Goal: Task Accomplishment & Management: Complete application form

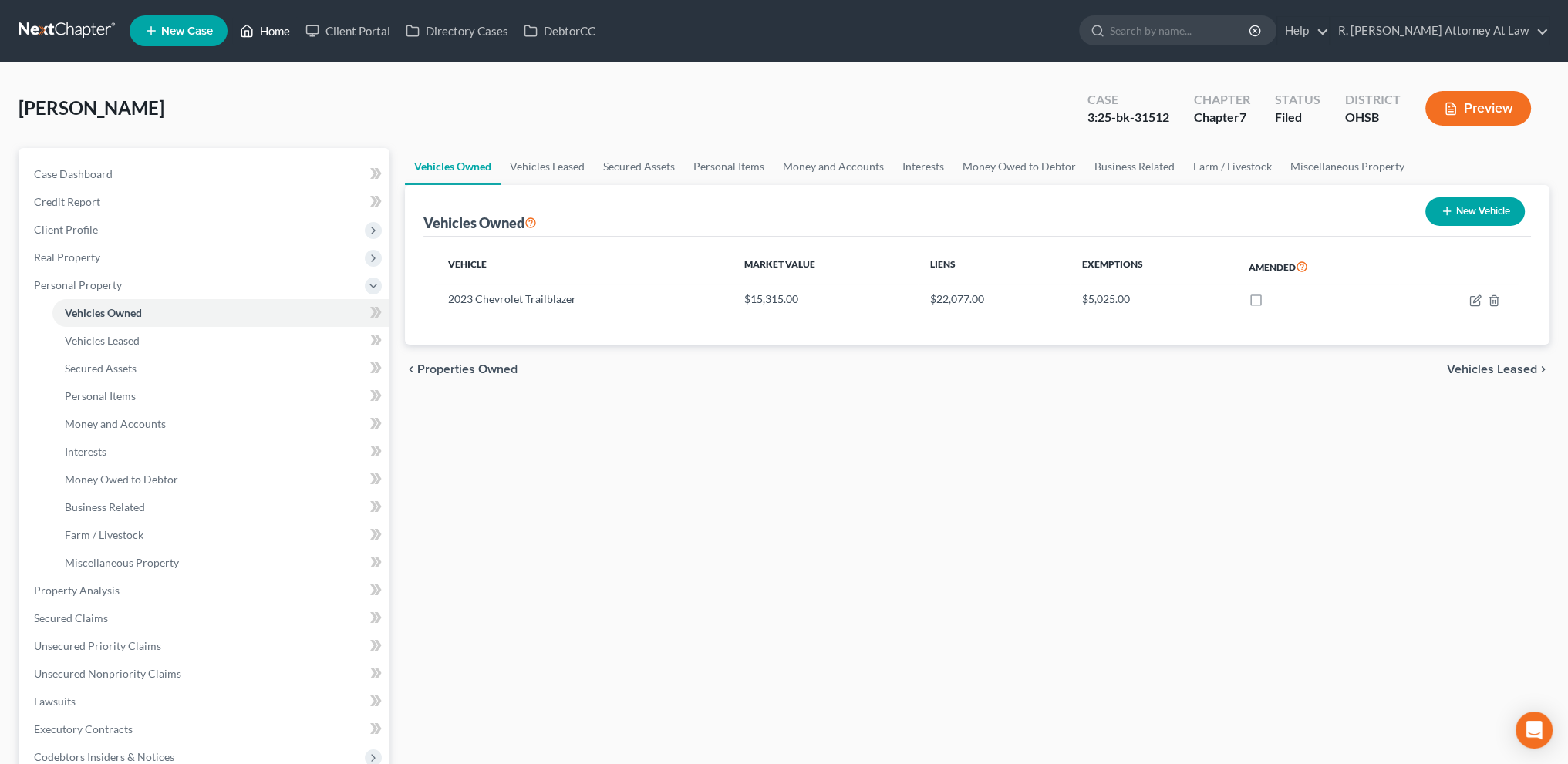
click at [266, 28] on link "Home" at bounding box center [264, 30] width 65 height 28
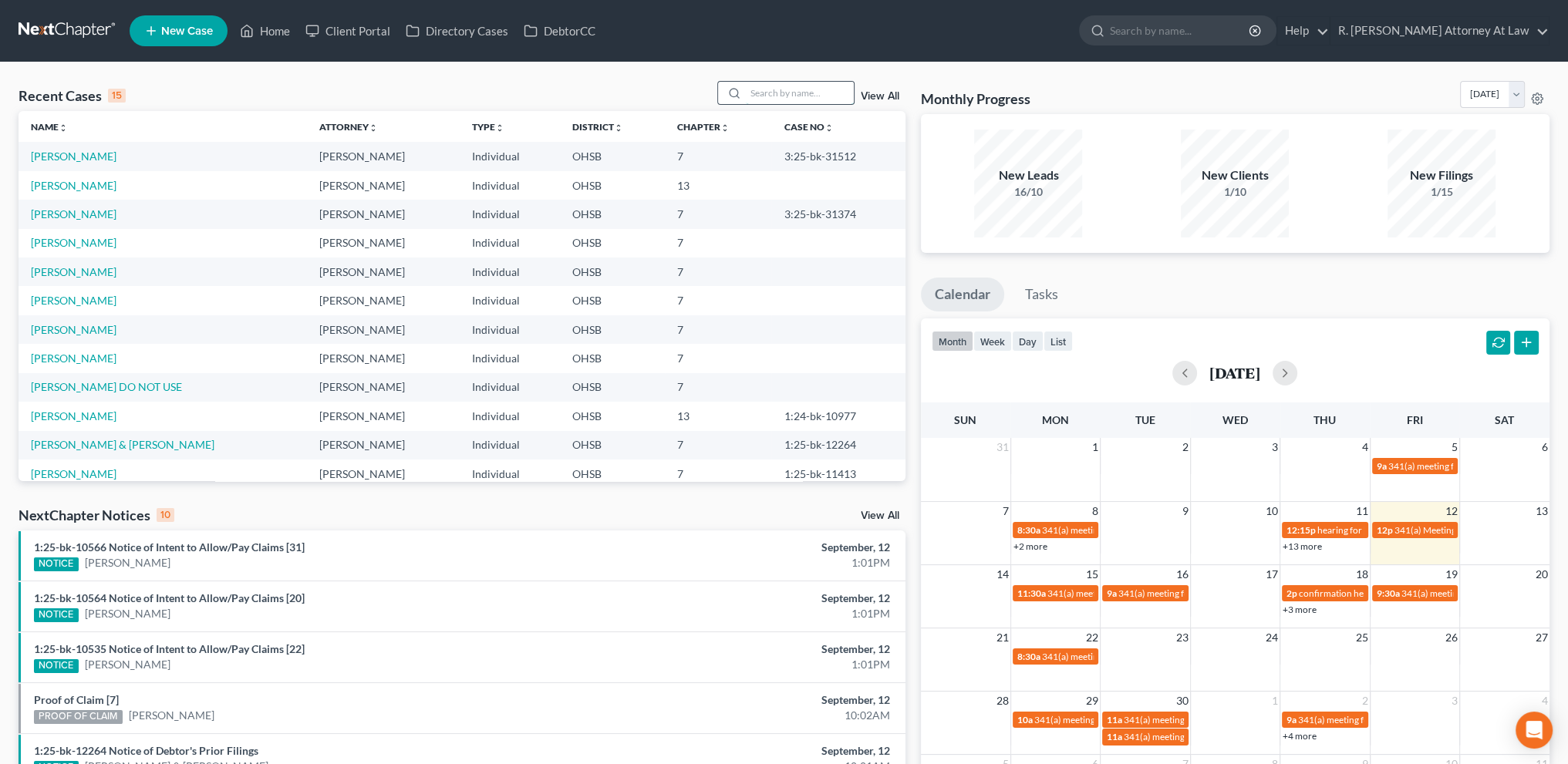
click at [759, 91] on input "search" at bounding box center [799, 92] width 108 height 22
drag, startPoint x: 816, startPoint y: 76, endPoint x: 749, endPoint y: 225, distance: 163.4
drag, startPoint x: 749, startPoint y: 225, endPoint x: 217, endPoint y: 91, distance: 548.6
click at [199, 97] on div "Recent Cases 15 View All" at bounding box center [461, 95] width 887 height 30
click at [68, 243] on link "[PERSON_NAME]" at bounding box center [74, 241] width 86 height 13
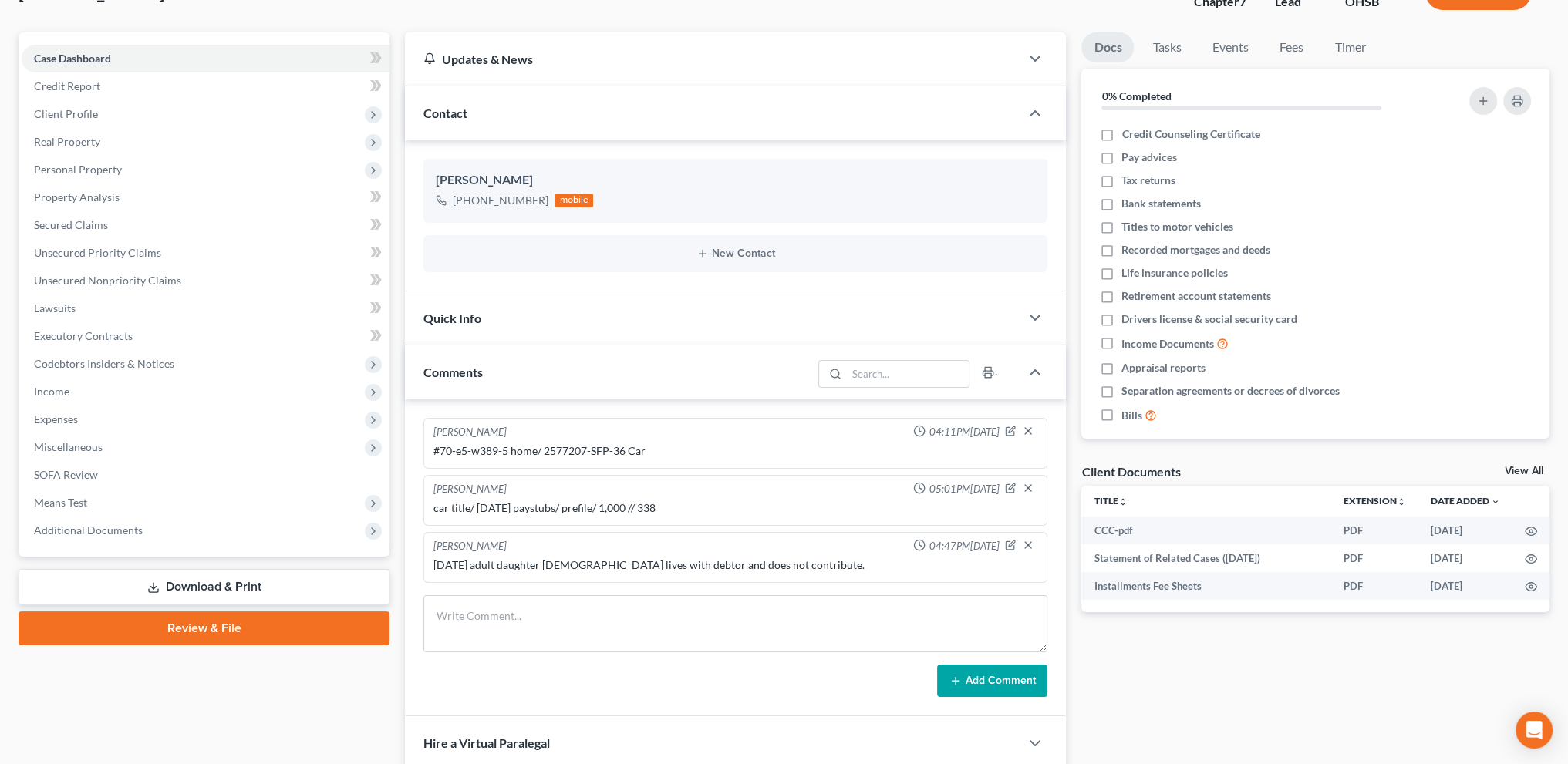
scroll to position [135, 0]
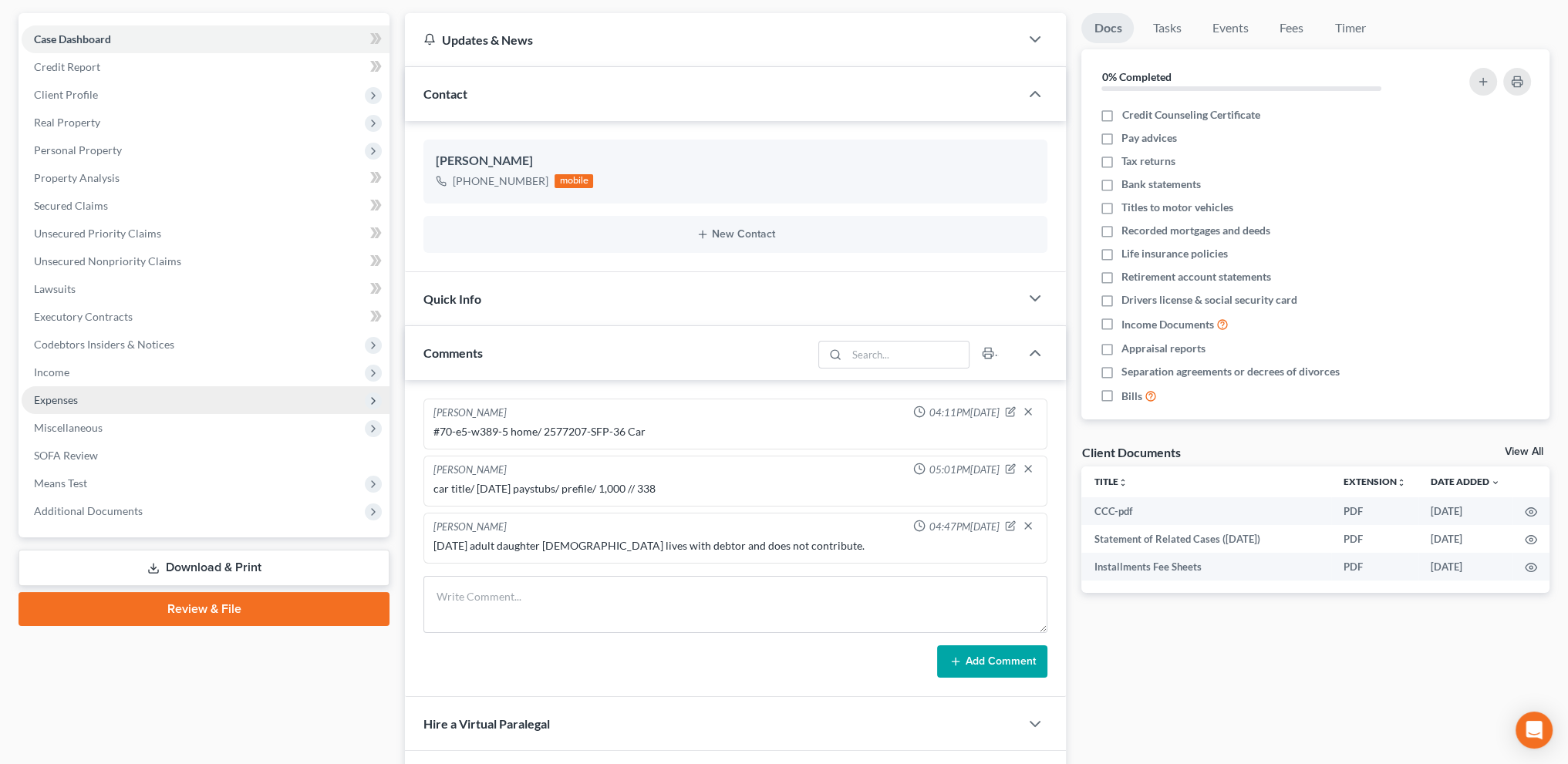
click at [59, 397] on span "Expenses" at bounding box center [55, 399] width 44 height 13
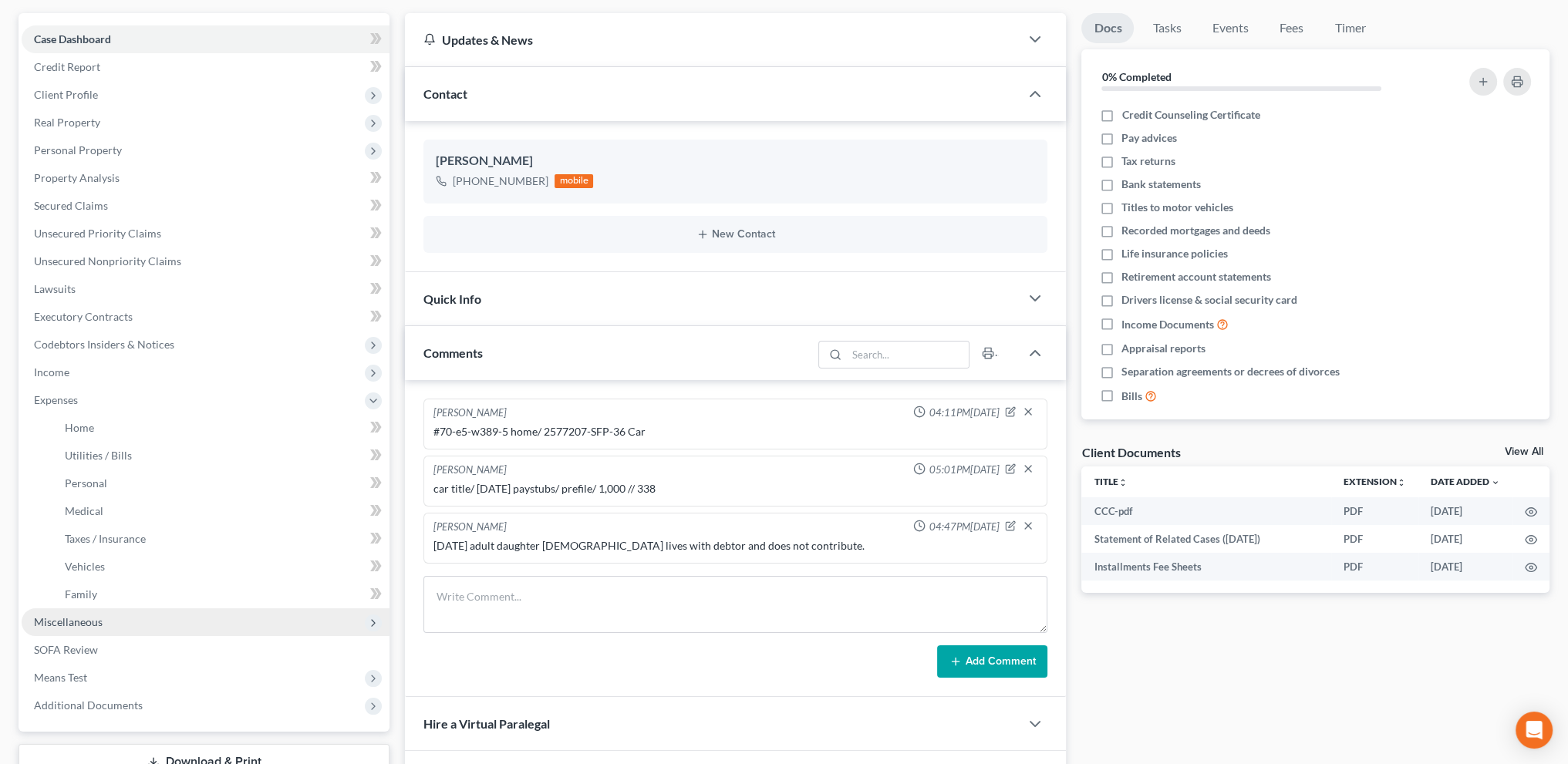
click at [66, 618] on span "Miscellaneous" at bounding box center [68, 621] width 69 height 13
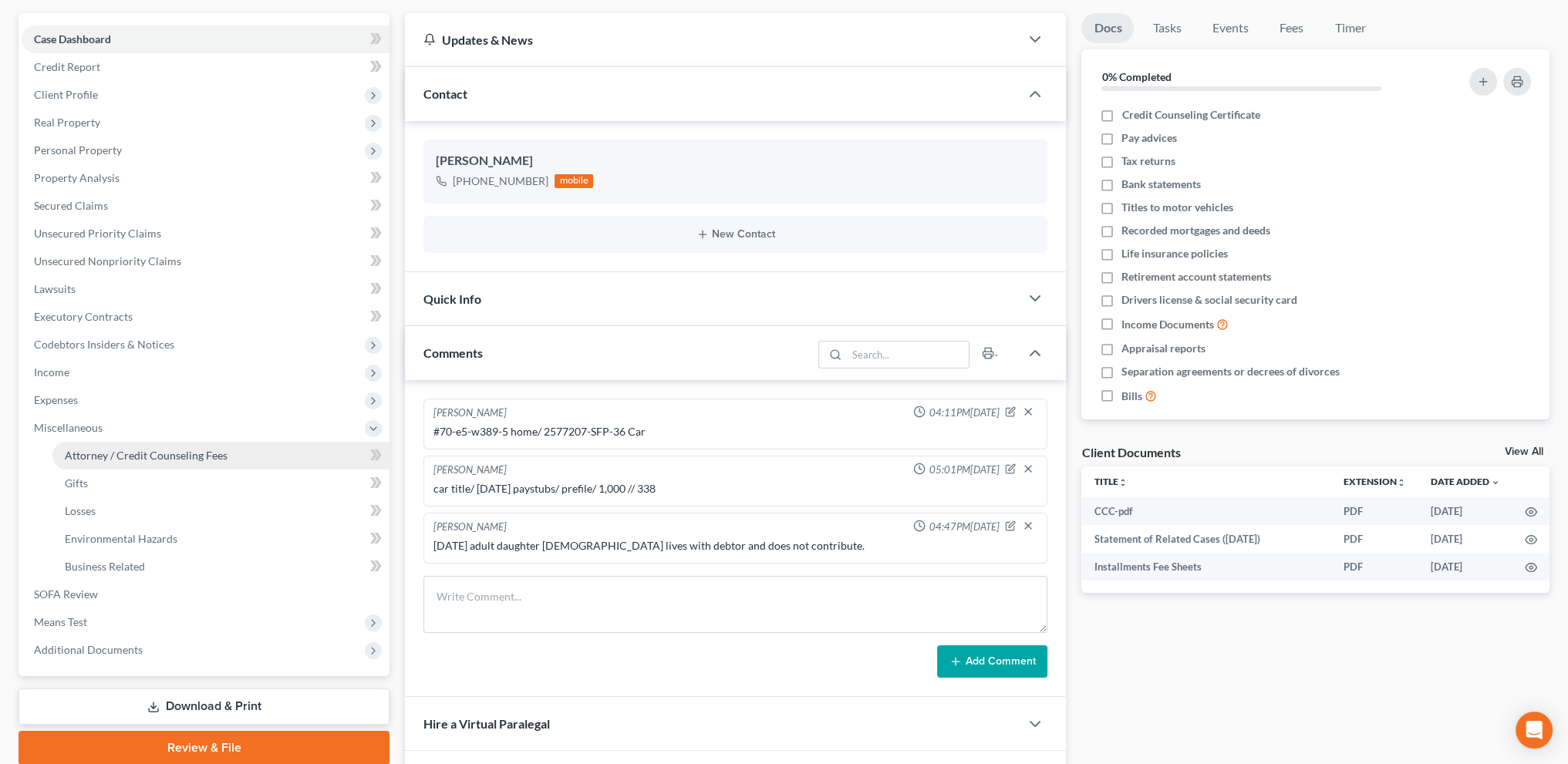
click at [69, 457] on span "Attorney / Credit Counseling Fees" at bounding box center [146, 455] width 163 height 13
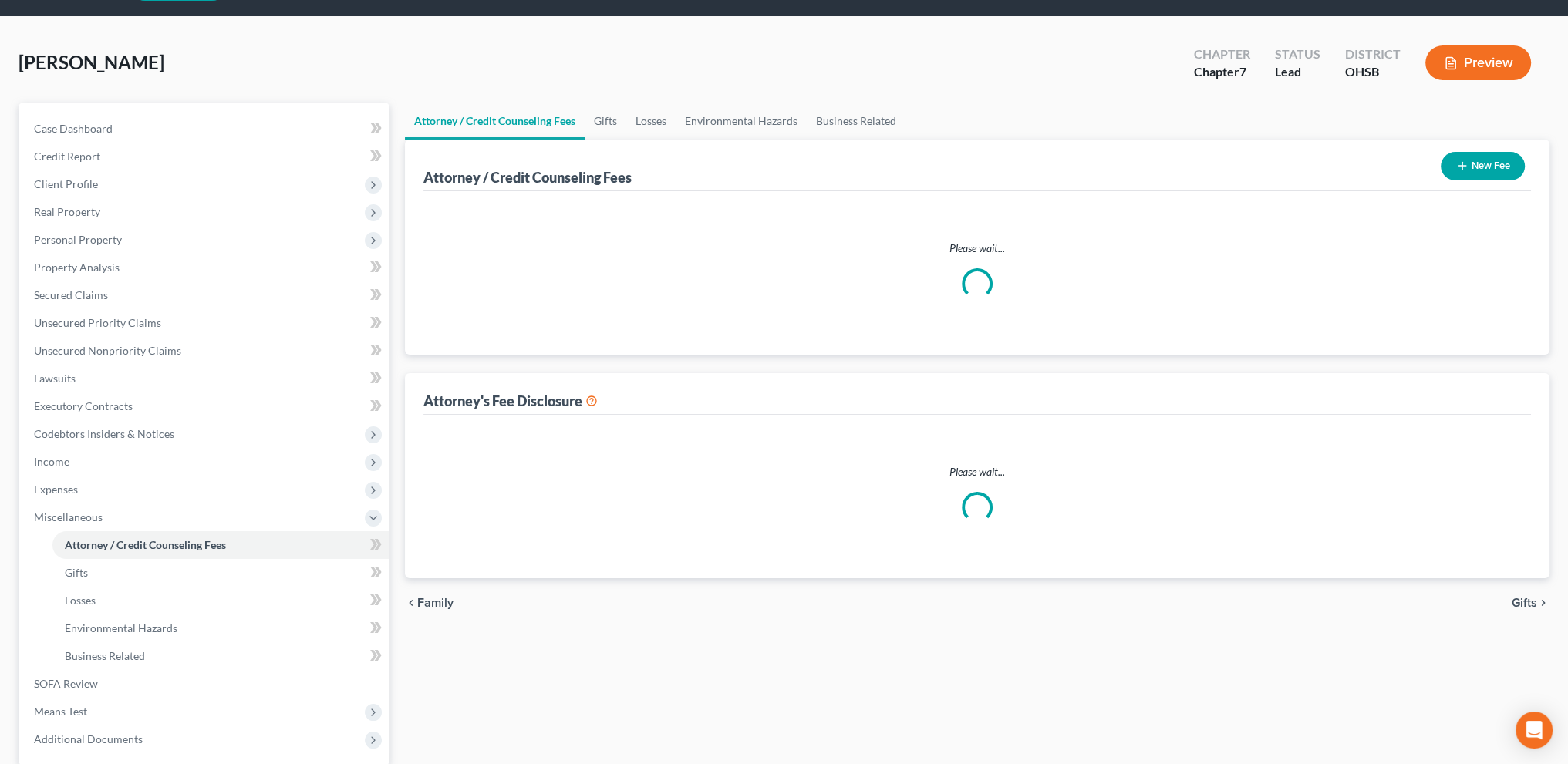
select select "1"
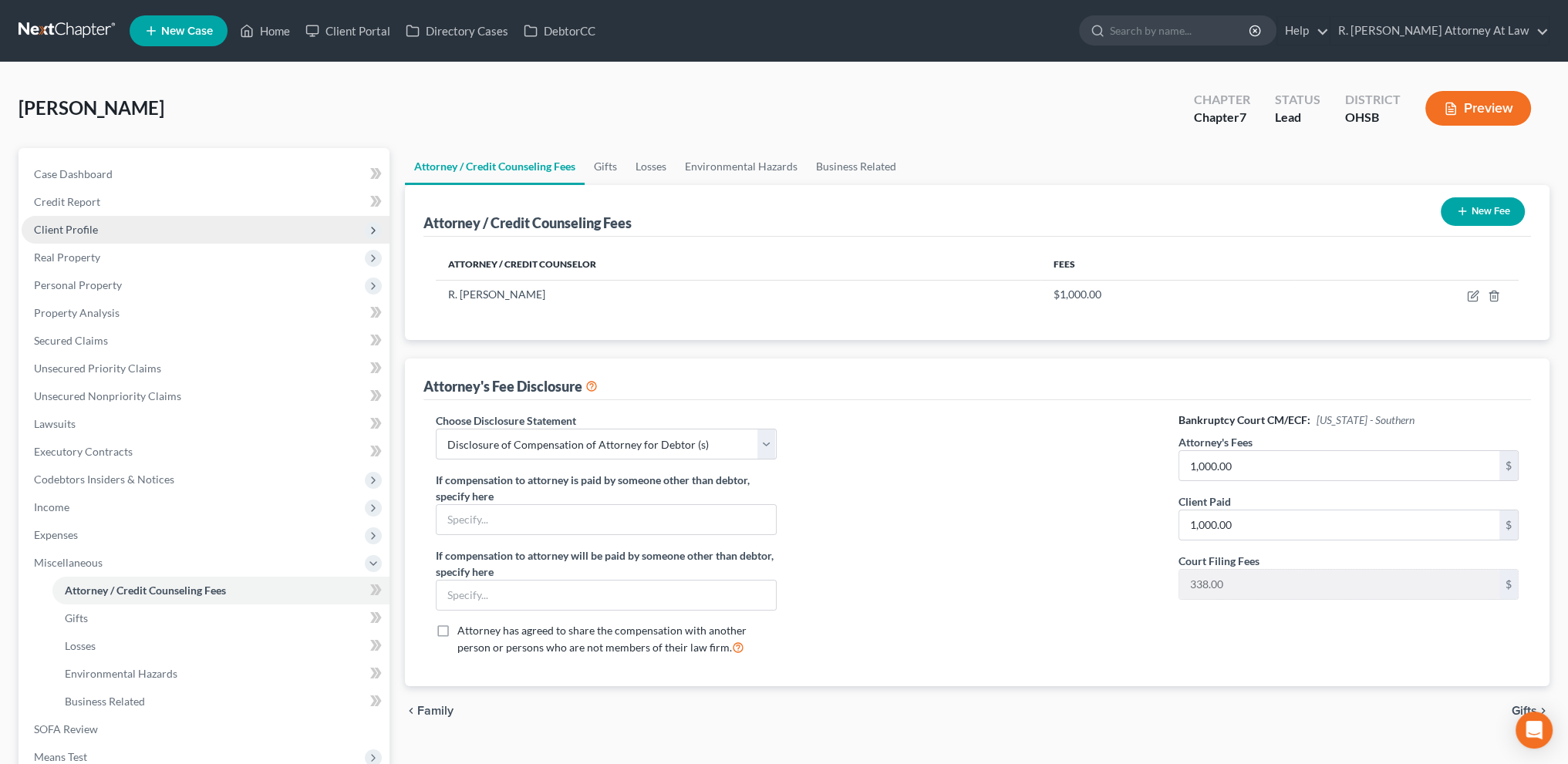
click at [61, 221] on span "Client Profile" at bounding box center [205, 230] width 368 height 28
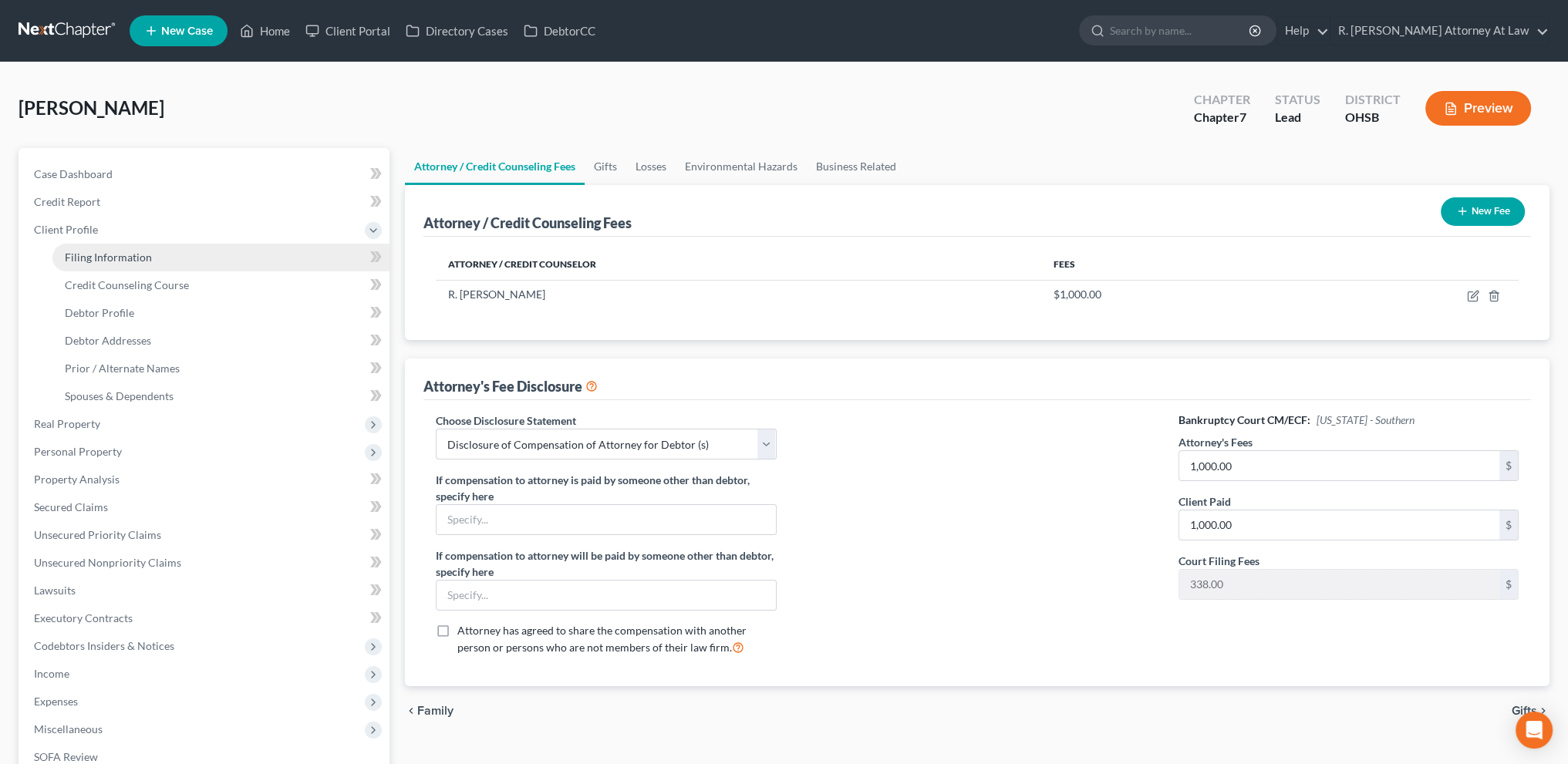
click at [83, 252] on span "Filing Information" at bounding box center [109, 256] width 88 height 13
select select "1"
select select "0"
select select "62"
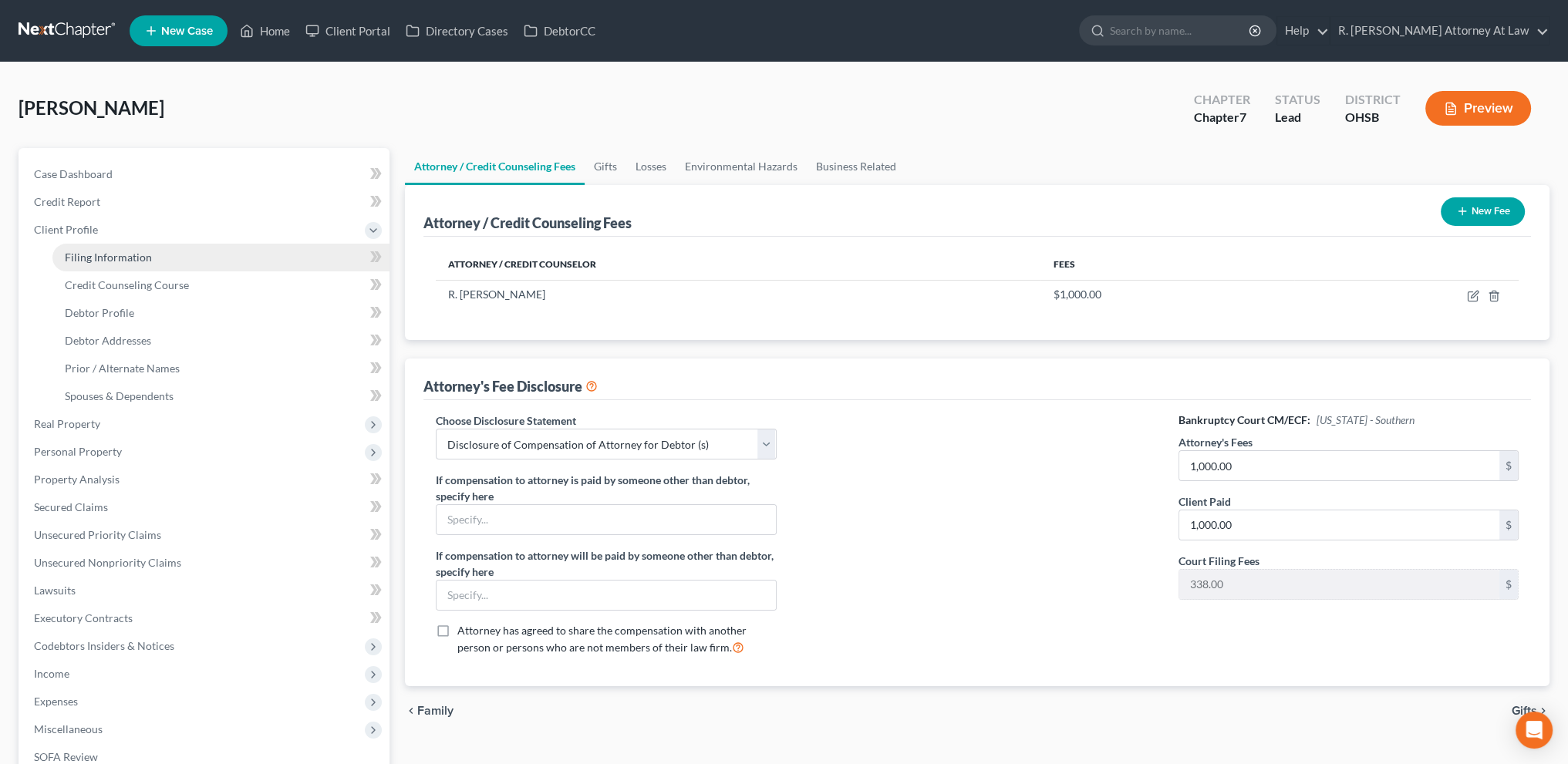
select select "0"
select select "36"
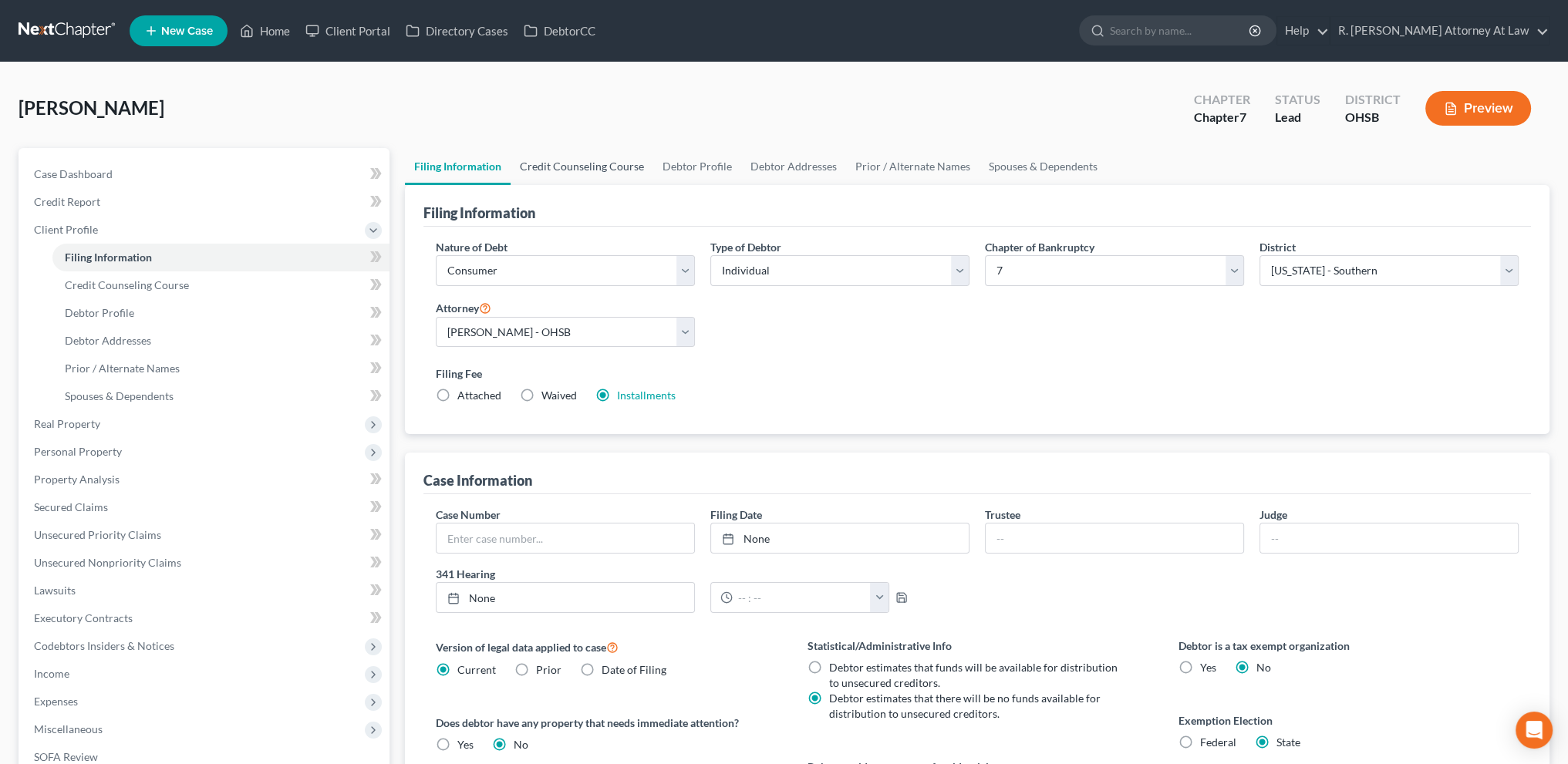
click at [596, 166] on link "Credit Counseling Course" at bounding box center [581, 166] width 143 height 37
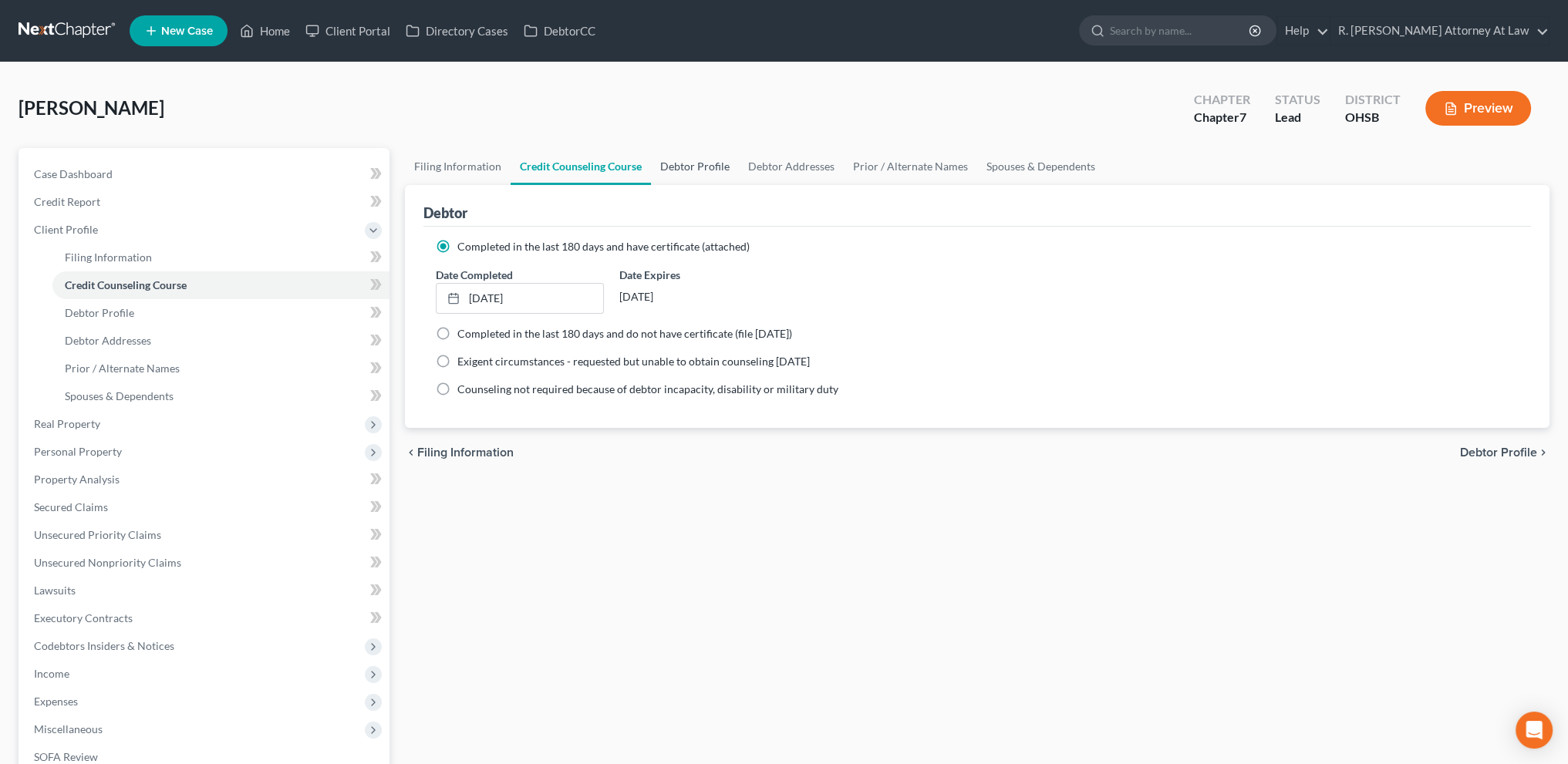
click at [688, 165] on link "Debtor Profile" at bounding box center [695, 166] width 88 height 37
select select "0"
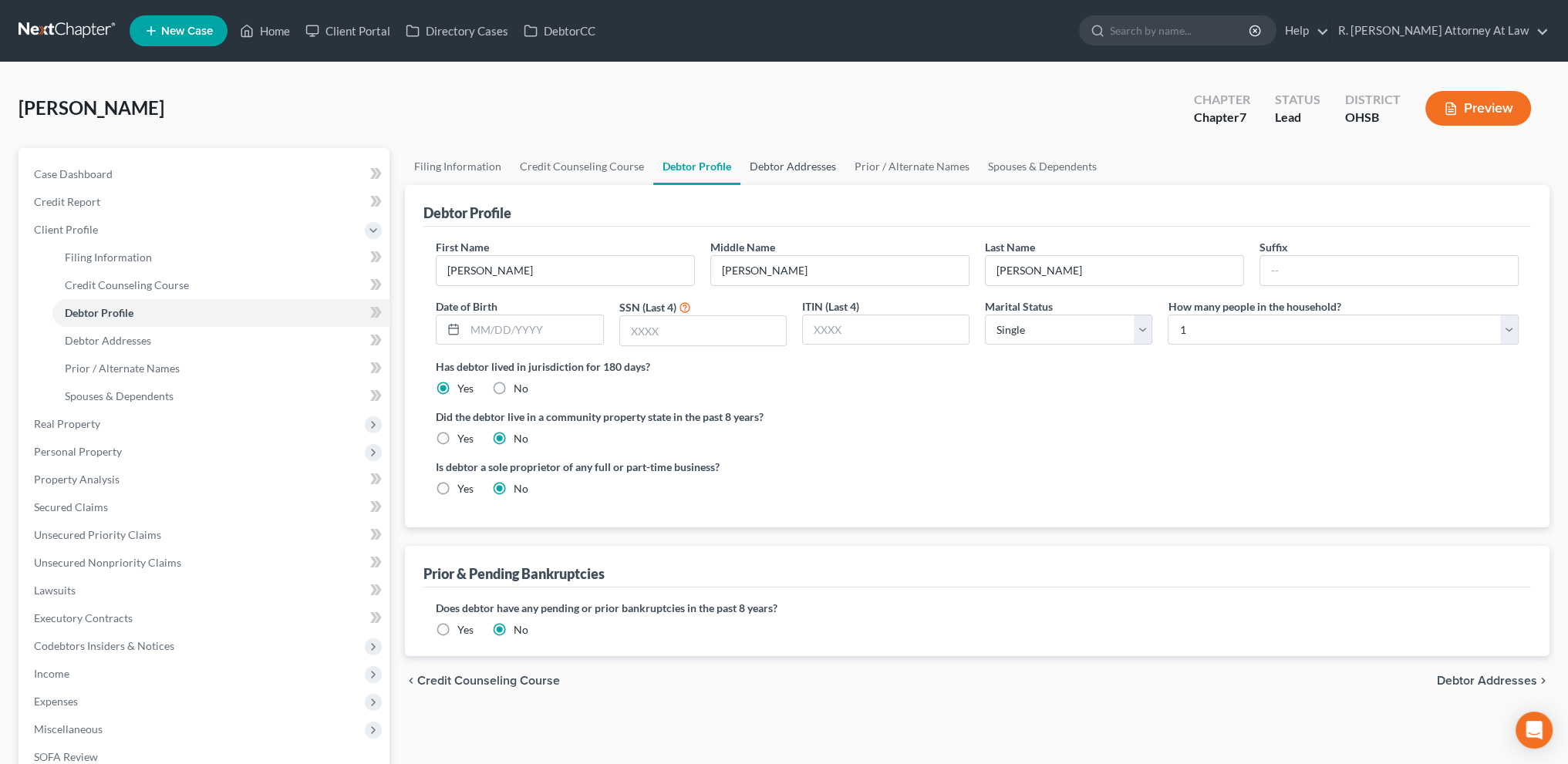
click at [760, 162] on link "Debtor Addresses" at bounding box center [793, 166] width 105 height 37
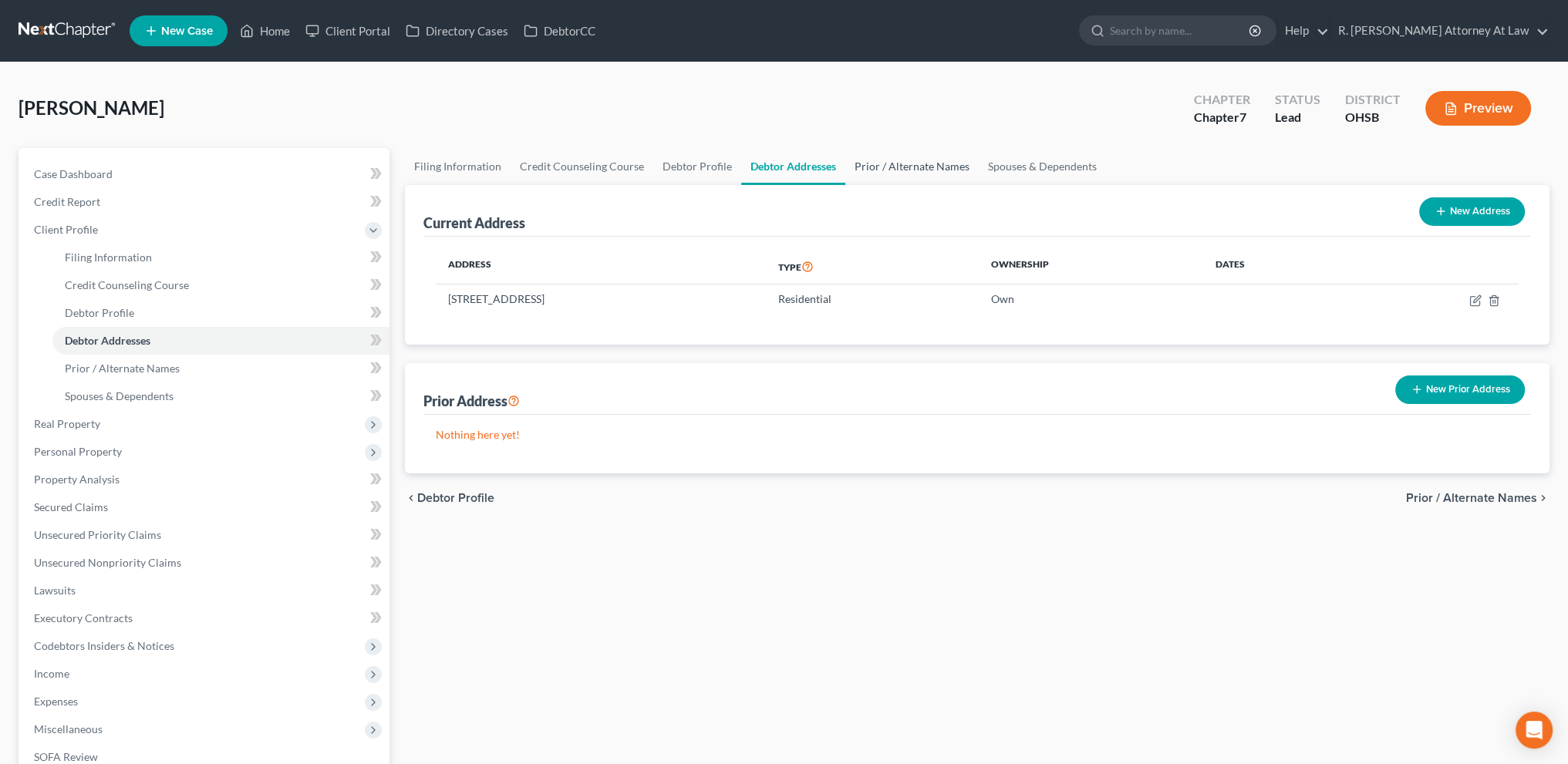
click at [900, 165] on link "Prior / Alternate Names" at bounding box center [911, 166] width 133 height 37
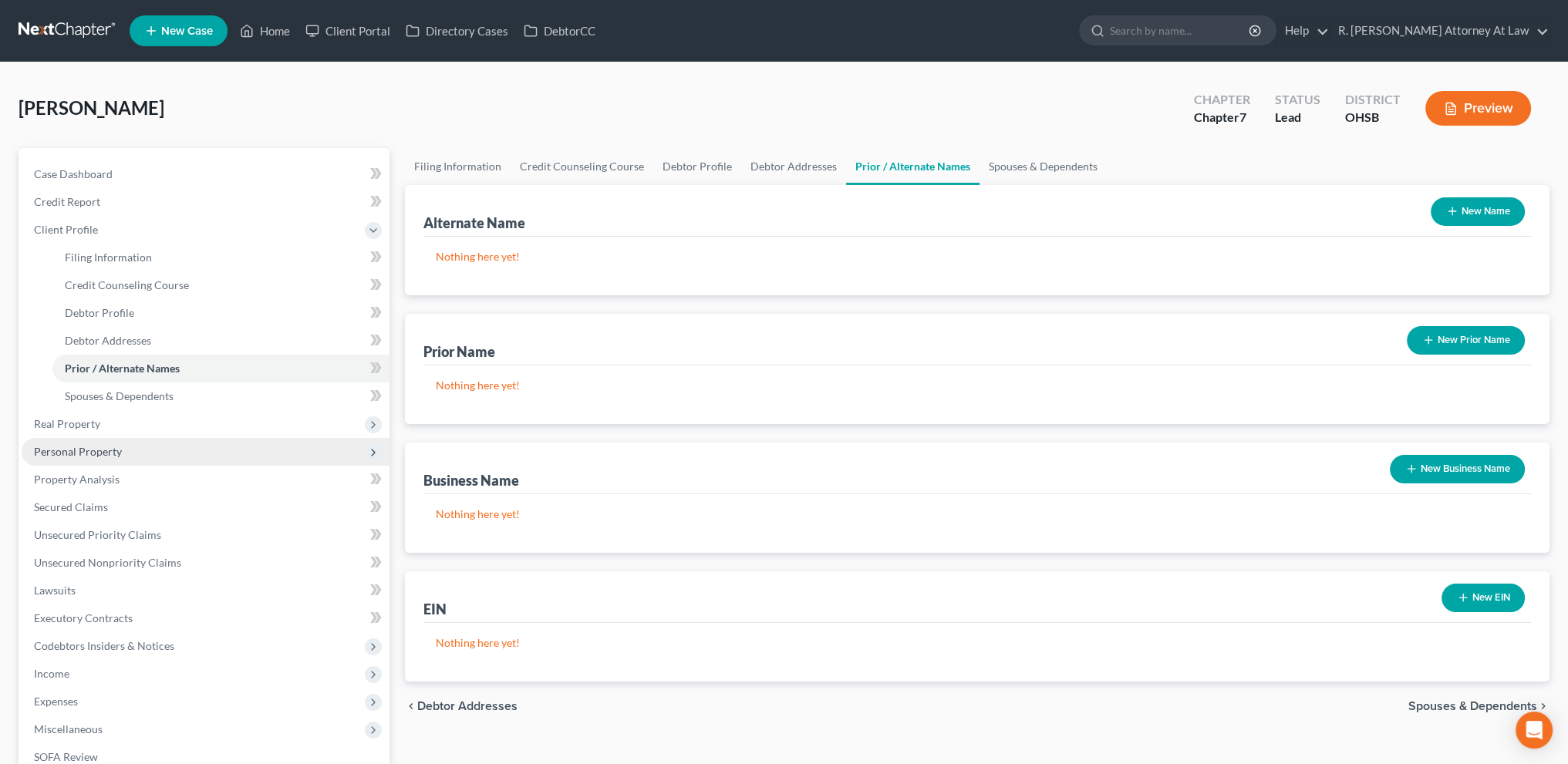
click at [81, 451] on span "Personal Property" at bounding box center [78, 451] width 88 height 13
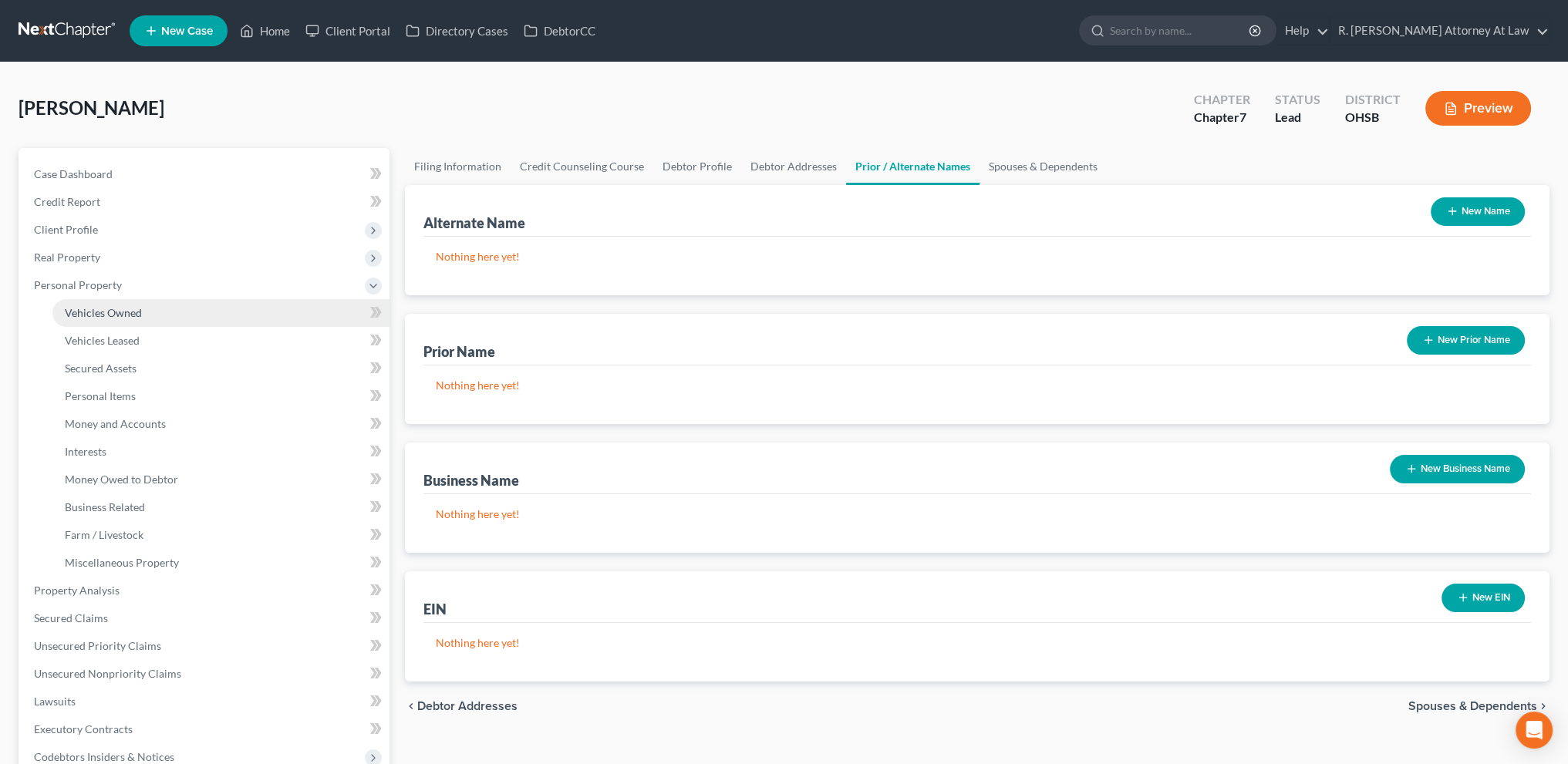
click at [91, 308] on span "Vehicles Owned" at bounding box center [103, 312] width 77 height 13
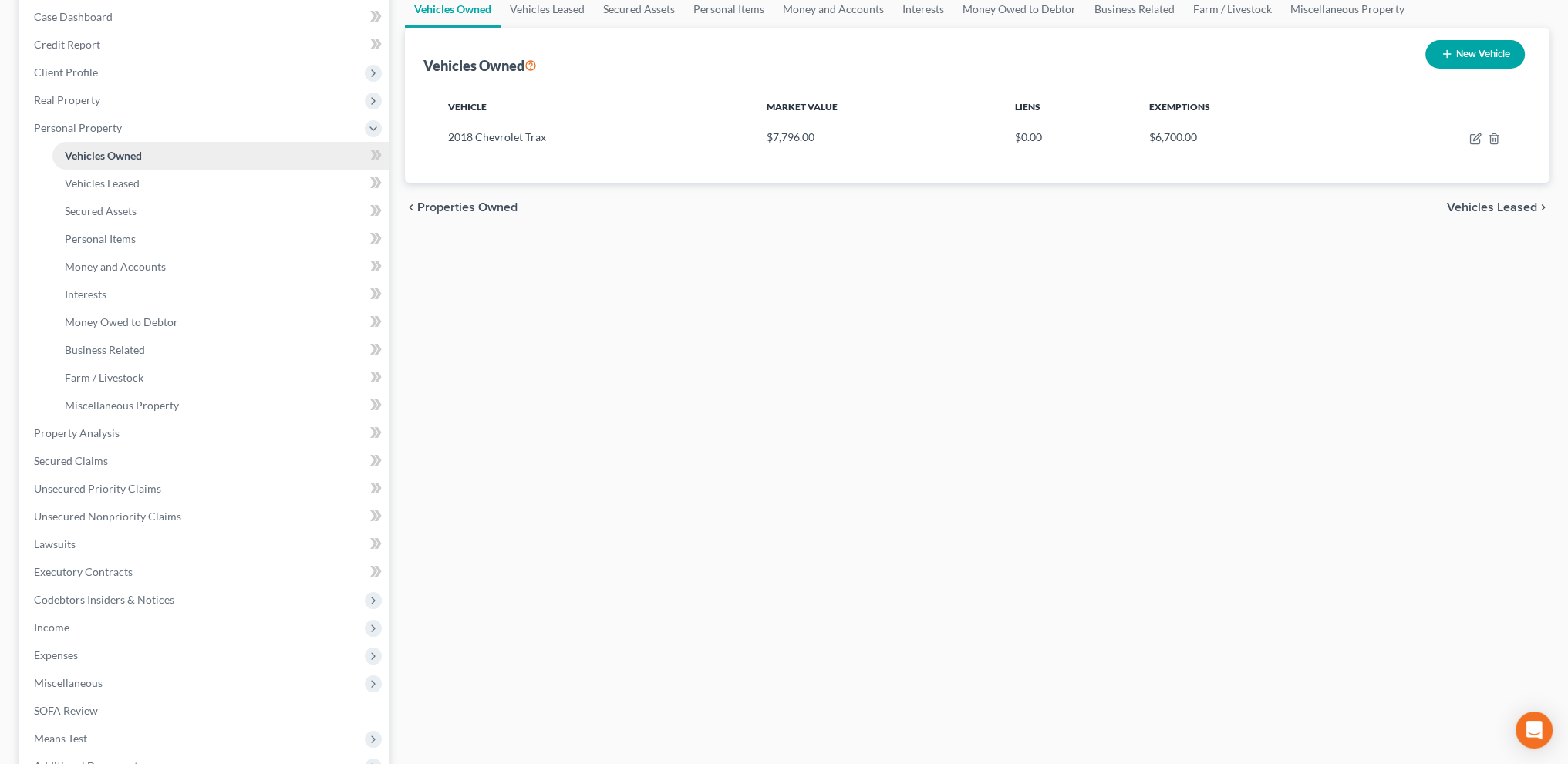
scroll to position [193, 0]
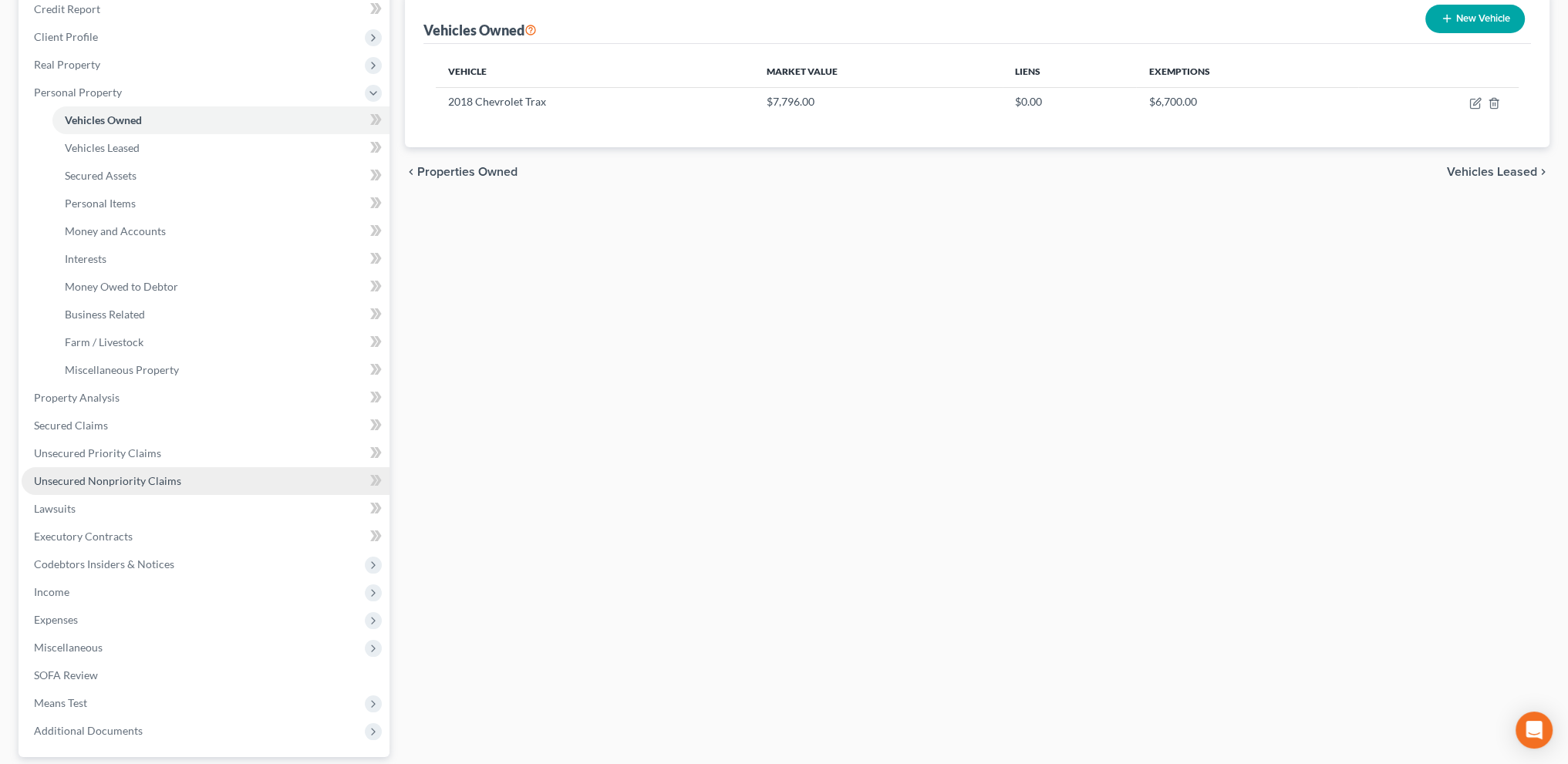
click at [114, 481] on span "Unsecured Nonpriority Claims" at bounding box center [107, 480] width 147 height 13
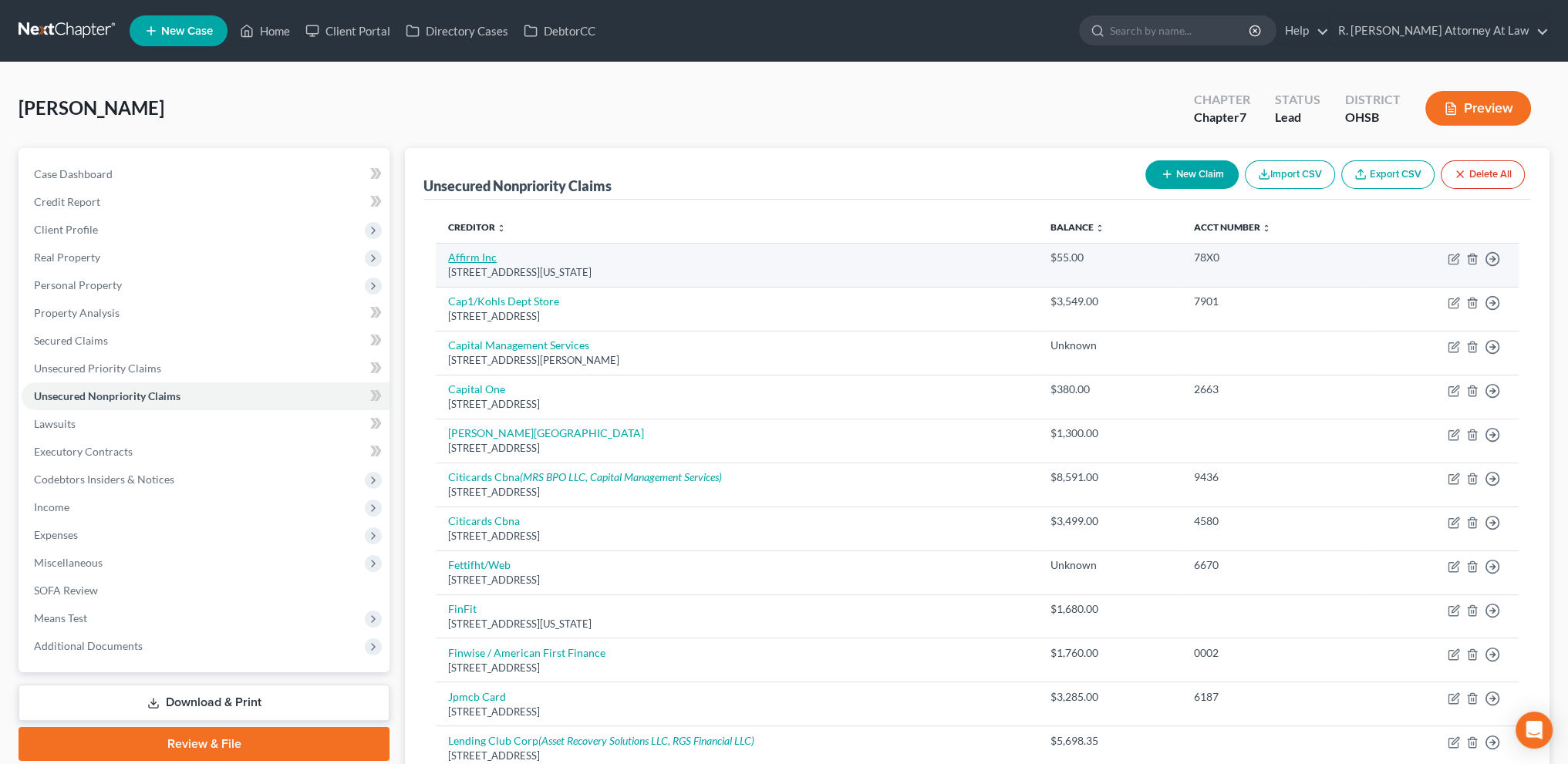
click at [480, 255] on link "Affirm Inc" at bounding box center [472, 256] width 49 height 13
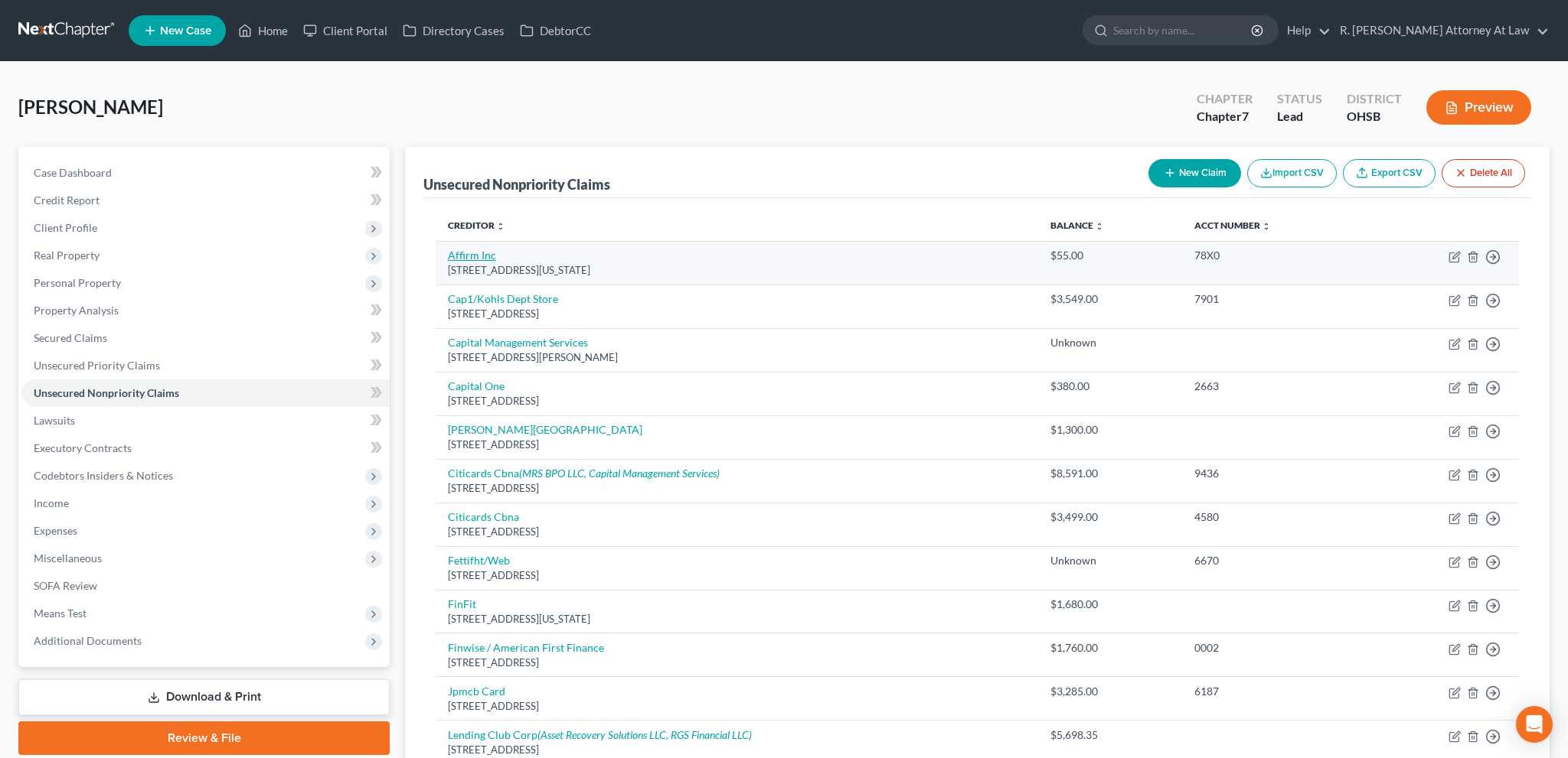
select select "4"
select select "0"
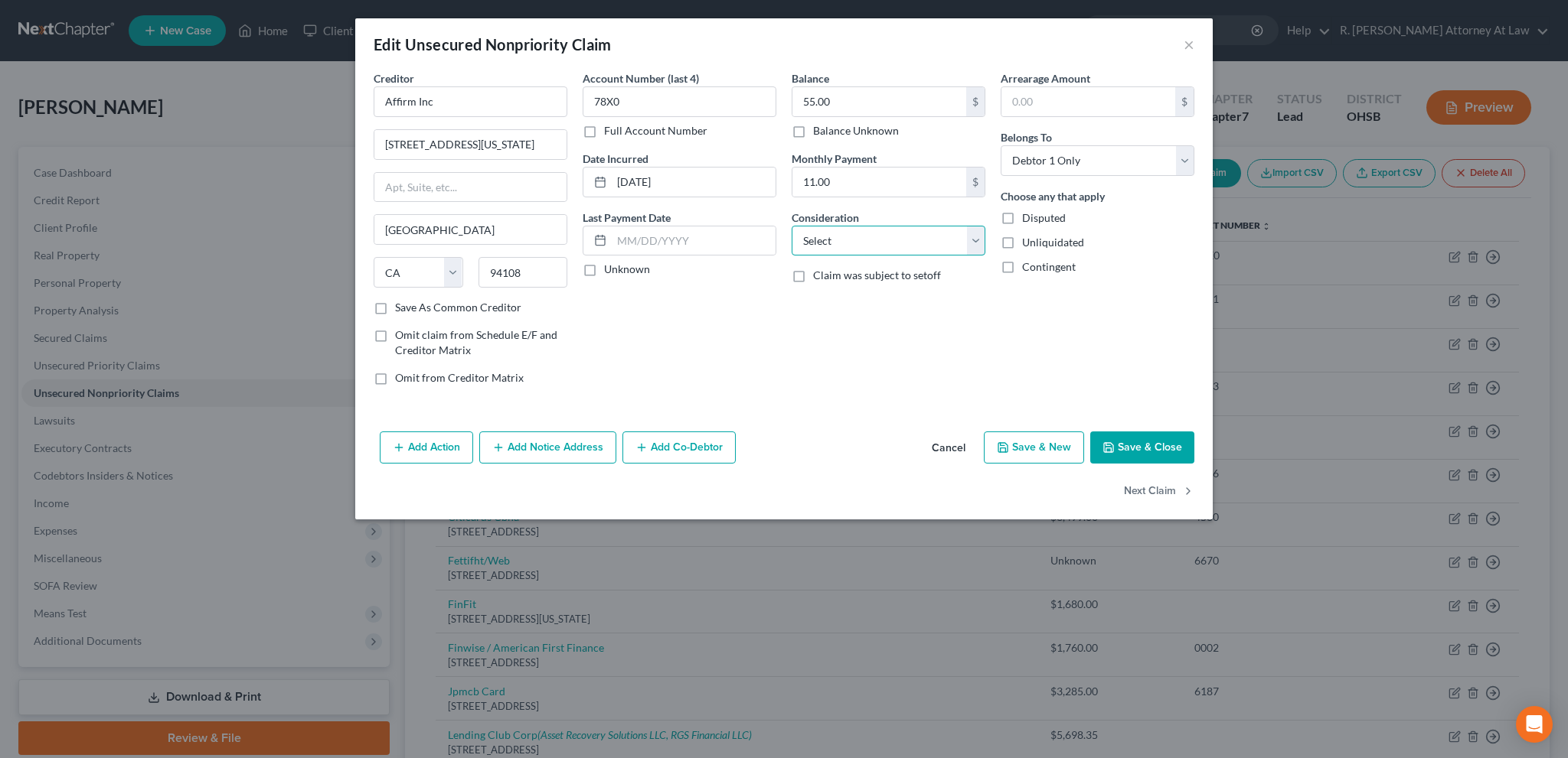
click at [845, 245] on select "Select Cable / Satellite Services Collection Agency Credit Card Debt Debt Couns…" at bounding box center [888, 241] width 193 height 31
select select "10"
click at [791, 226] on select "Select Cable / Satellite Services Collection Agency Credit Card Debt Debt Couns…" at bounding box center [888, 241] width 193 height 31
click at [1139, 491] on button "Next Claim" at bounding box center [1158, 491] width 71 height 32
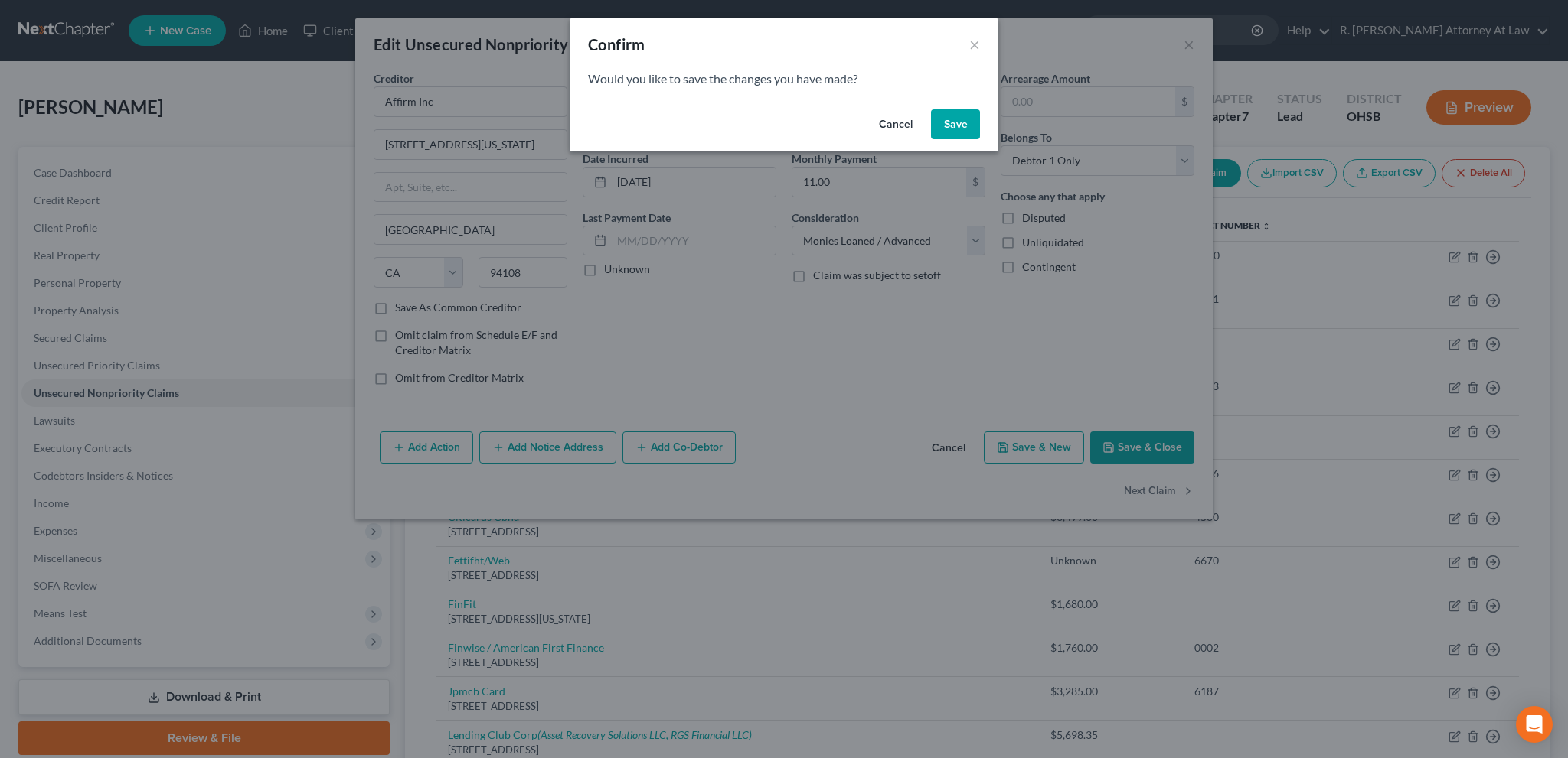
click at [949, 122] on button "Save" at bounding box center [955, 125] width 49 height 31
select select "52"
select select "2"
select select "0"
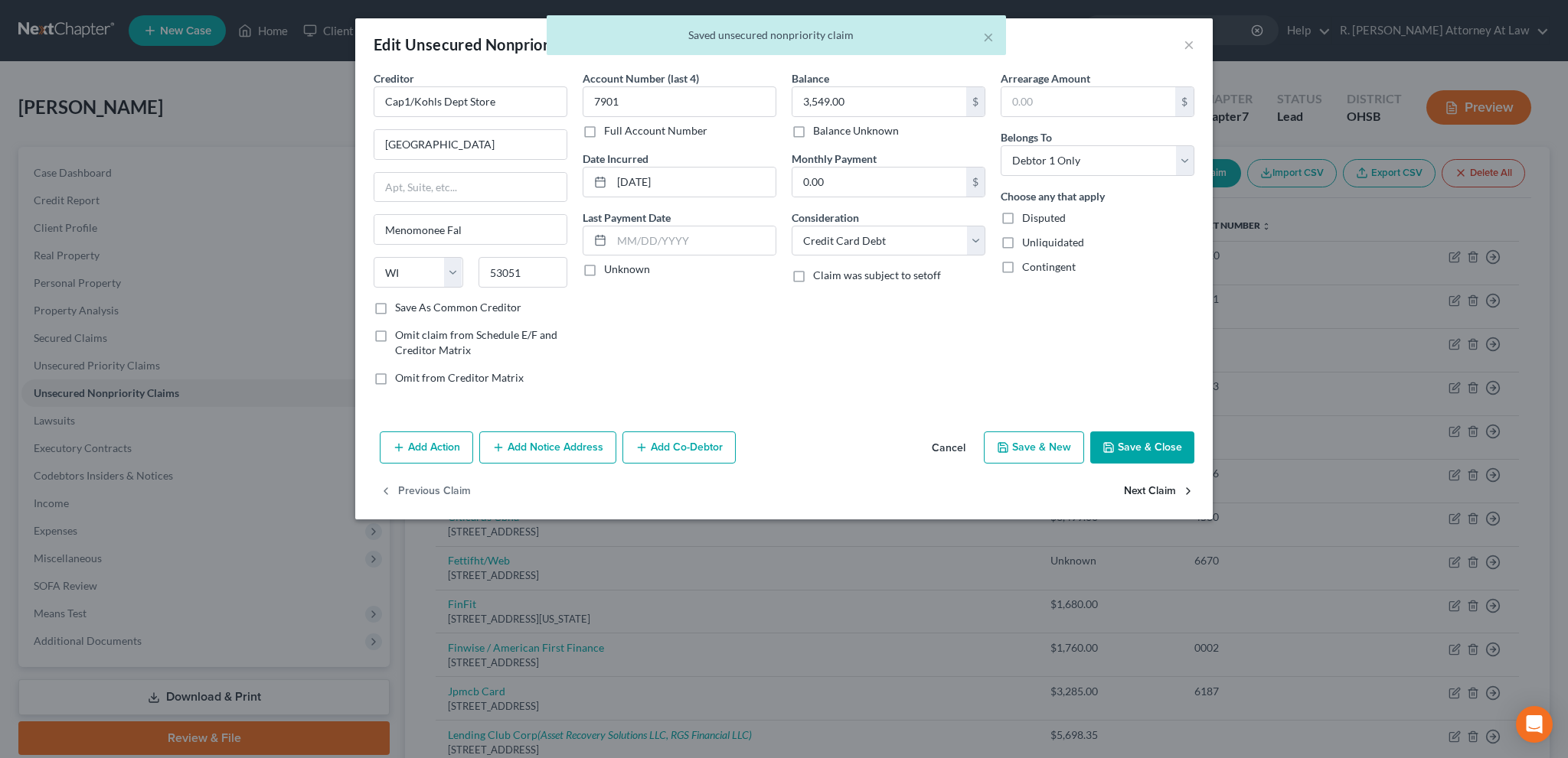
click at [1142, 490] on button "Next Claim" at bounding box center [1158, 491] width 71 height 32
select select "35"
select select "1"
select select "0"
click at [1137, 491] on button "Next Claim" at bounding box center [1158, 491] width 71 height 32
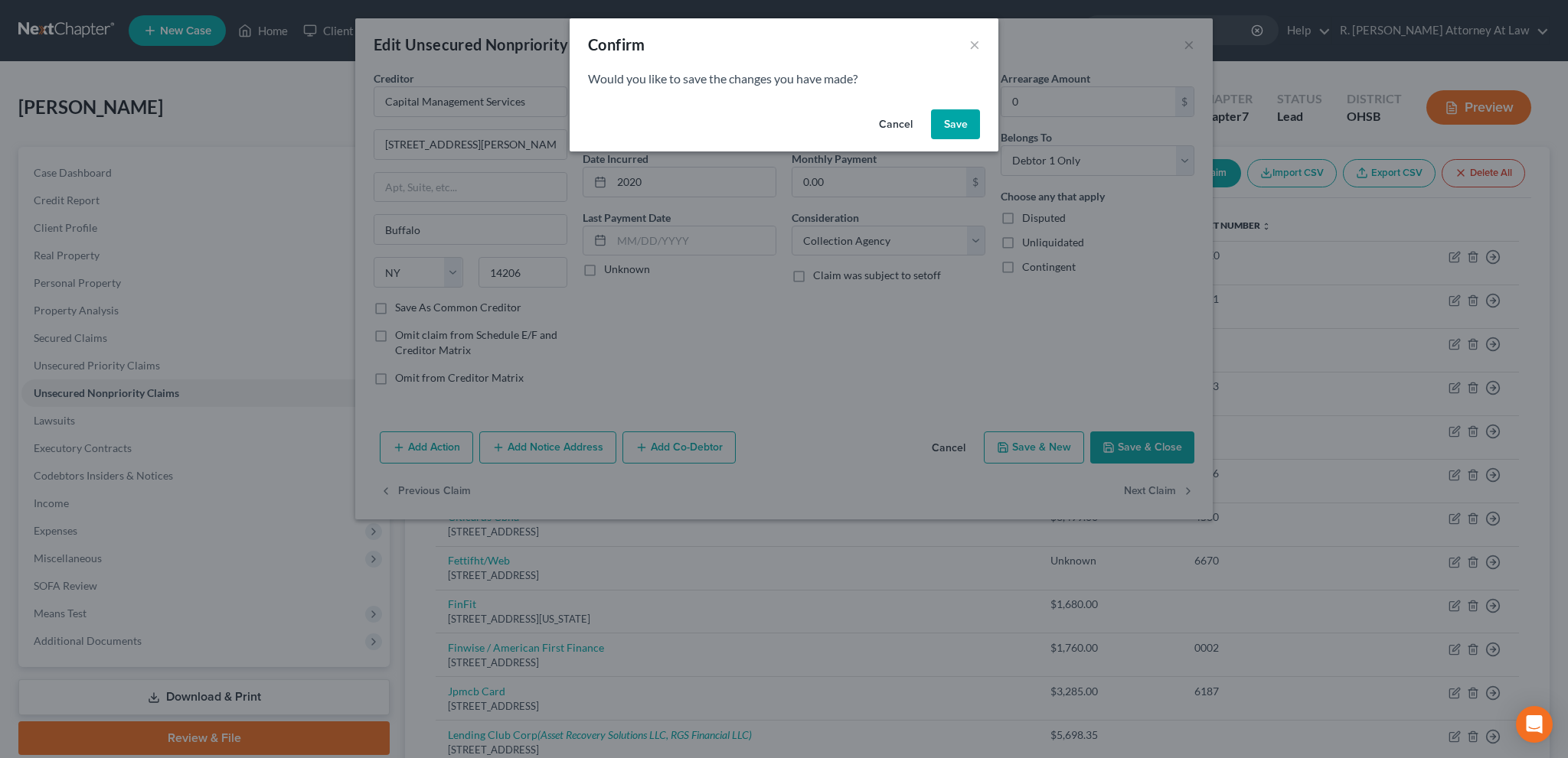
click at [963, 125] on button "Save" at bounding box center [955, 125] width 49 height 31
select select "46"
select select "2"
select select "0"
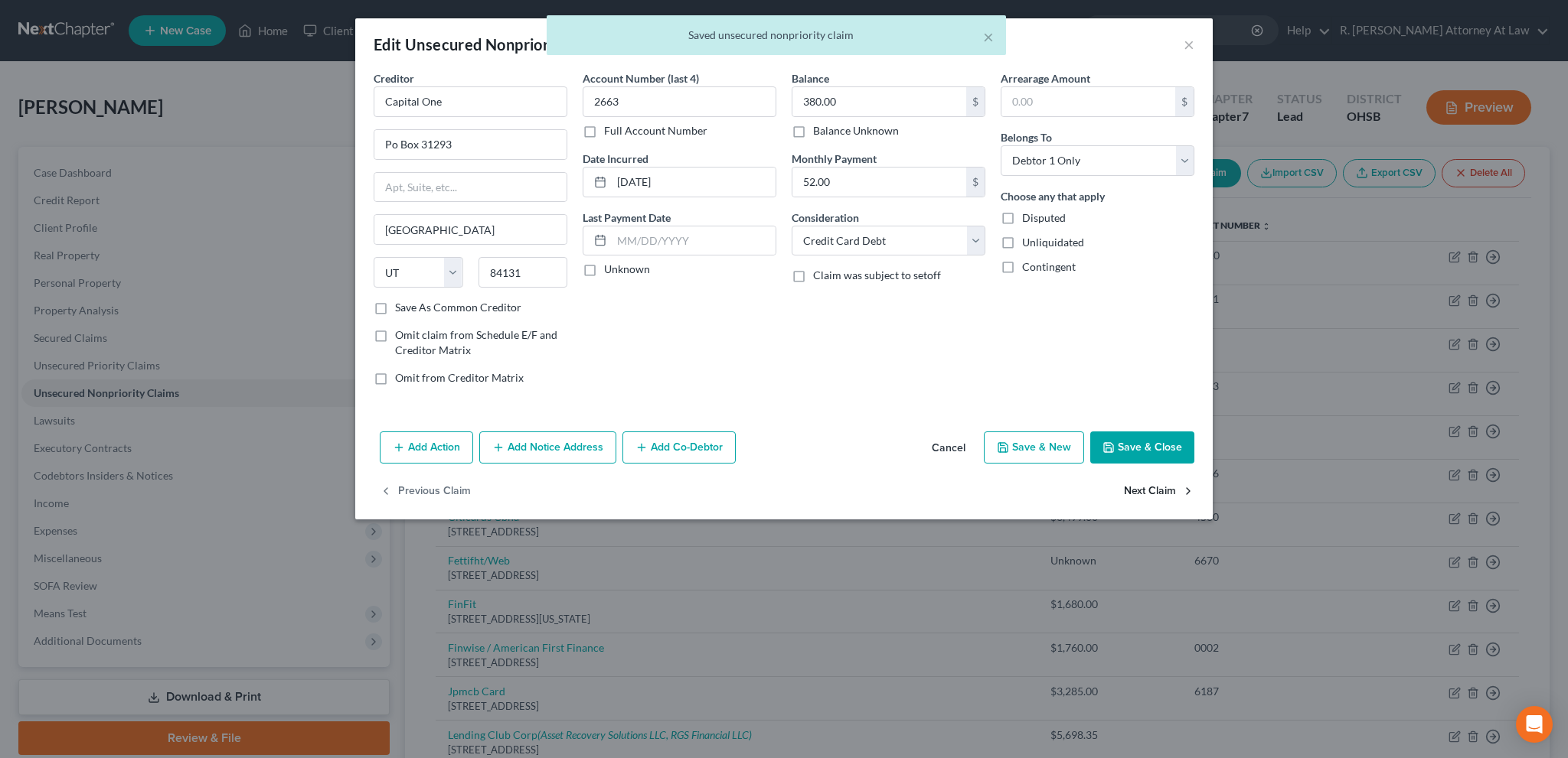
click at [1137, 491] on button "Next Claim" at bounding box center [1158, 491] width 71 height 32
select select "36"
select select "9"
select select "0"
click at [1142, 491] on button "Next Claim" at bounding box center [1158, 491] width 71 height 32
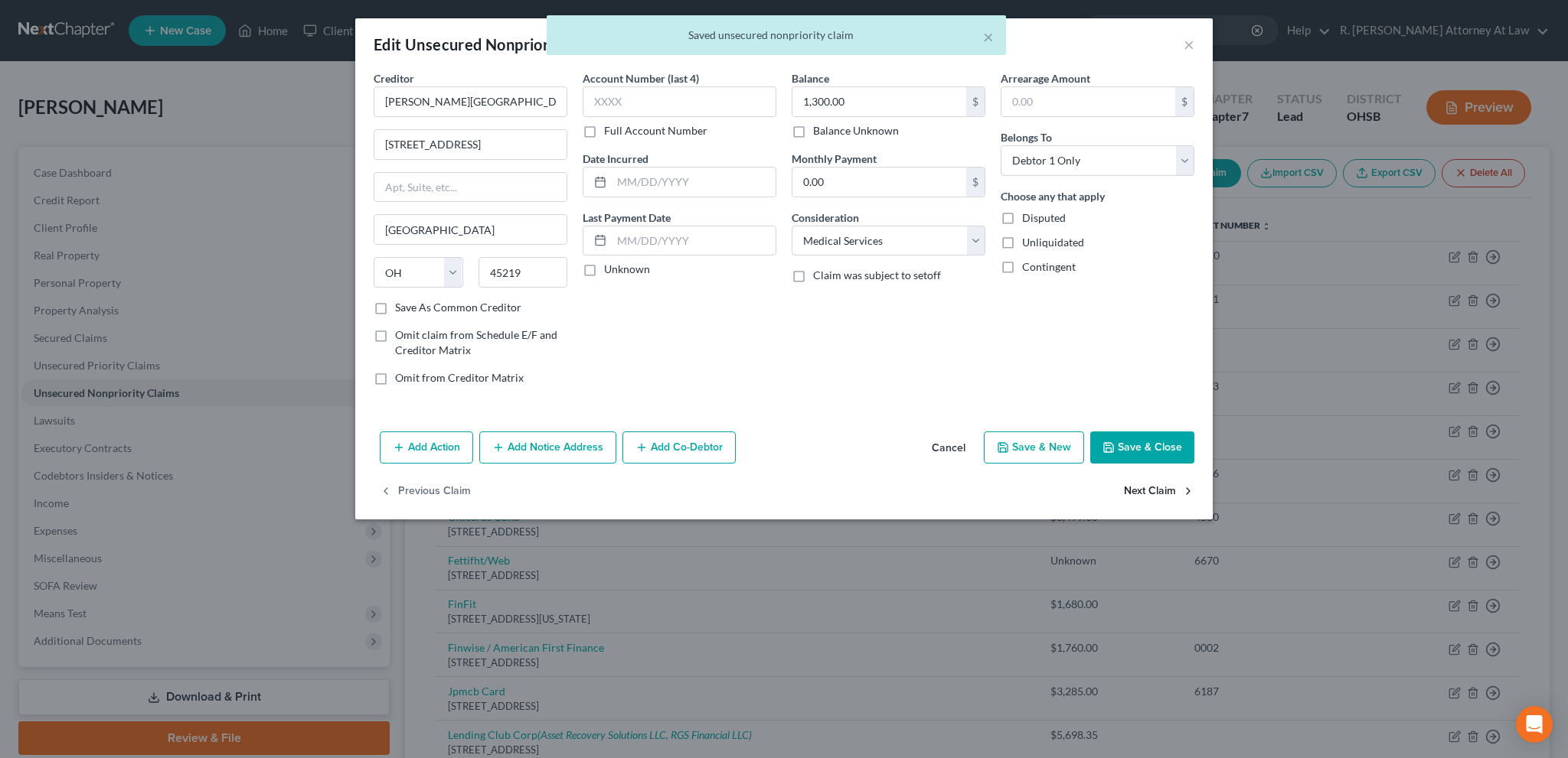
select select "43"
select select "2"
select select "0"
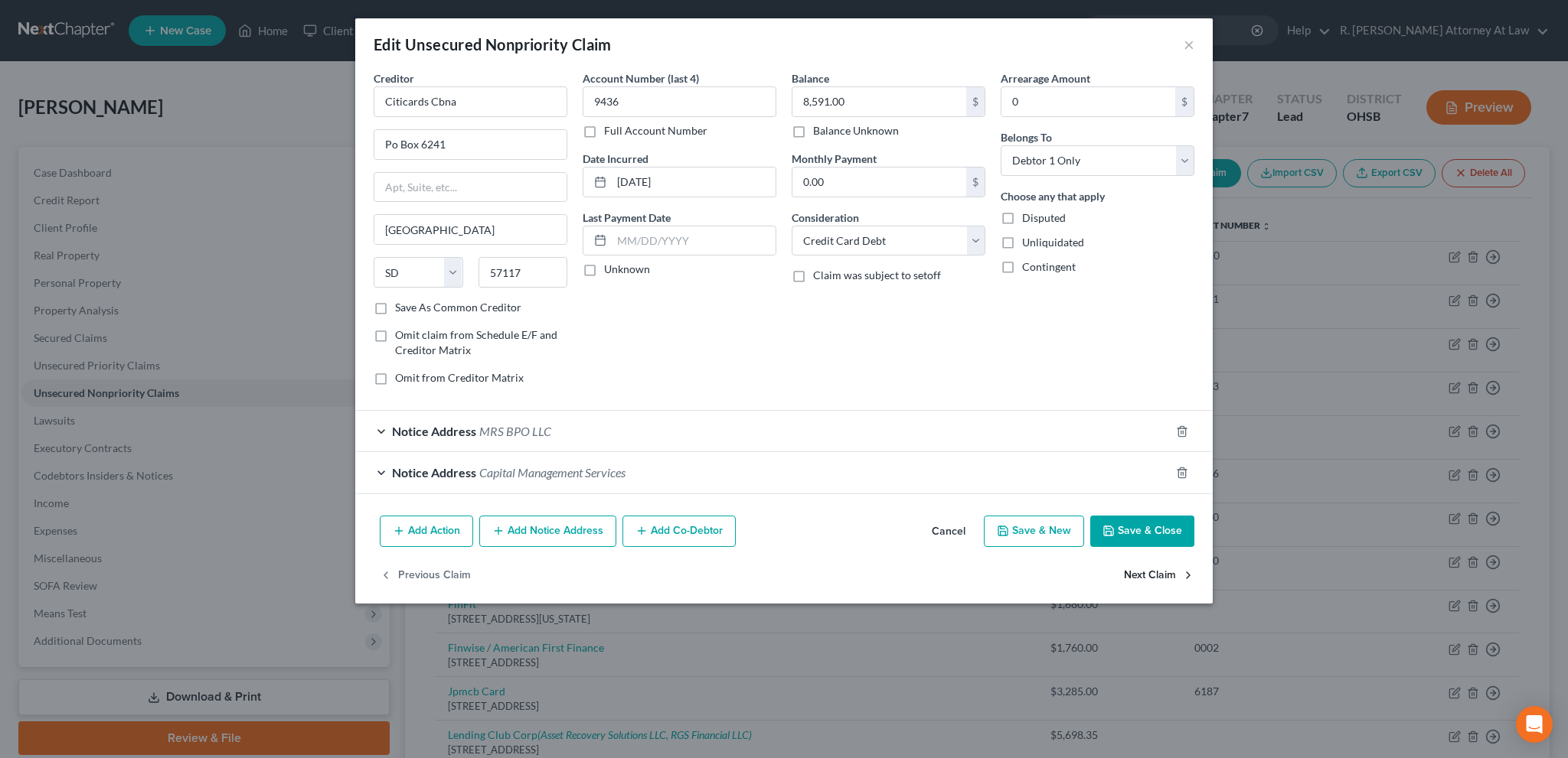
click at [1130, 574] on button "Next Claim" at bounding box center [1158, 575] width 71 height 32
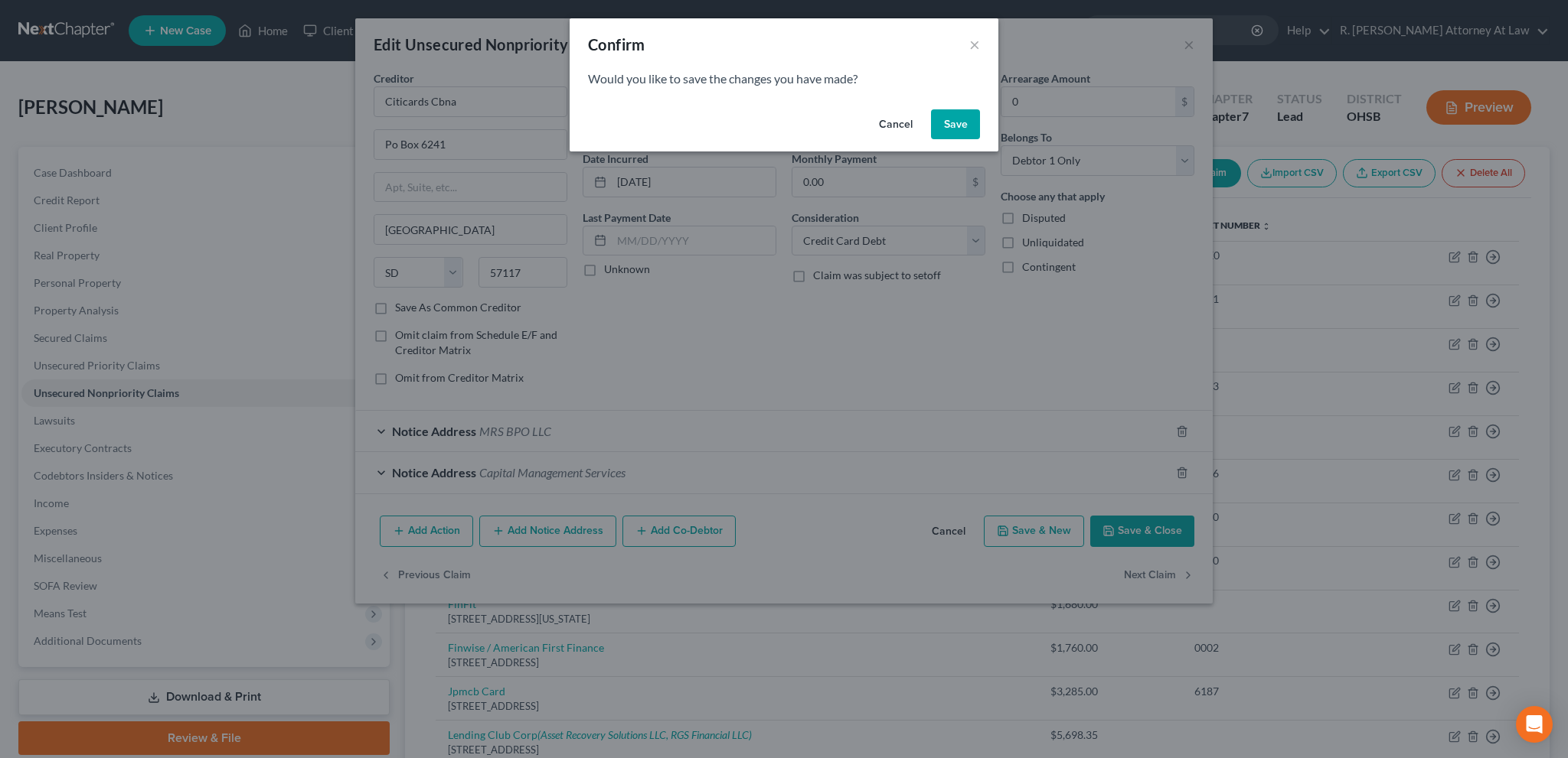
click at [949, 121] on button "Save" at bounding box center [955, 125] width 49 height 31
select select "43"
select select "1"
select select "0"
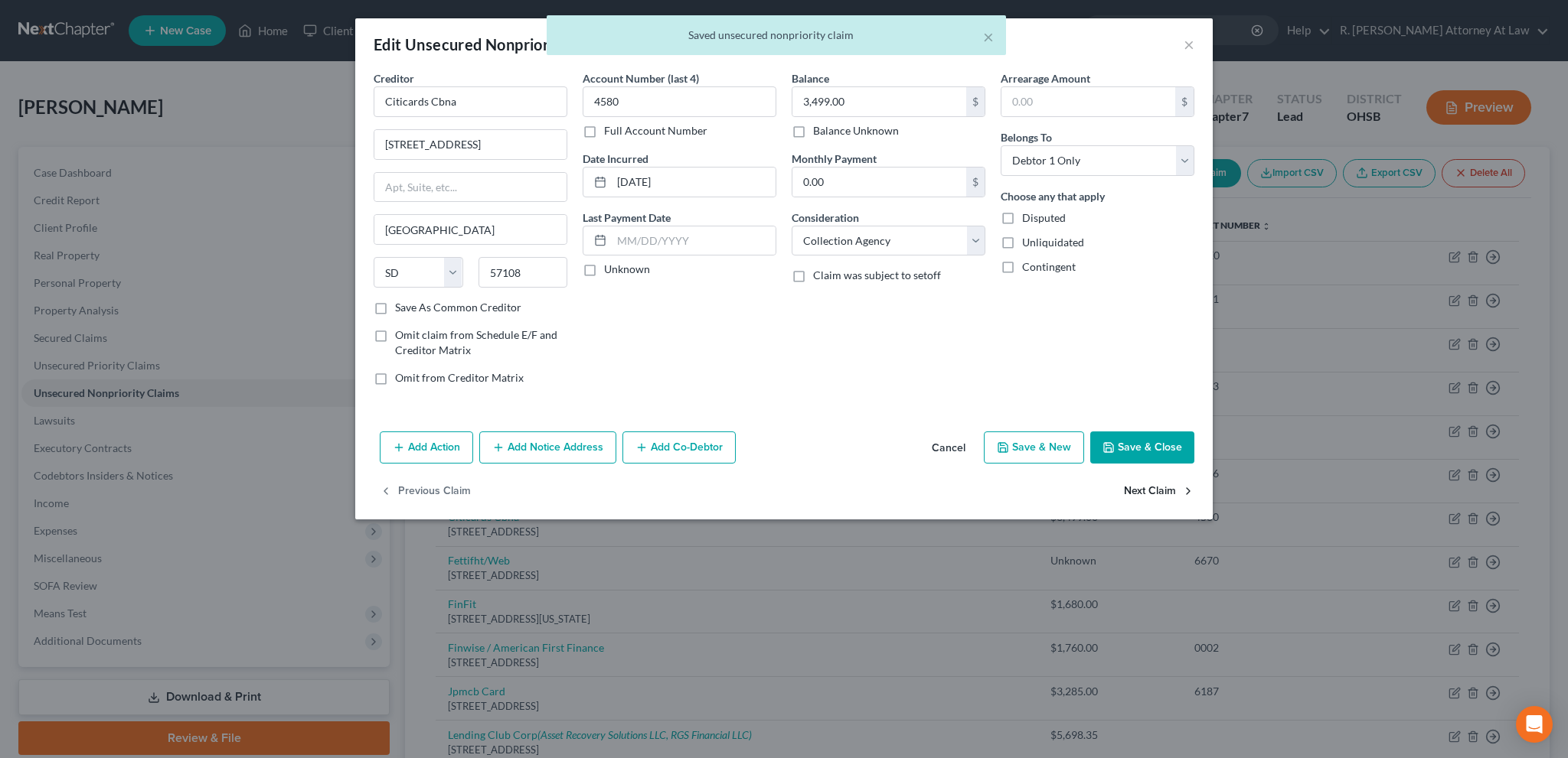
click at [1141, 491] on button "Next Claim" at bounding box center [1158, 491] width 71 height 32
select select "24"
select select "2"
select select "0"
click at [1139, 489] on button "Next Claim" at bounding box center [1158, 491] width 71 height 32
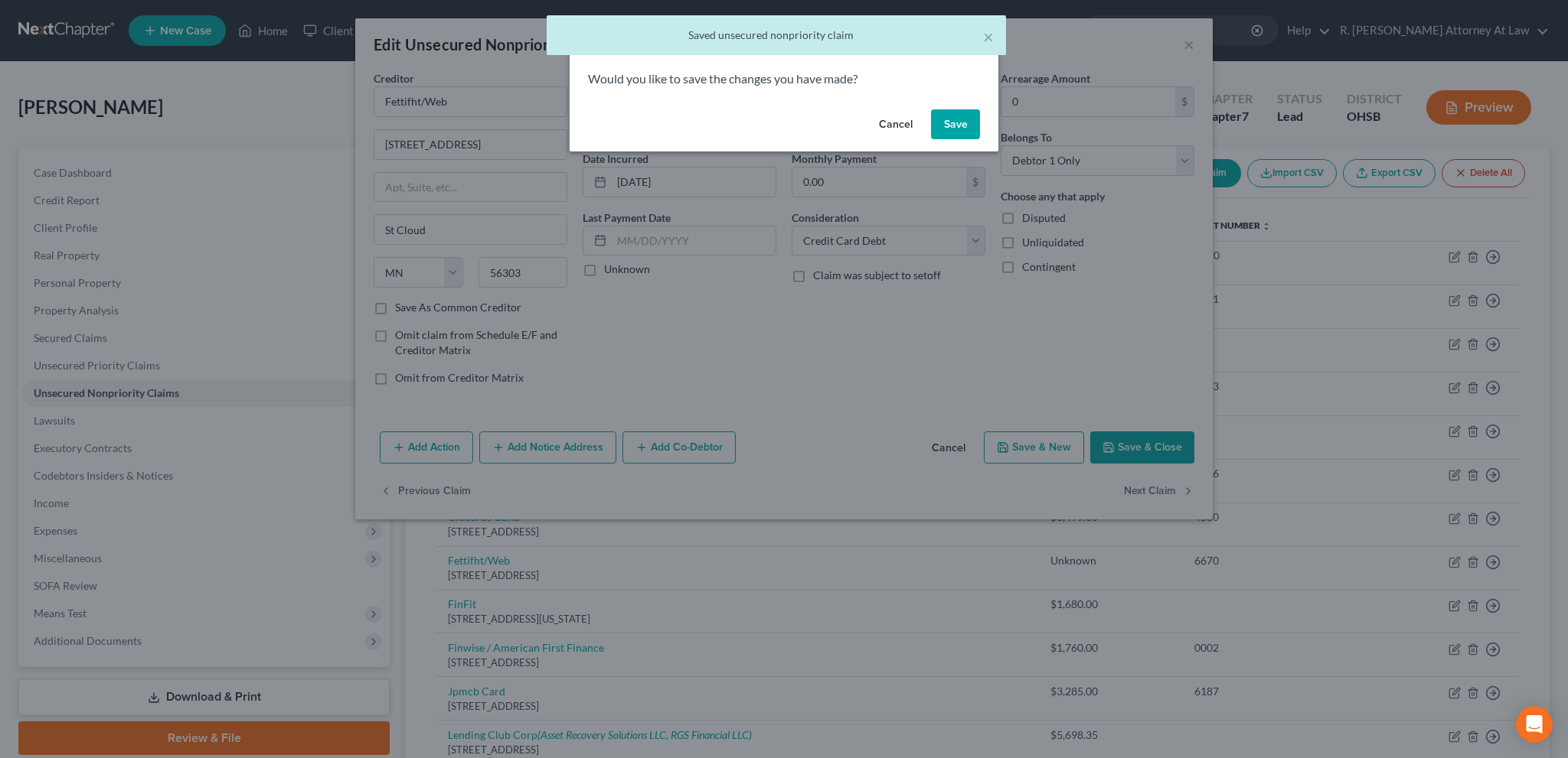
click at [953, 124] on button "Save" at bounding box center [955, 125] width 49 height 31
select select "48"
select select "0"
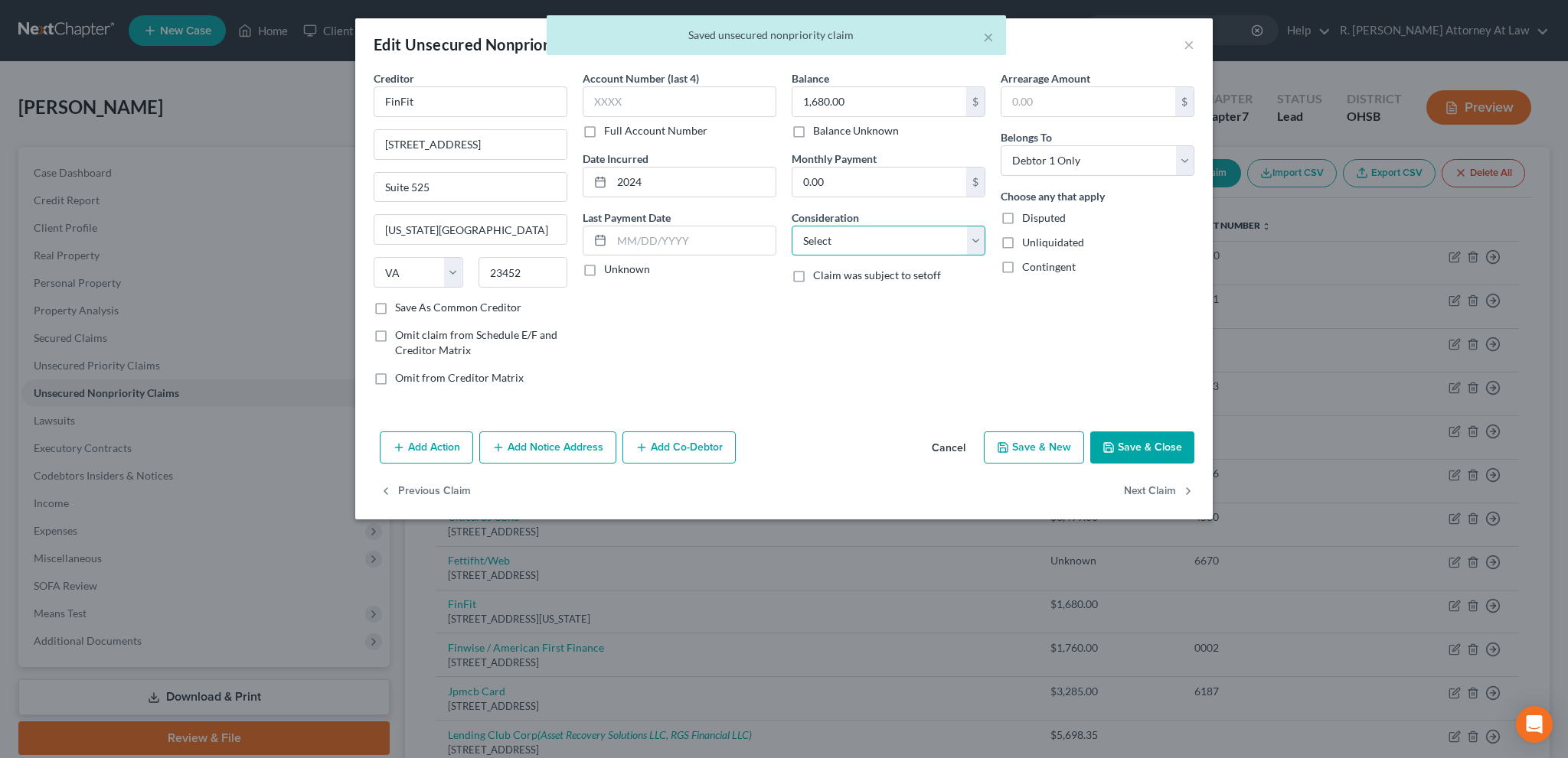
click at [849, 242] on select "Select Cable / Satellite Services Collection Agency Credit Card Debt Debt Couns…" at bounding box center [888, 241] width 193 height 31
select select "10"
click at [791, 226] on select "Select Cable / Satellite Services Collection Agency Credit Card Debt Debt Couns…" at bounding box center [888, 241] width 193 height 31
click at [1148, 491] on button "Next Claim" at bounding box center [1158, 491] width 71 height 32
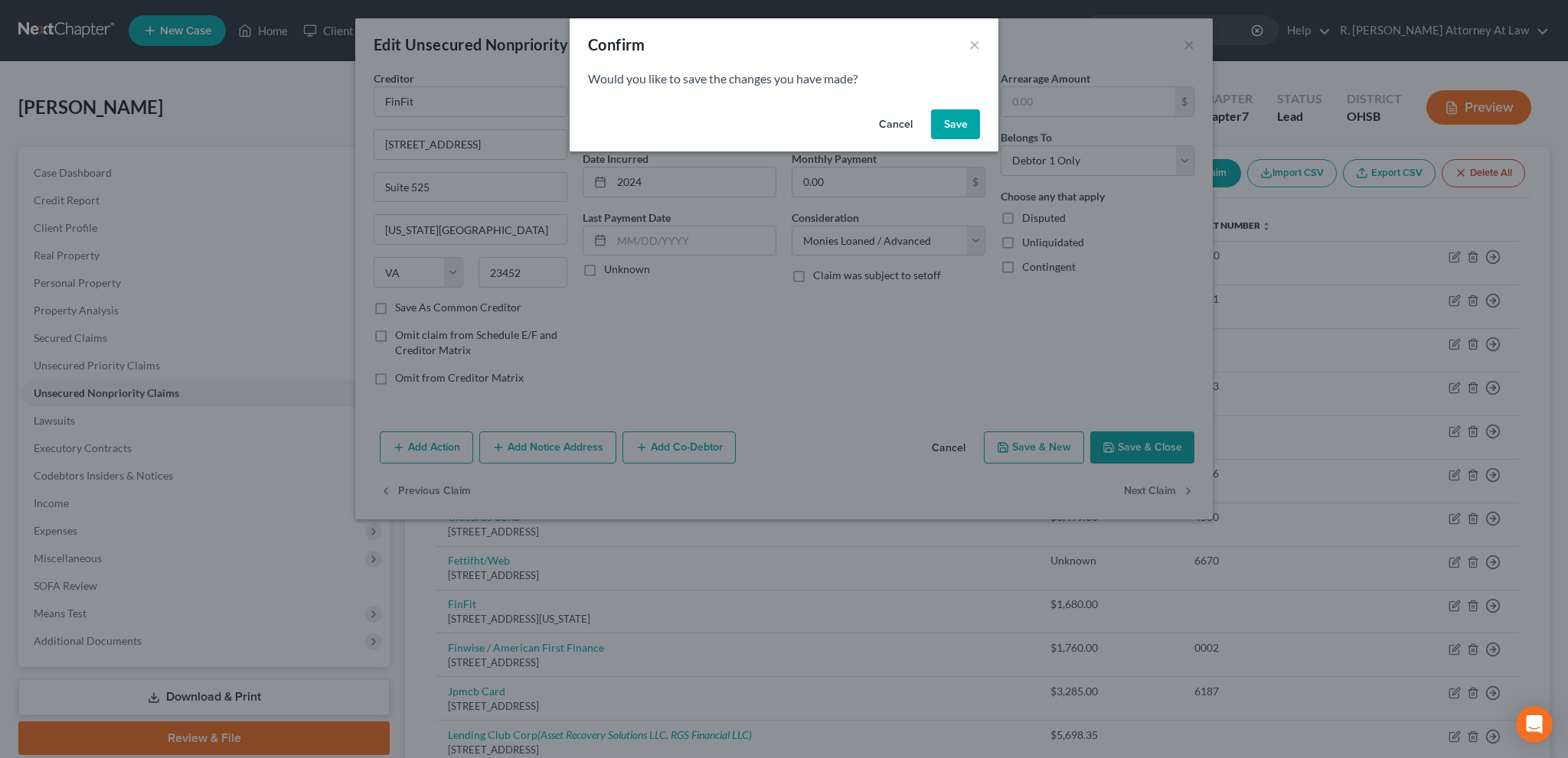
click at [957, 123] on button "Save" at bounding box center [955, 125] width 49 height 31
select select "45"
select select "0"
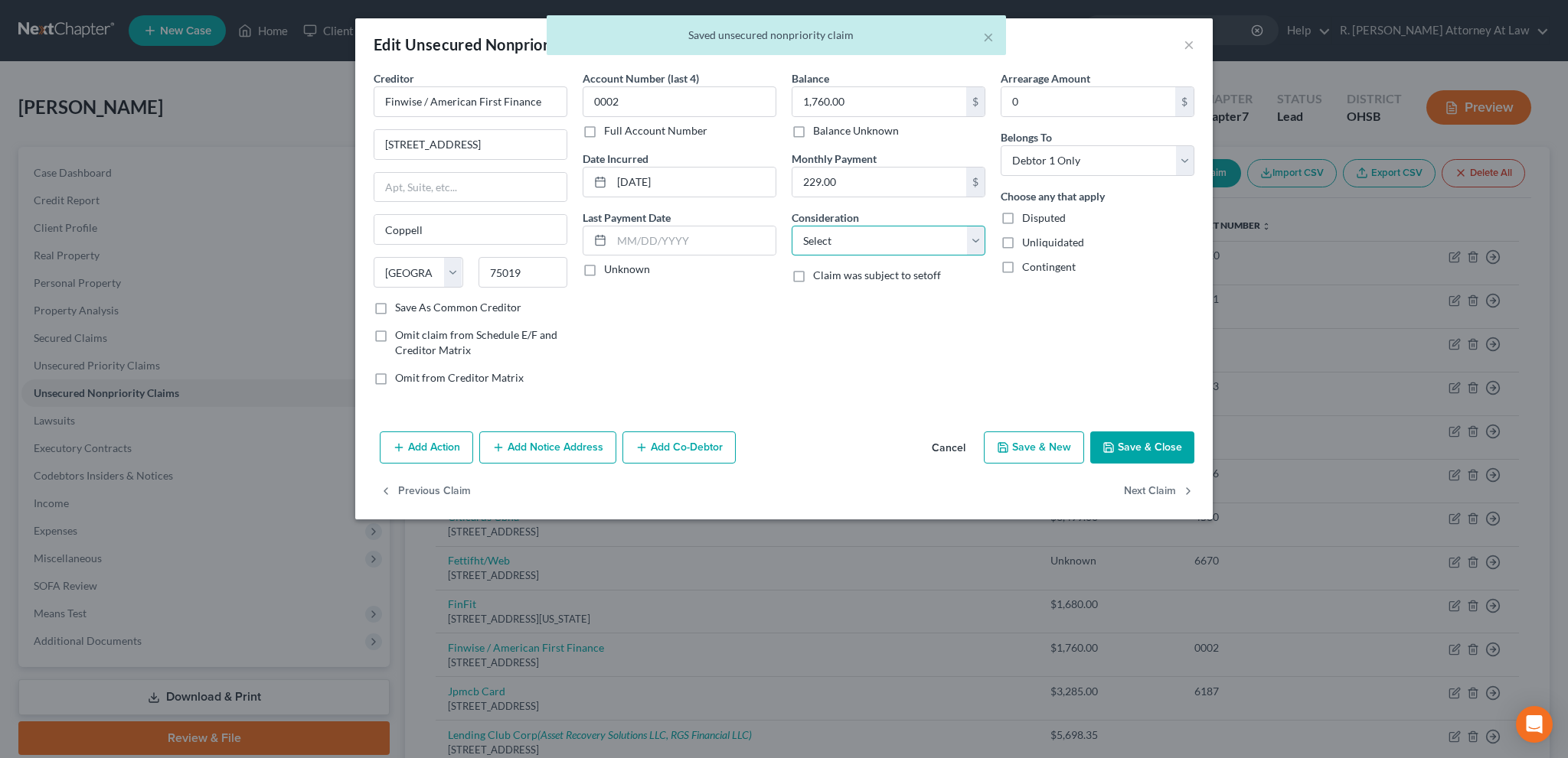
click at [850, 239] on select "Select Cable / Satellite Services Collection Agency Credit Card Debt Debt Couns…" at bounding box center [888, 241] width 193 height 31
select select "10"
click at [791, 226] on select "Select Cable / Satellite Services Collection Agency Credit Card Debt Debt Couns…" at bounding box center [888, 241] width 193 height 31
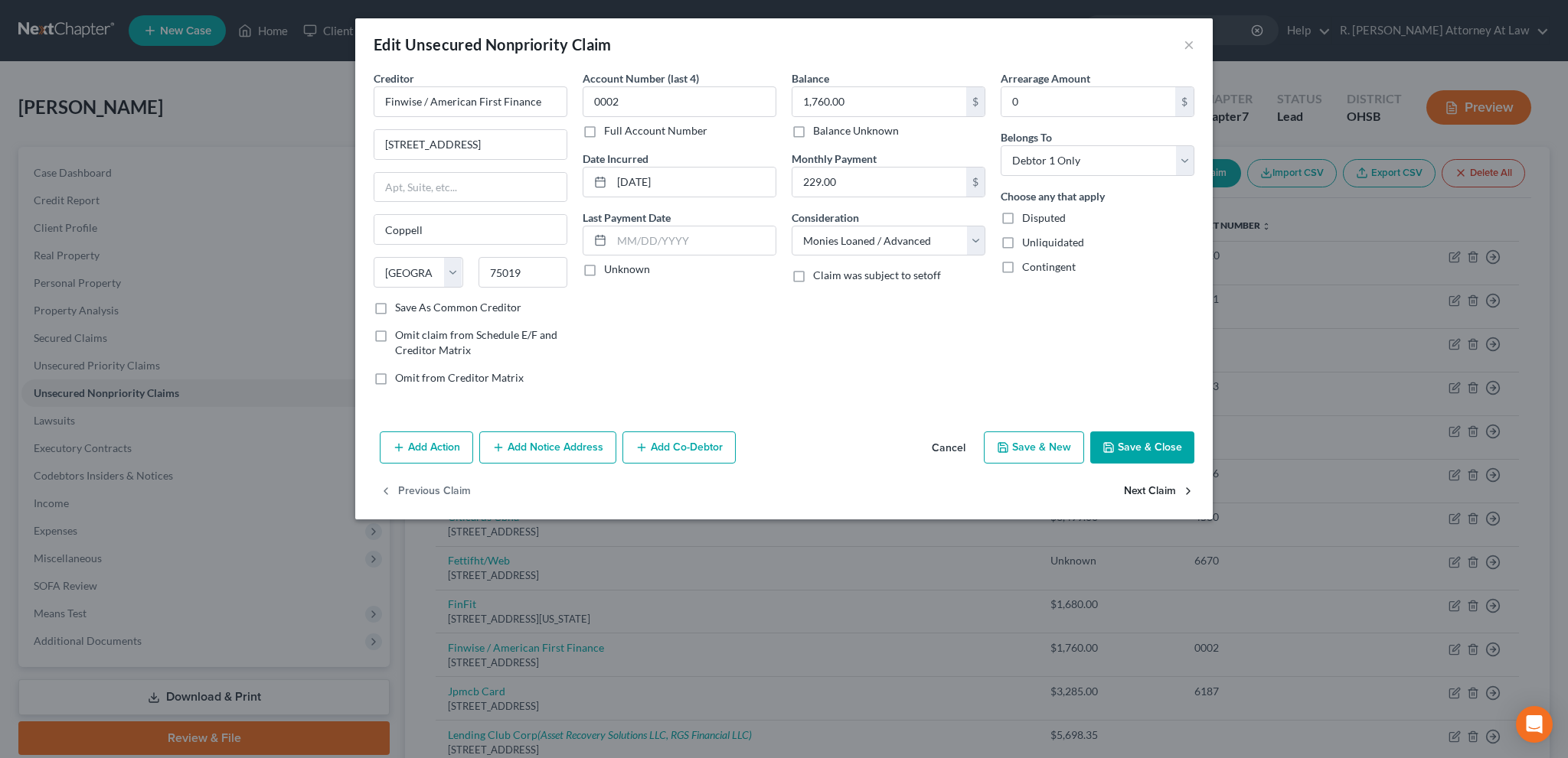
click at [1151, 489] on button "Next Claim" at bounding box center [1158, 491] width 71 height 32
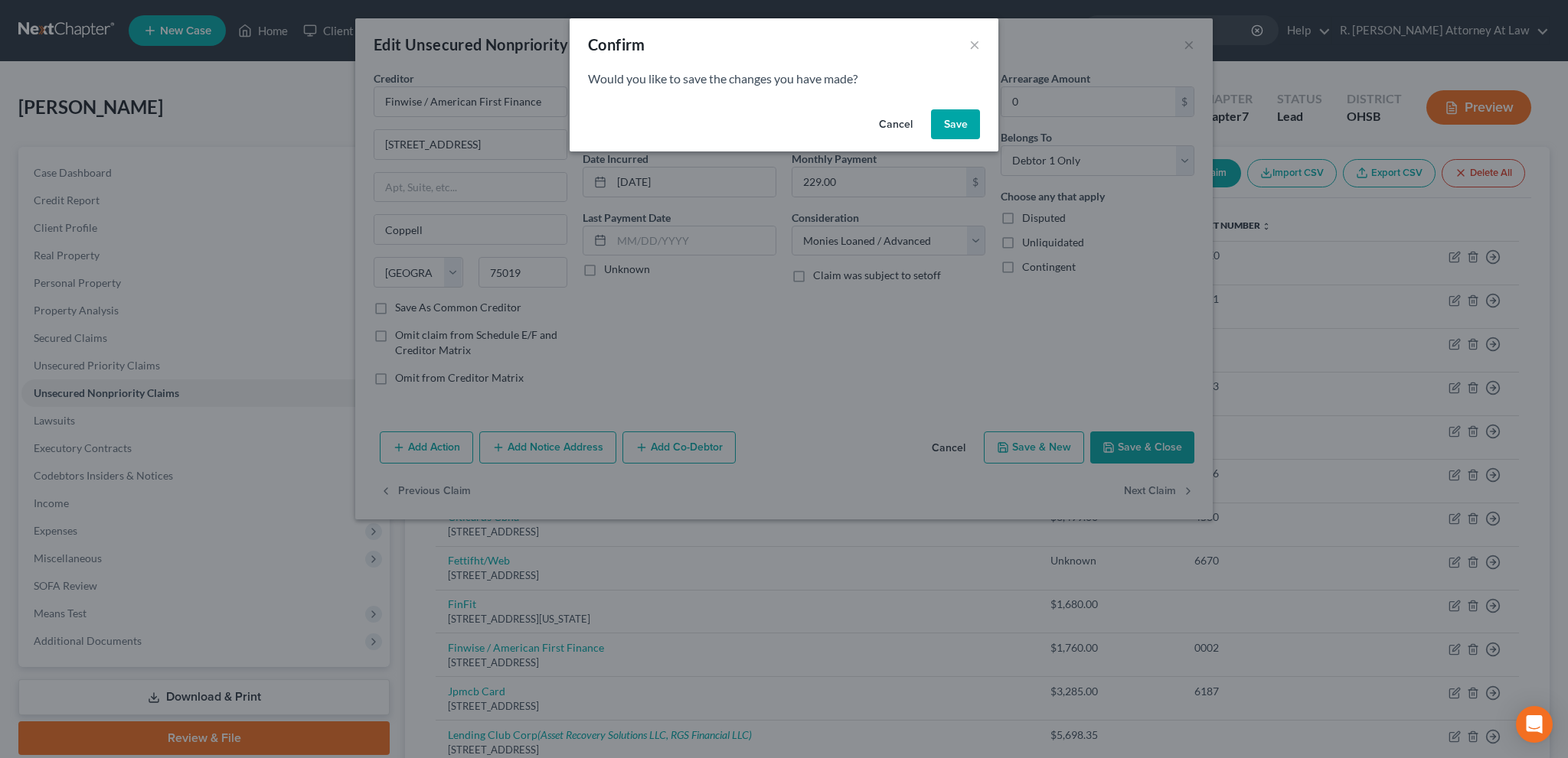
click at [949, 120] on button "Save" at bounding box center [955, 125] width 49 height 31
select select "7"
select select "0"
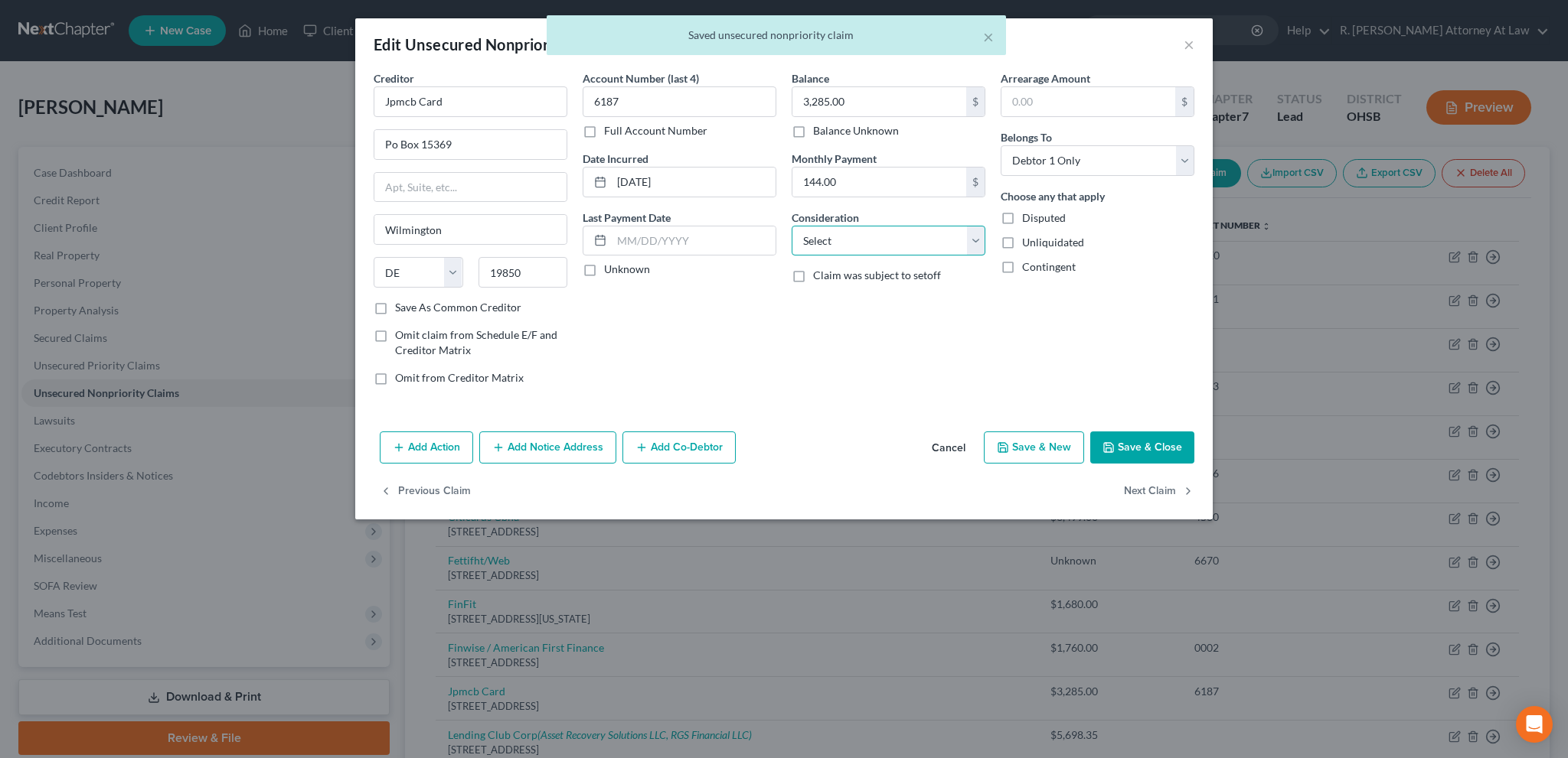
click at [842, 241] on select "Select Cable / Satellite Services Collection Agency Credit Card Debt Debt Couns…" at bounding box center [888, 241] width 193 height 31
select select "2"
click at [791, 226] on select "Select Cable / Satellite Services Collection Agency Credit Card Debt Debt Couns…" at bounding box center [888, 241] width 193 height 31
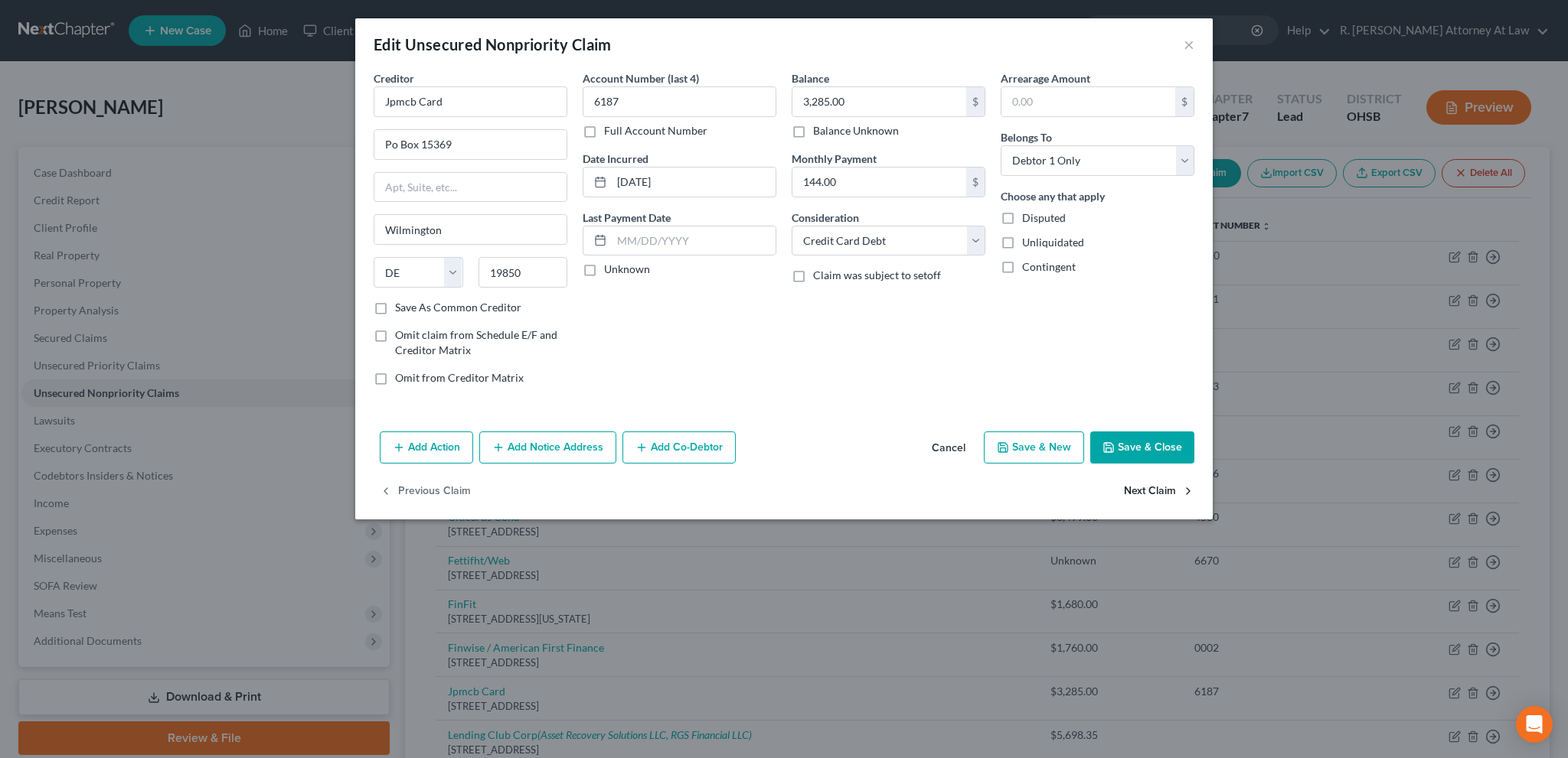
click at [1144, 491] on button "Next Claim" at bounding box center [1158, 491] width 71 height 32
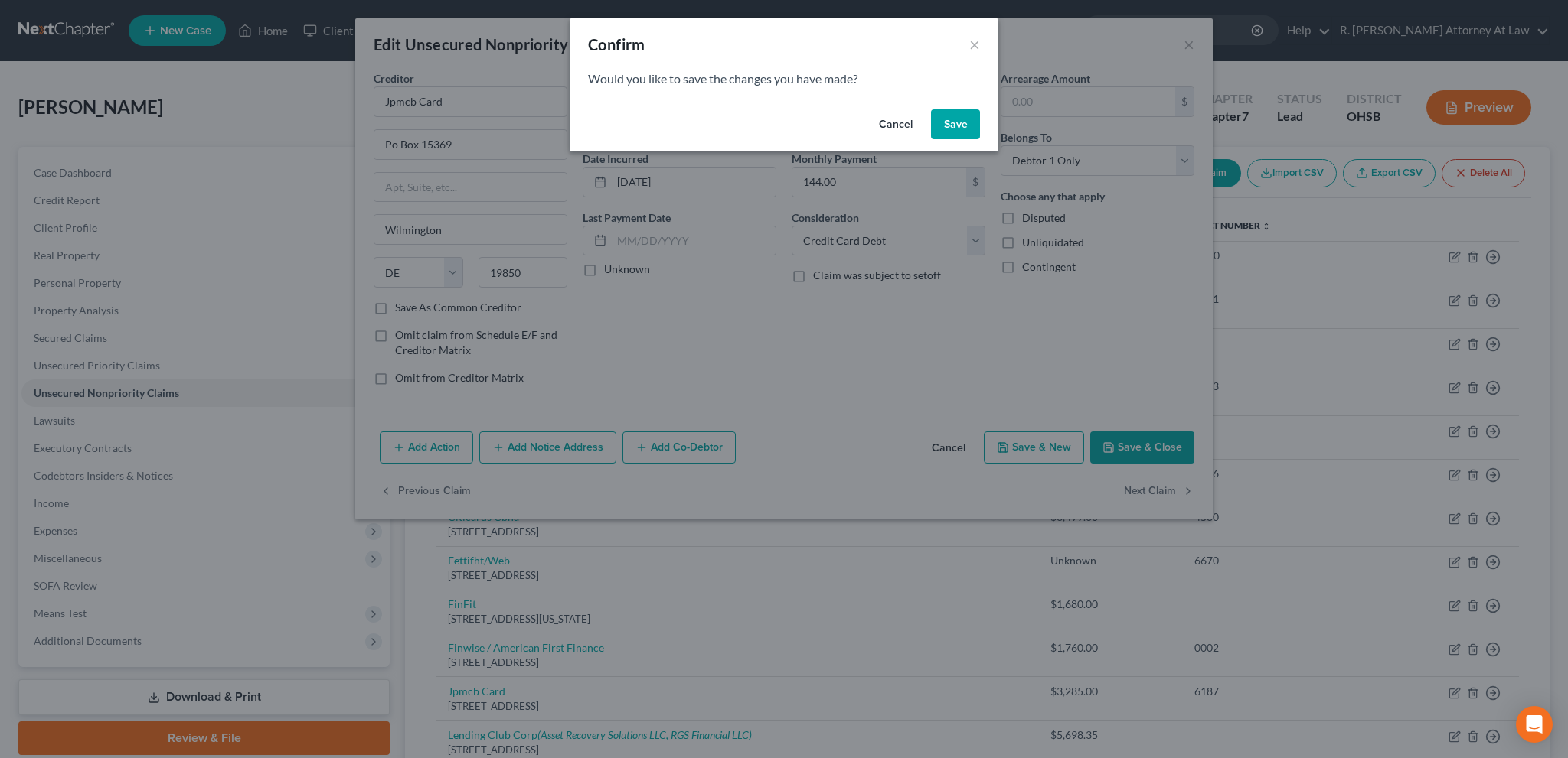
click at [948, 125] on button "Save" at bounding box center [955, 125] width 49 height 31
select select "4"
select select "0"
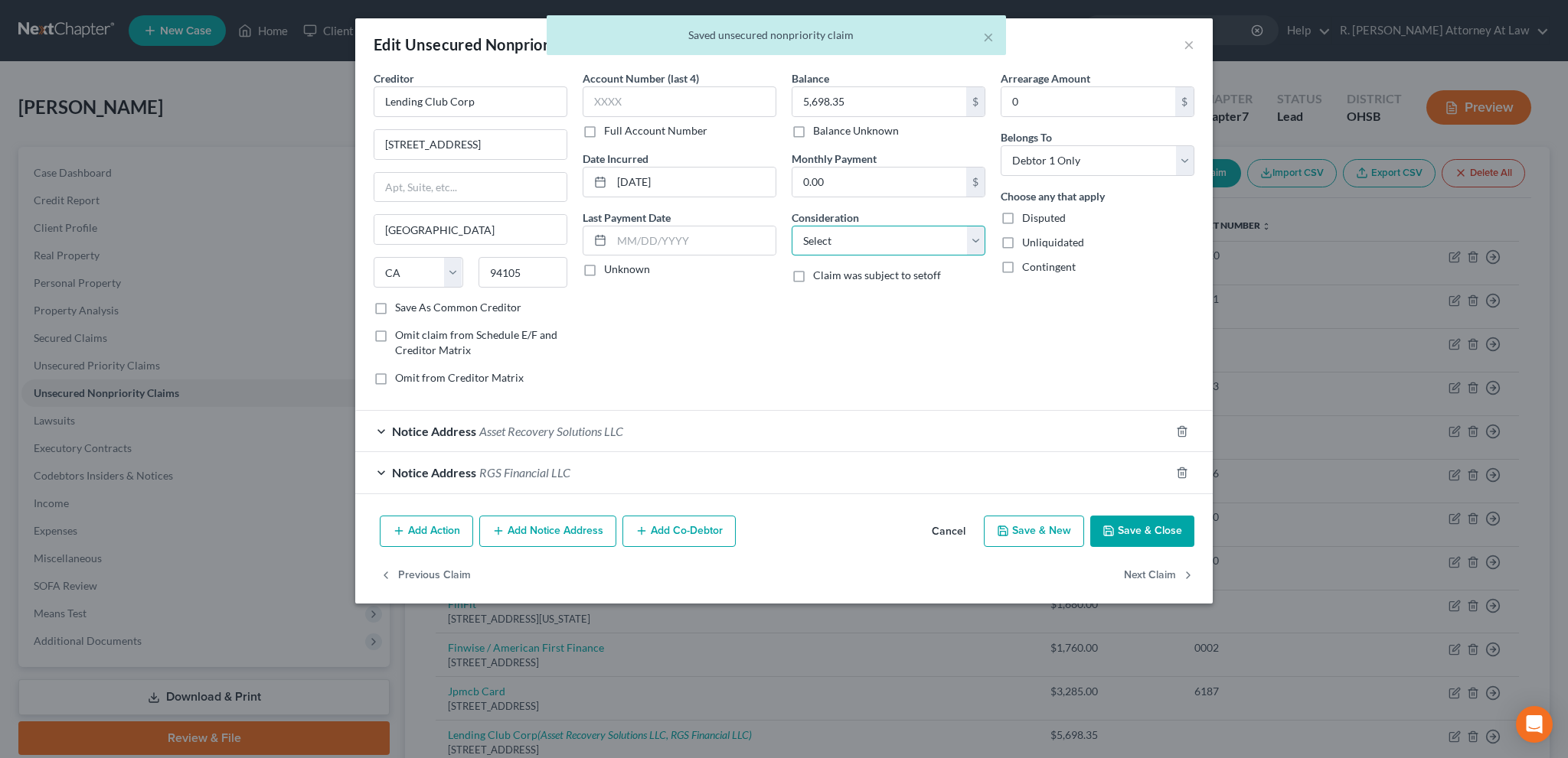
click at [862, 234] on select "Select Cable / Satellite Services Collection Agency Credit Card Debt Debt Couns…" at bounding box center [888, 241] width 193 height 31
select select "10"
click at [791, 226] on select "Select Cable / Satellite Services Collection Agency Credit Card Debt Debt Couns…" at bounding box center [888, 241] width 193 height 31
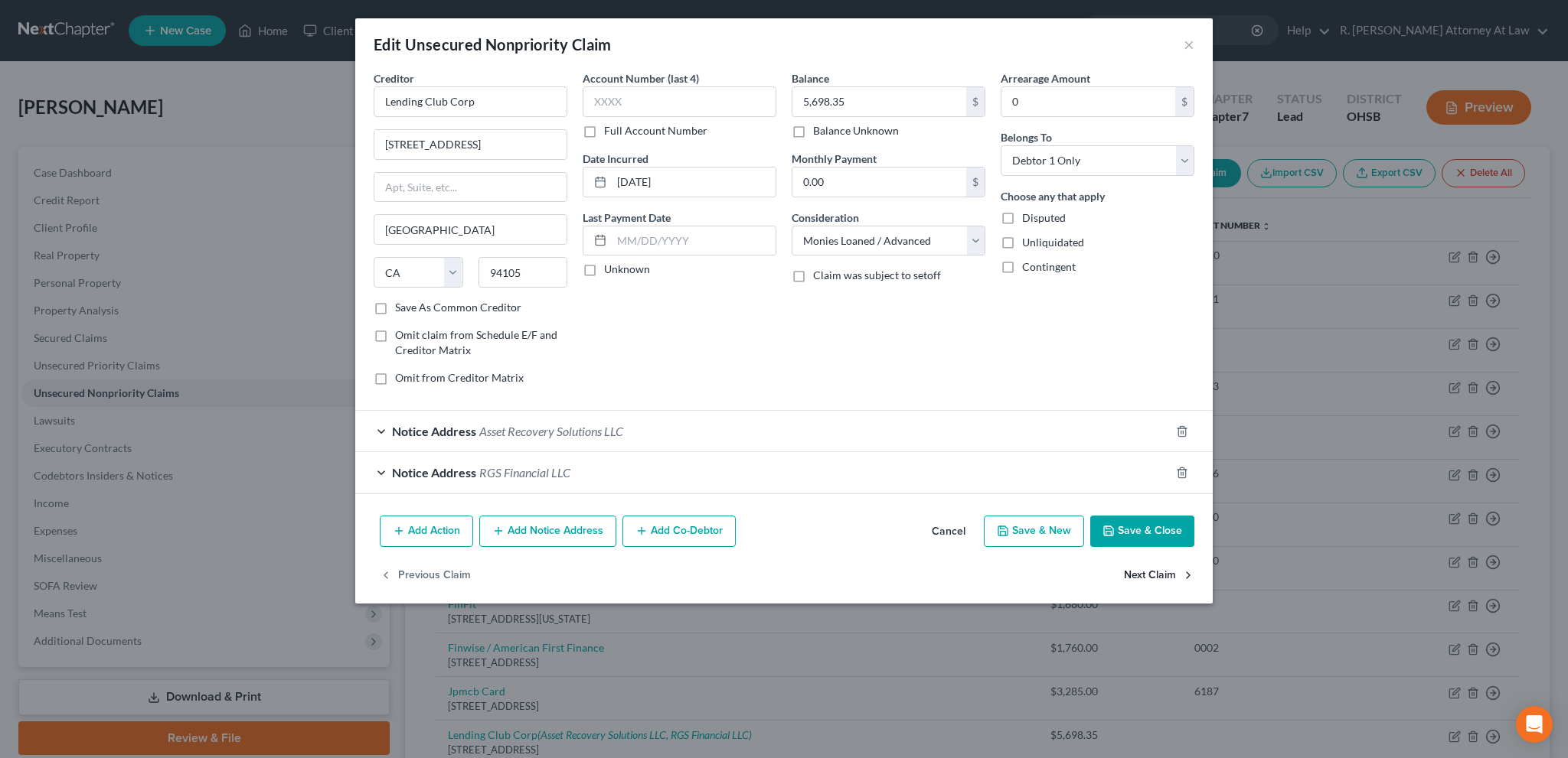
click at [1166, 574] on button "Next Claim" at bounding box center [1158, 575] width 71 height 32
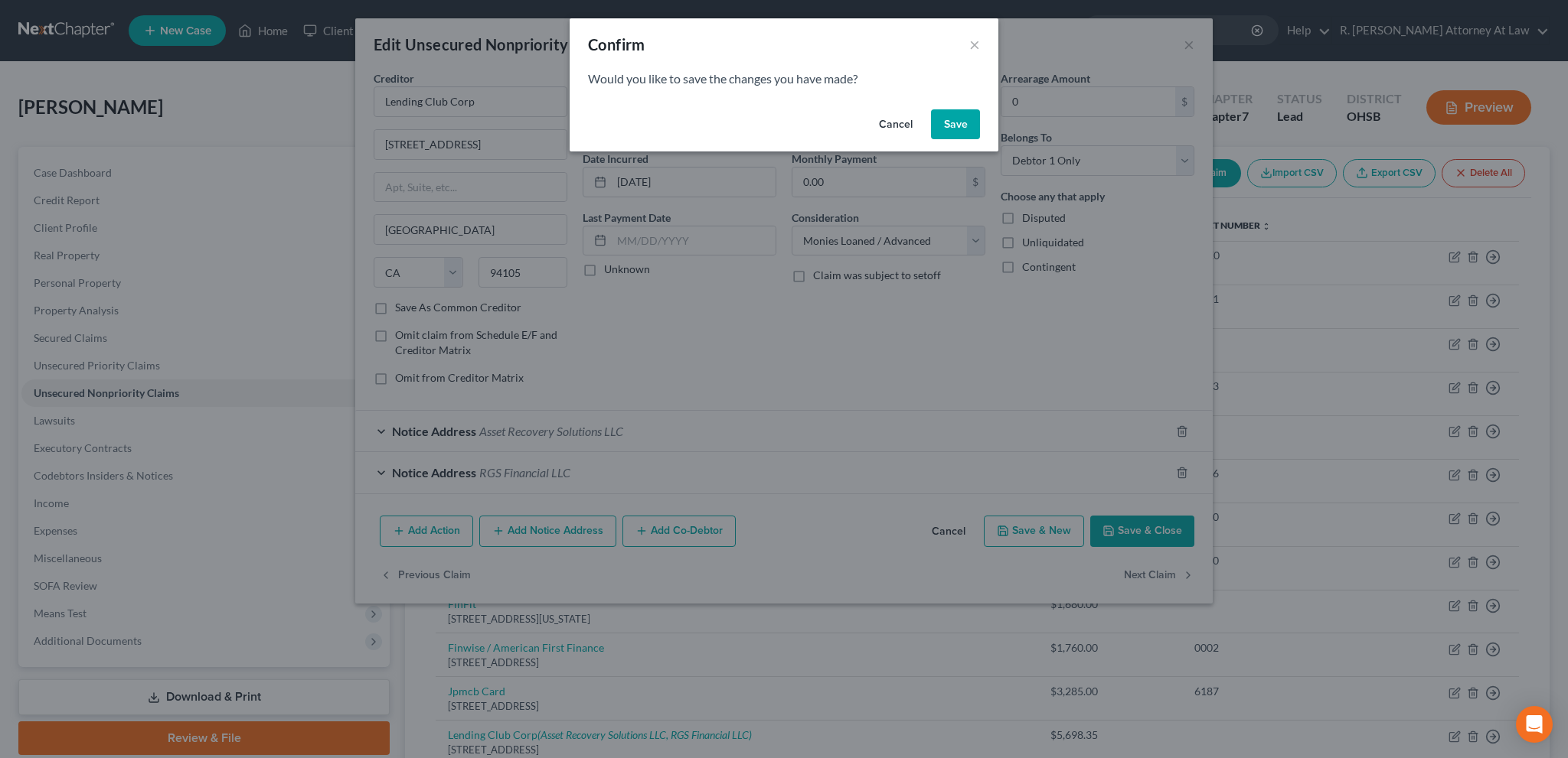
click at [953, 121] on button "Save" at bounding box center [955, 125] width 49 height 31
select select "35"
select select "2"
select select "0"
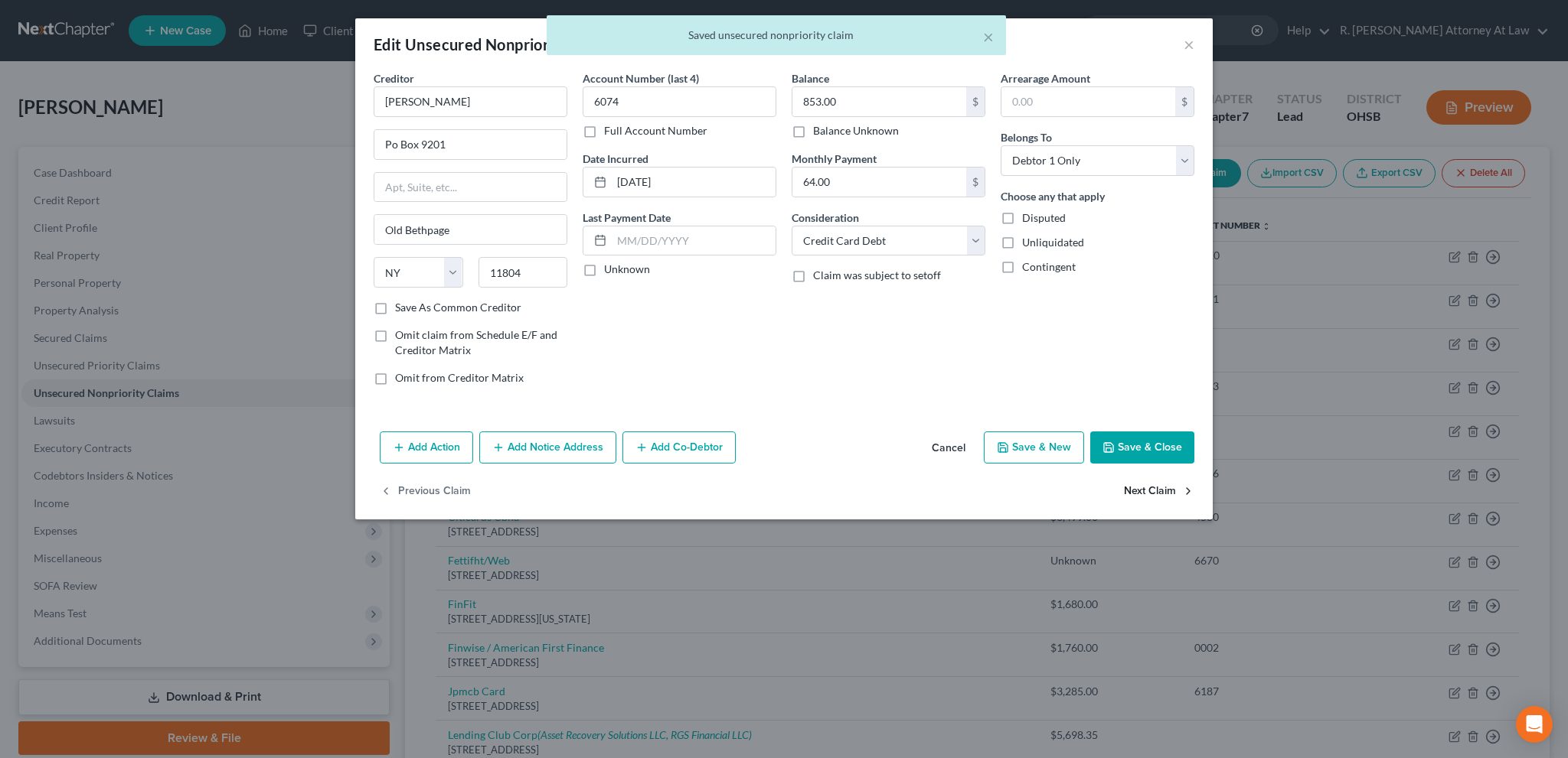
click at [1136, 488] on button "Next Claim" at bounding box center [1158, 491] width 71 height 32
select select "9"
select select "0"
click at [863, 245] on select "Select Cable / Satellite Services Collection Agency Credit Card Debt Debt Couns…" at bounding box center [888, 241] width 193 height 31
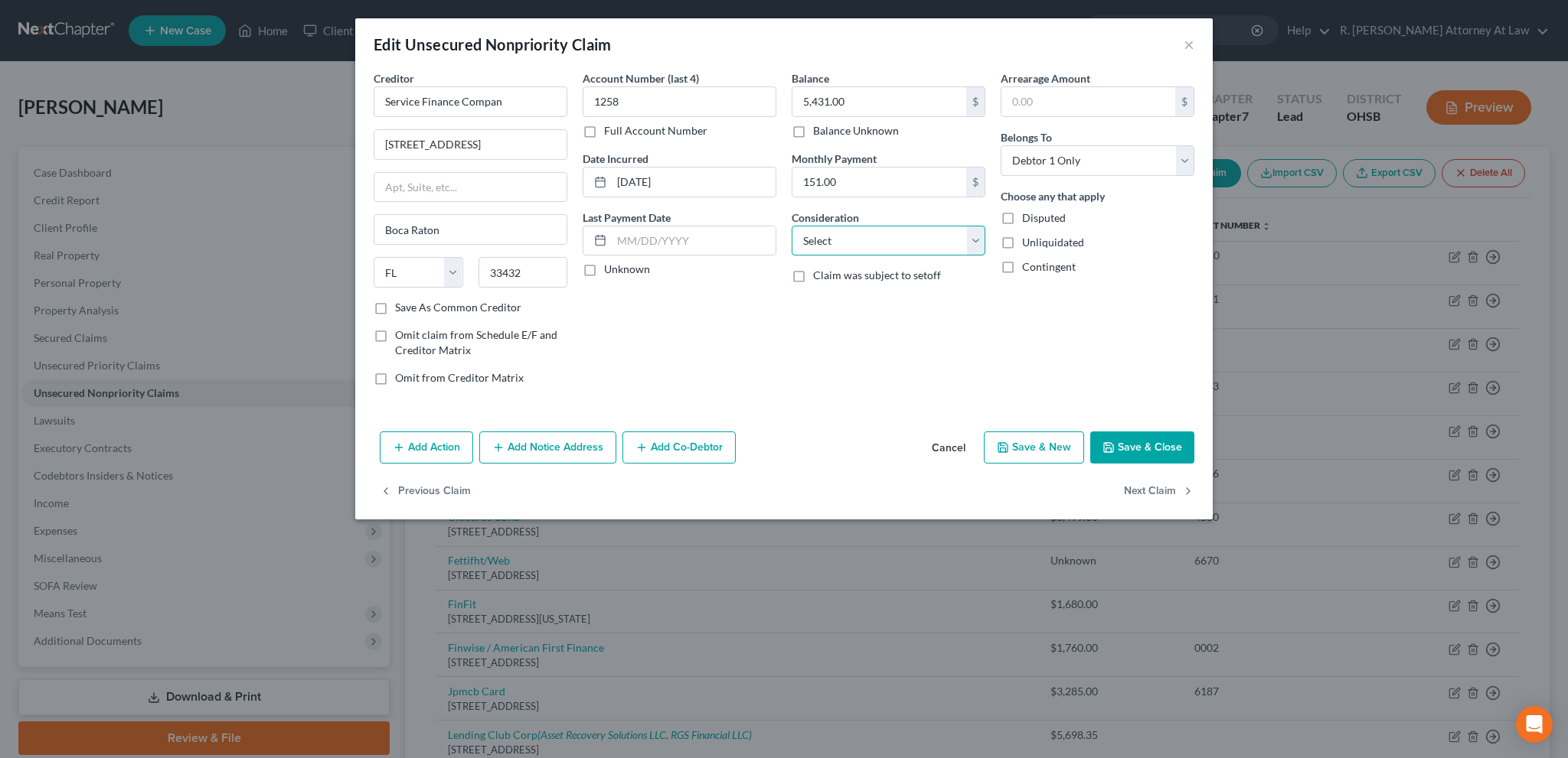
select select "10"
click at [791, 226] on select "Select Cable / Satellite Services Collection Agency Credit Card Debt Debt Couns…" at bounding box center [888, 241] width 193 height 31
click at [1148, 490] on button "Next Claim" at bounding box center [1158, 491] width 71 height 32
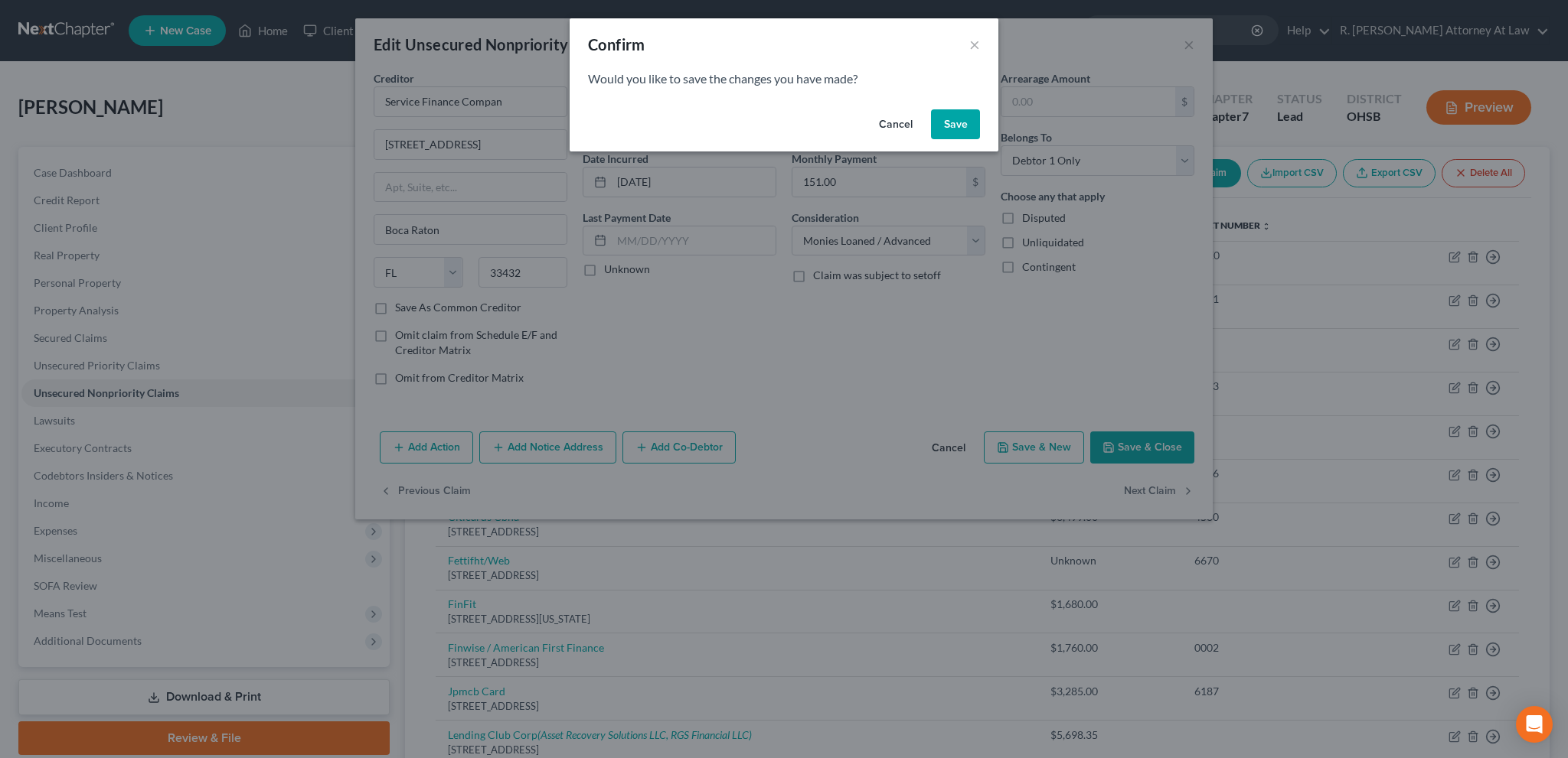
click at [964, 125] on button "Save" at bounding box center [955, 125] width 49 height 31
select select "4"
select select "2"
select select "0"
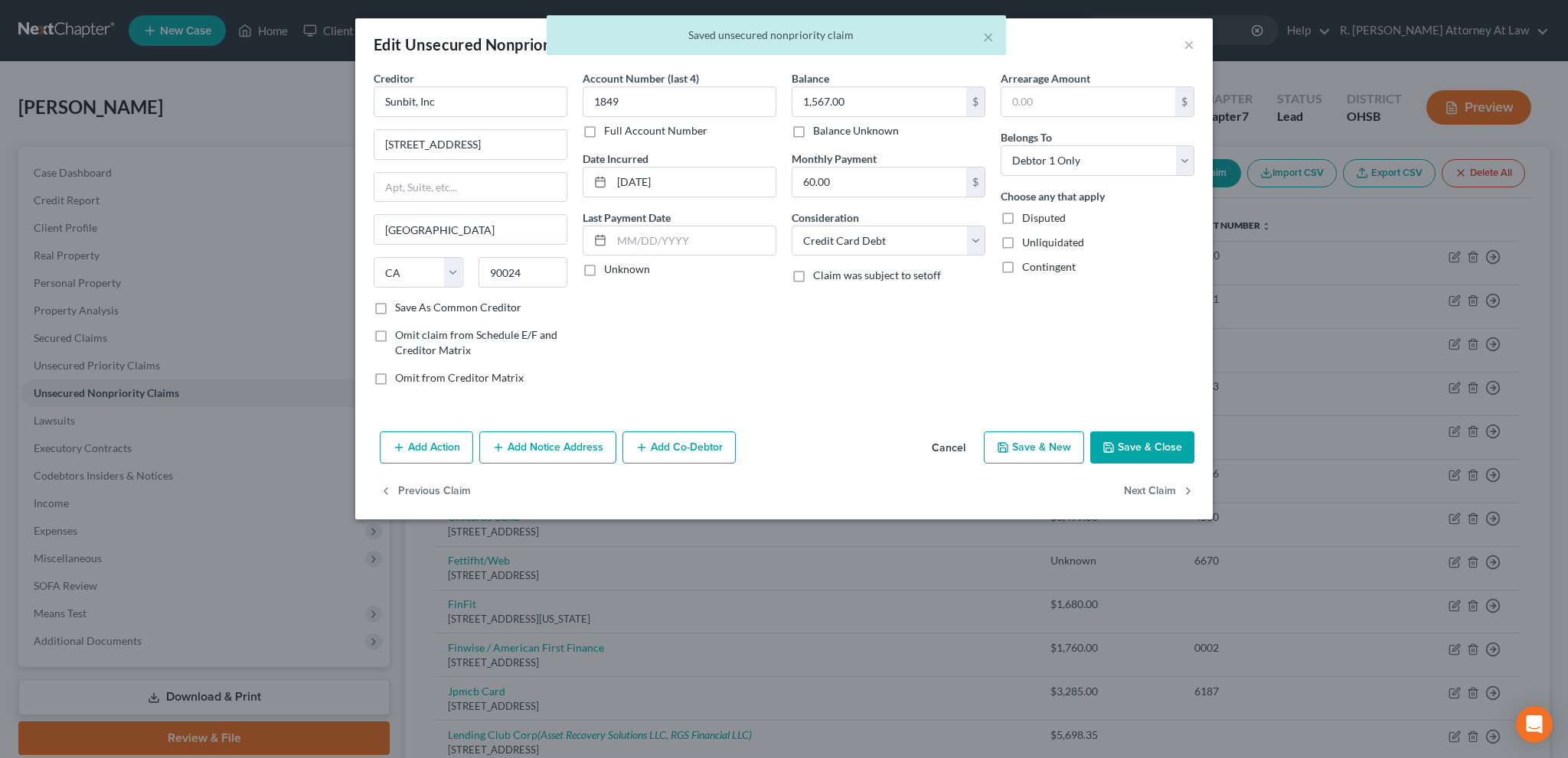
type input "0"
click at [1136, 487] on button "Next Claim" at bounding box center [1158, 491] width 71 height 32
select select "39"
select select "2"
select select "0"
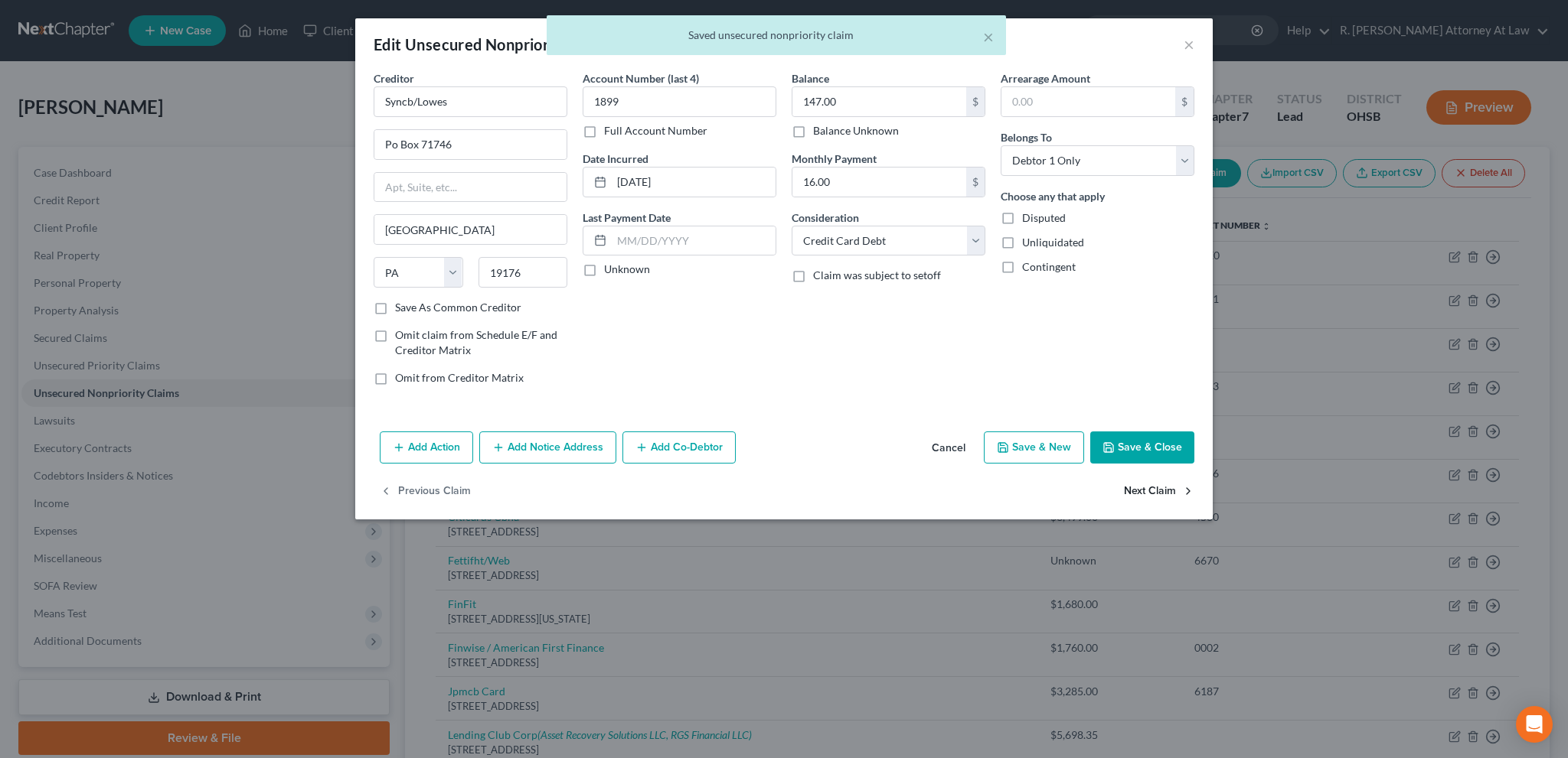
click at [1139, 490] on button "Next Claim" at bounding box center [1158, 491] width 71 height 32
select select "43"
select select "2"
select select "0"
click at [1140, 440] on button "Save & Close" at bounding box center [1142, 447] width 104 height 32
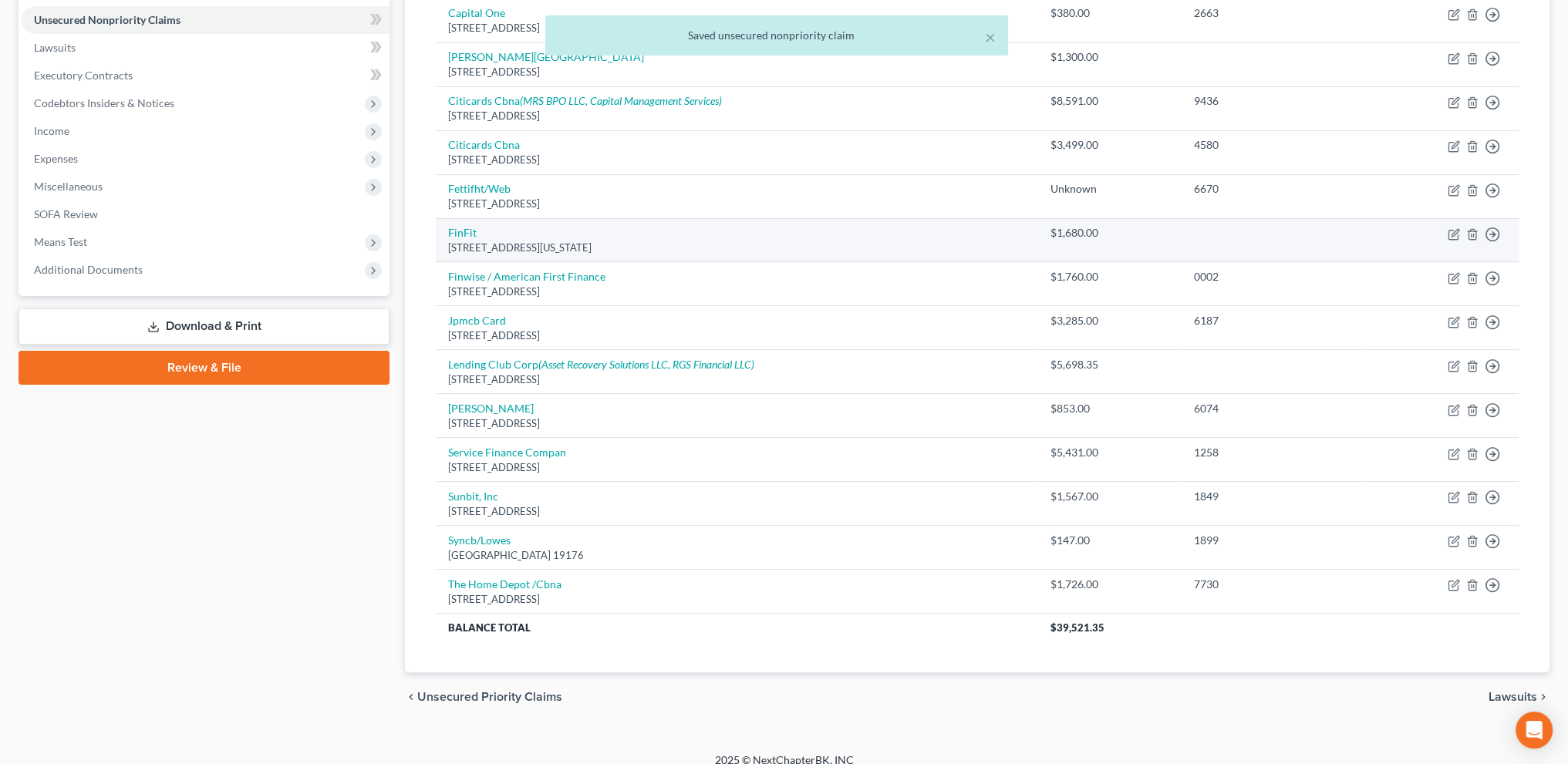
scroll to position [388, 0]
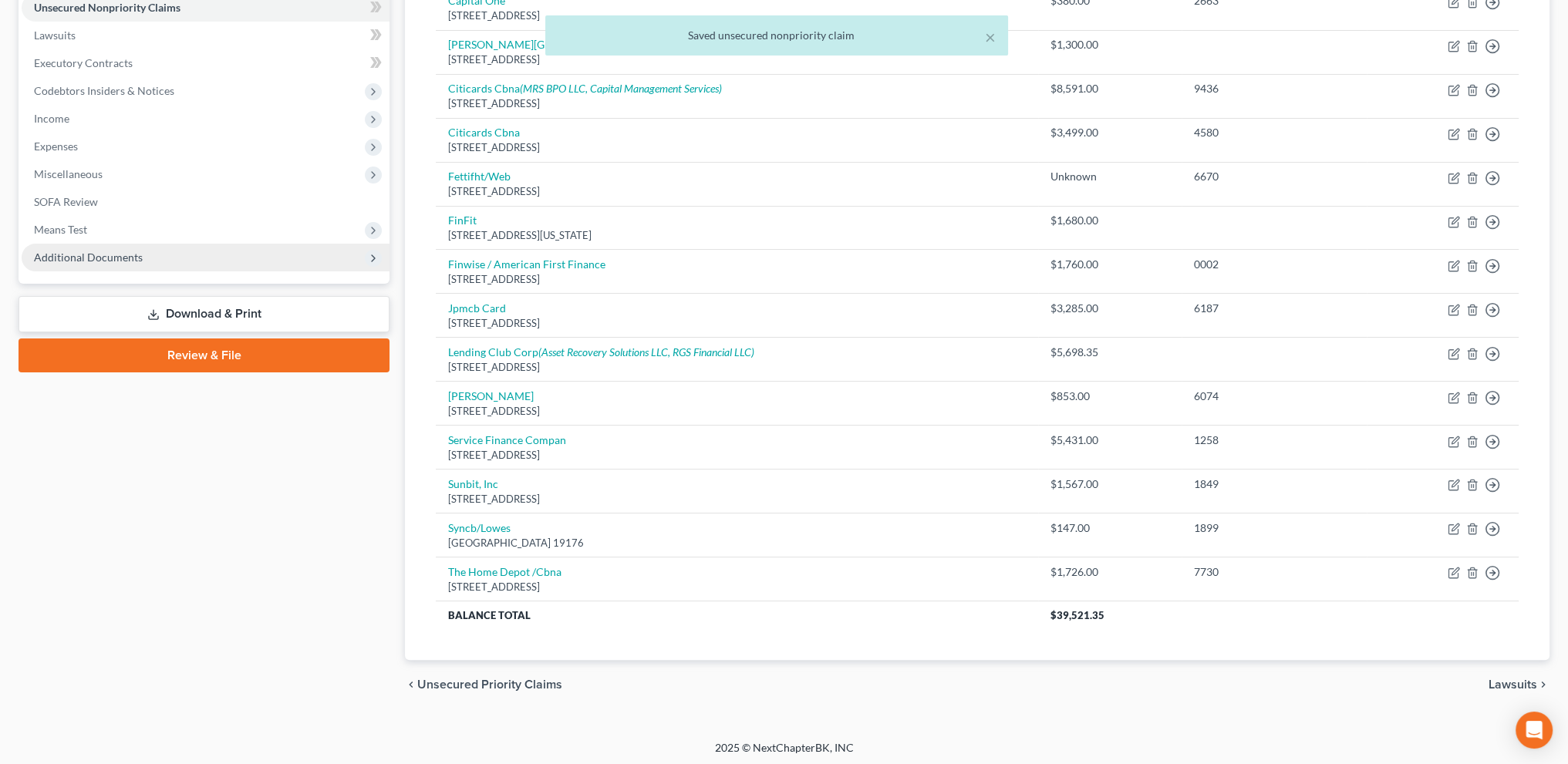
click at [119, 255] on span "Additional Documents" at bounding box center [89, 256] width 109 height 13
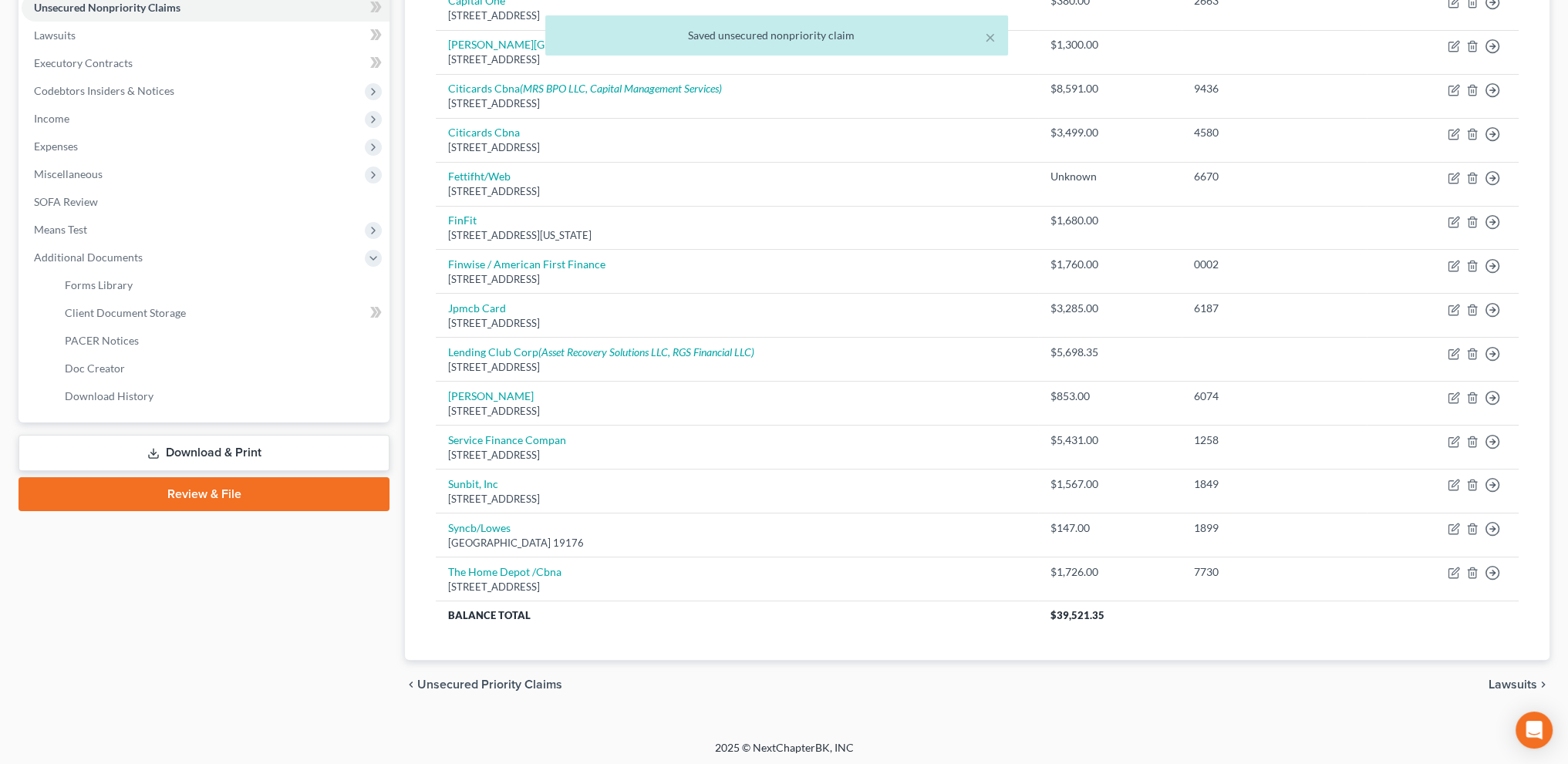
click at [185, 447] on link "Download & Print" at bounding box center [203, 453] width 371 height 36
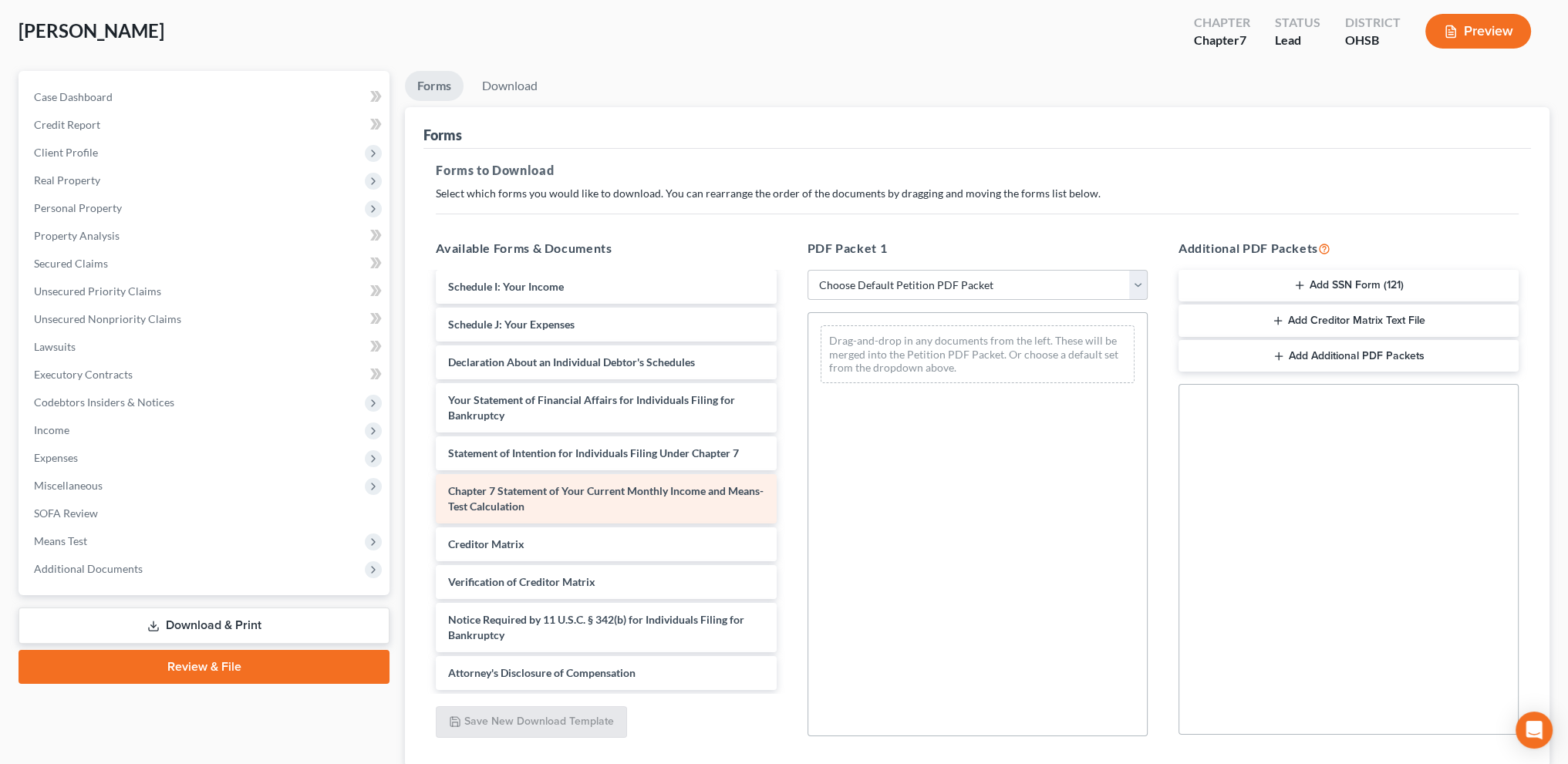
scroll to position [187, 0]
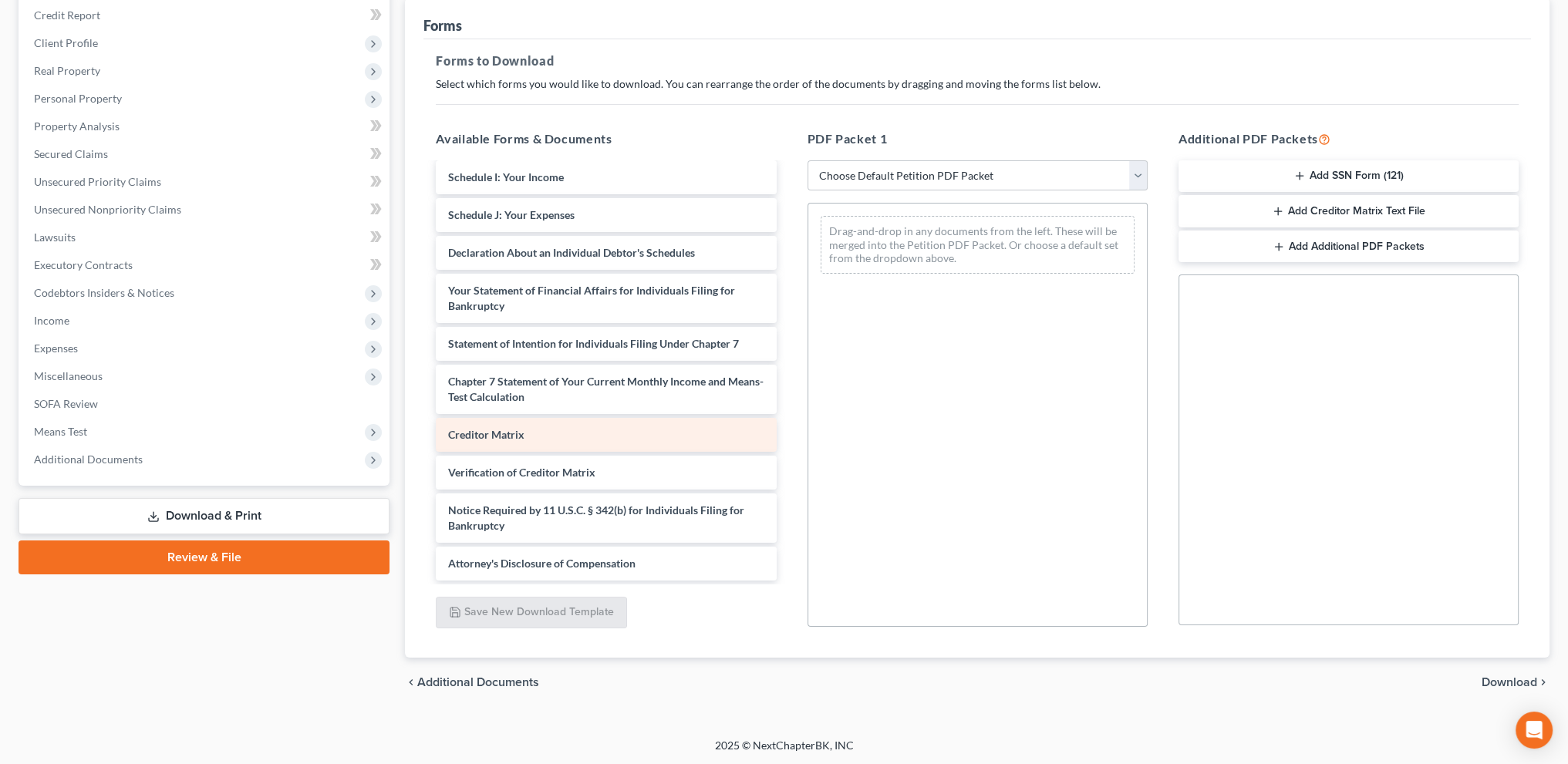
click at [500, 431] on span "Creditor Matrix" at bounding box center [486, 434] width 76 height 13
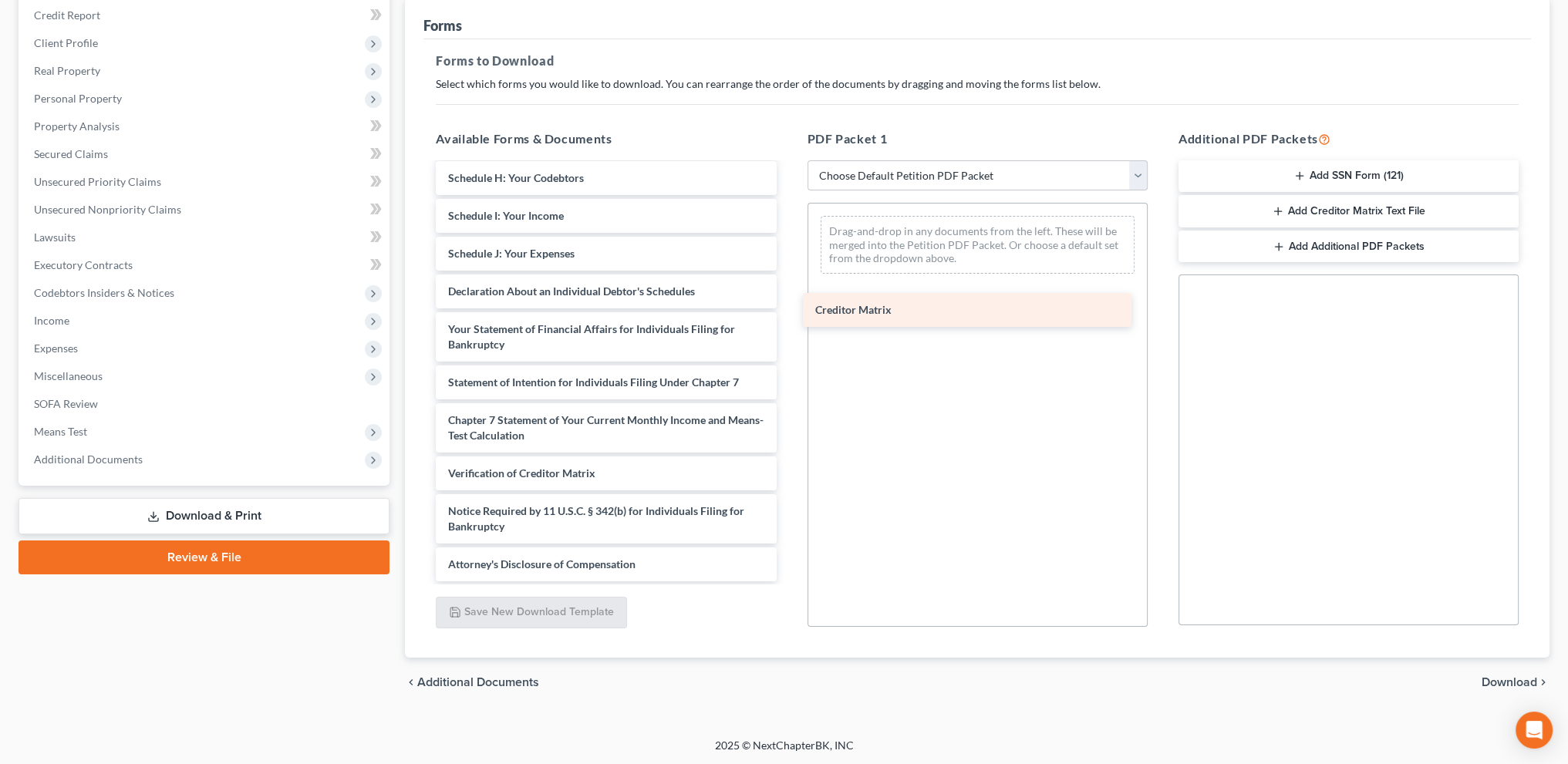
drag, startPoint x: 521, startPoint y: 430, endPoint x: 894, endPoint y: 262, distance: 409.1
click at [788, 262] on div "Creditor Matrix CCC-pdf Statement of Related Cases ([DATE]) Installments Fee Sh…" at bounding box center [605, 182] width 365 height 798
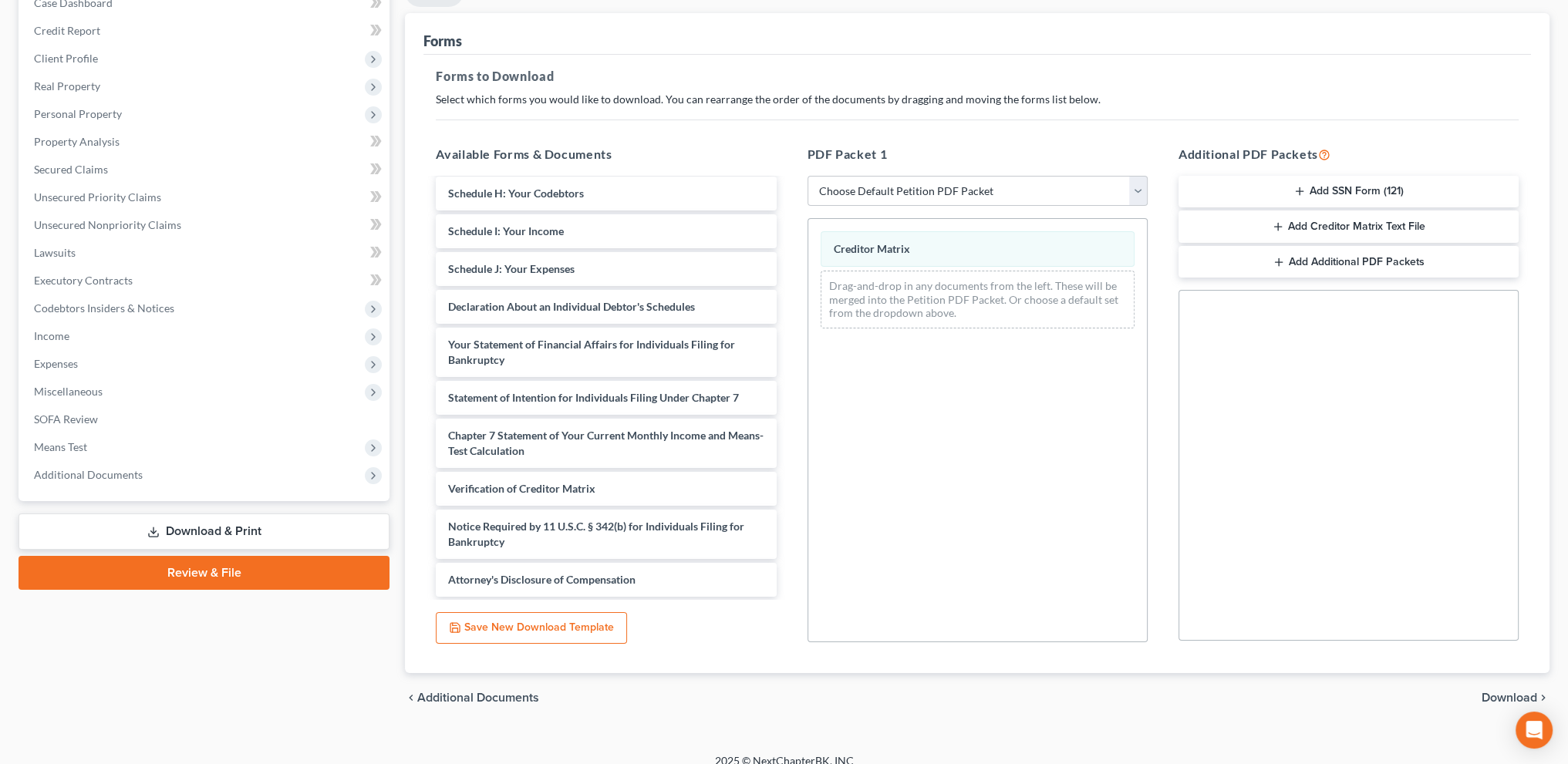
click at [1526, 682] on div "chevron_left Additional Documents Download chevron_right" at bounding box center [977, 698] width 1145 height 50
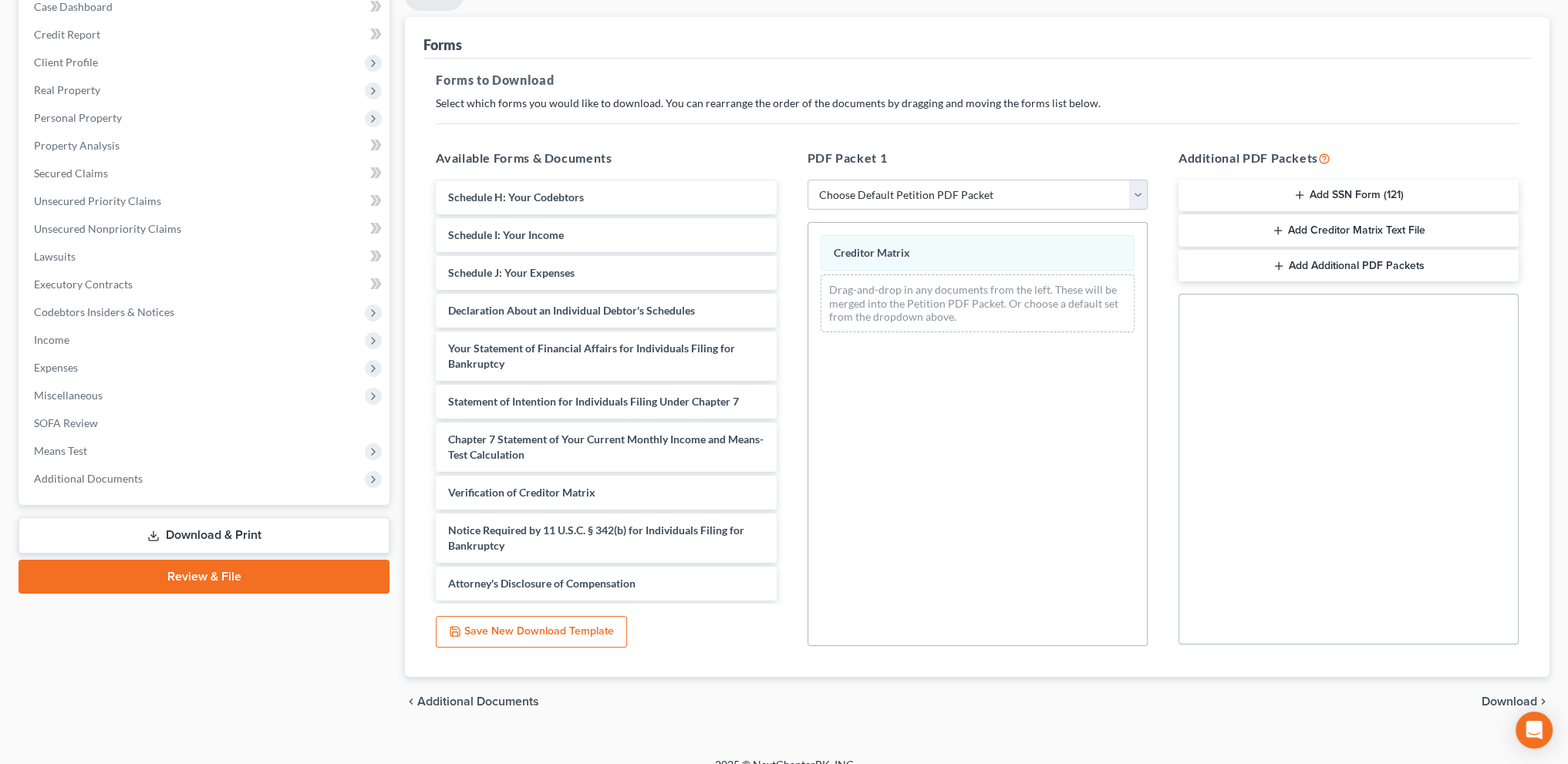
click at [1496, 697] on span "Download" at bounding box center [1509, 702] width 55 height 13
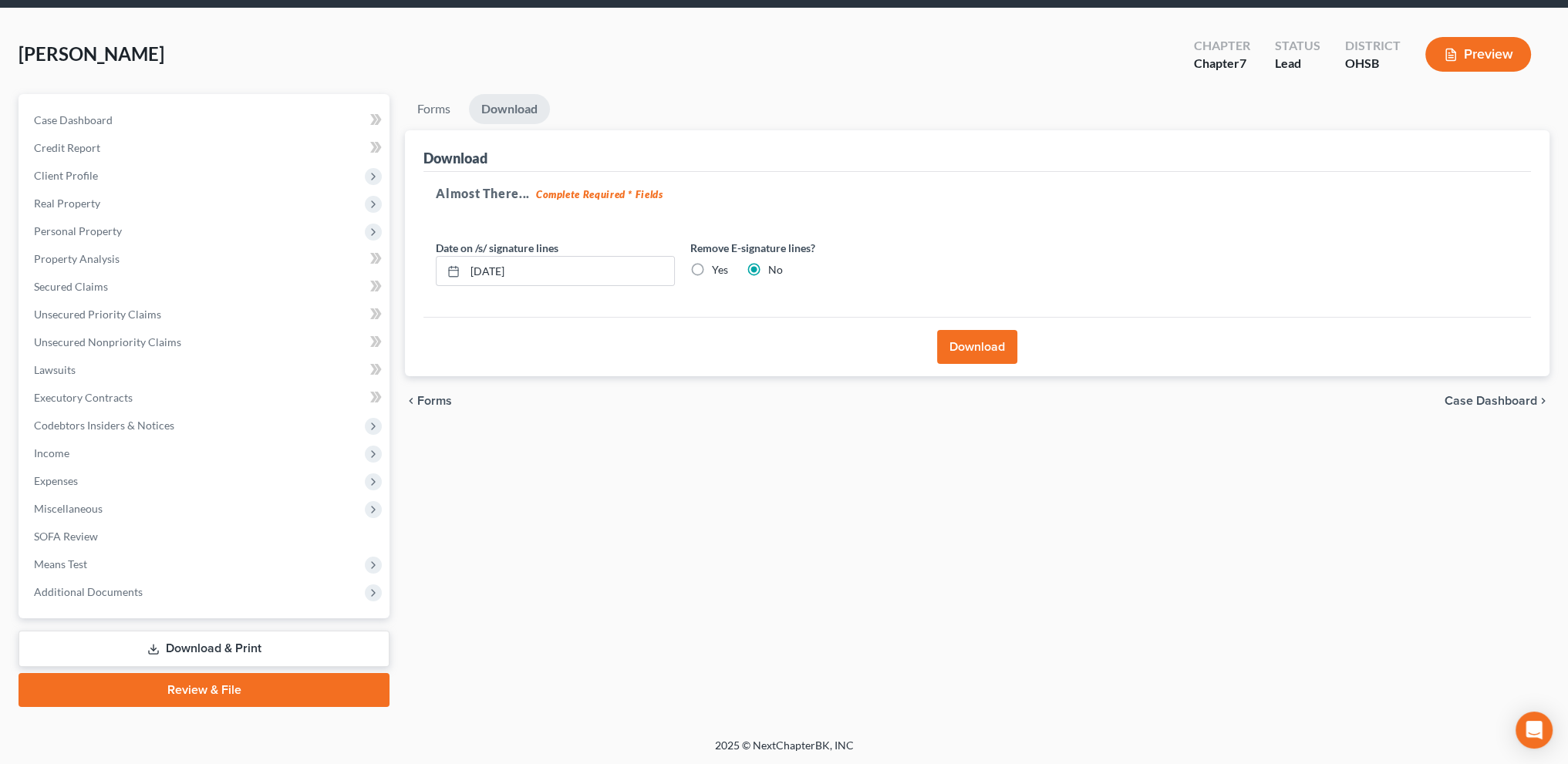
click at [992, 354] on button "Download" at bounding box center [977, 346] width 80 height 34
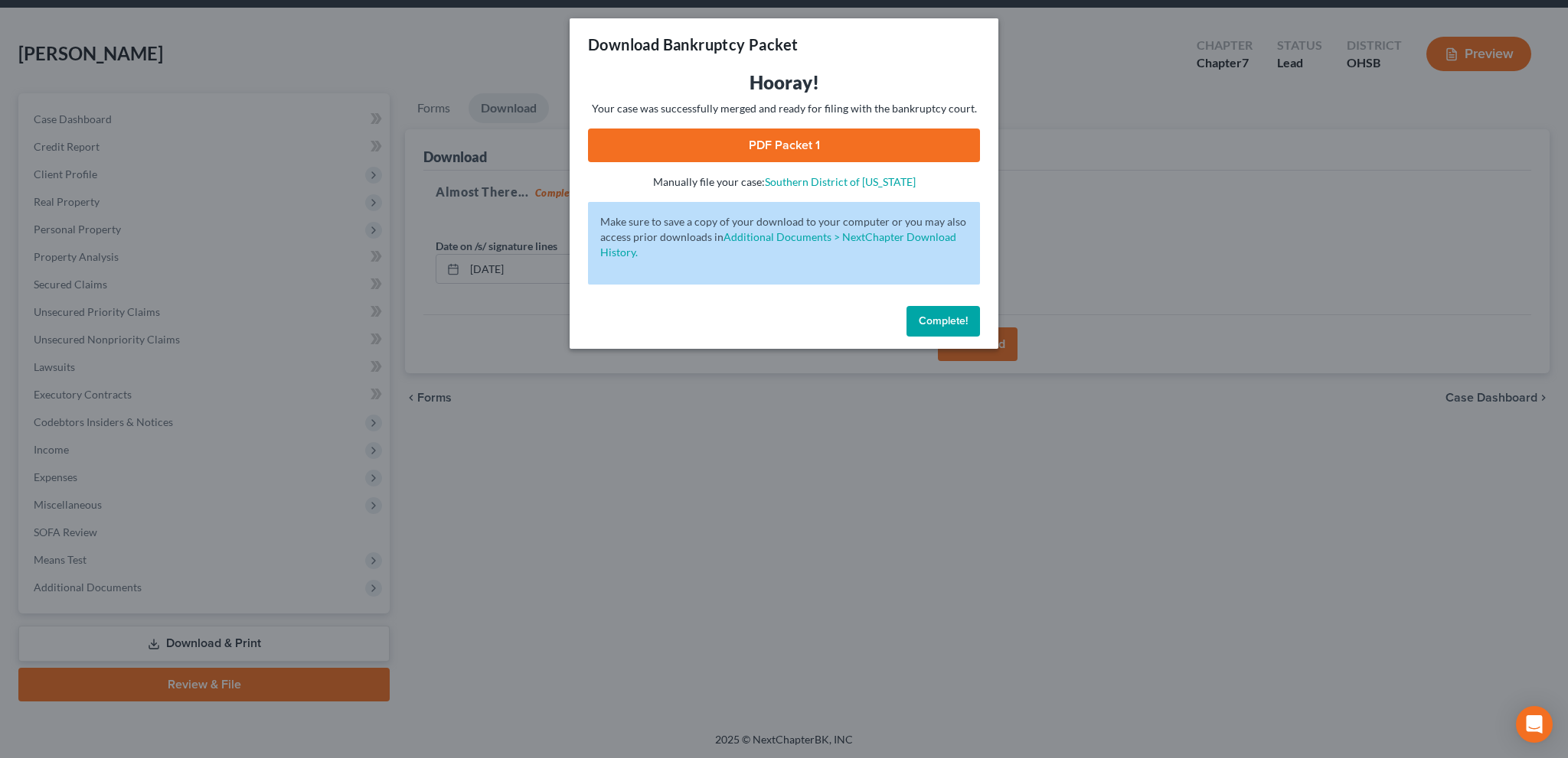
click at [765, 133] on link "PDF Packet 1" at bounding box center [784, 145] width 392 height 34
click at [942, 324] on span "Complete!" at bounding box center [943, 321] width 49 height 13
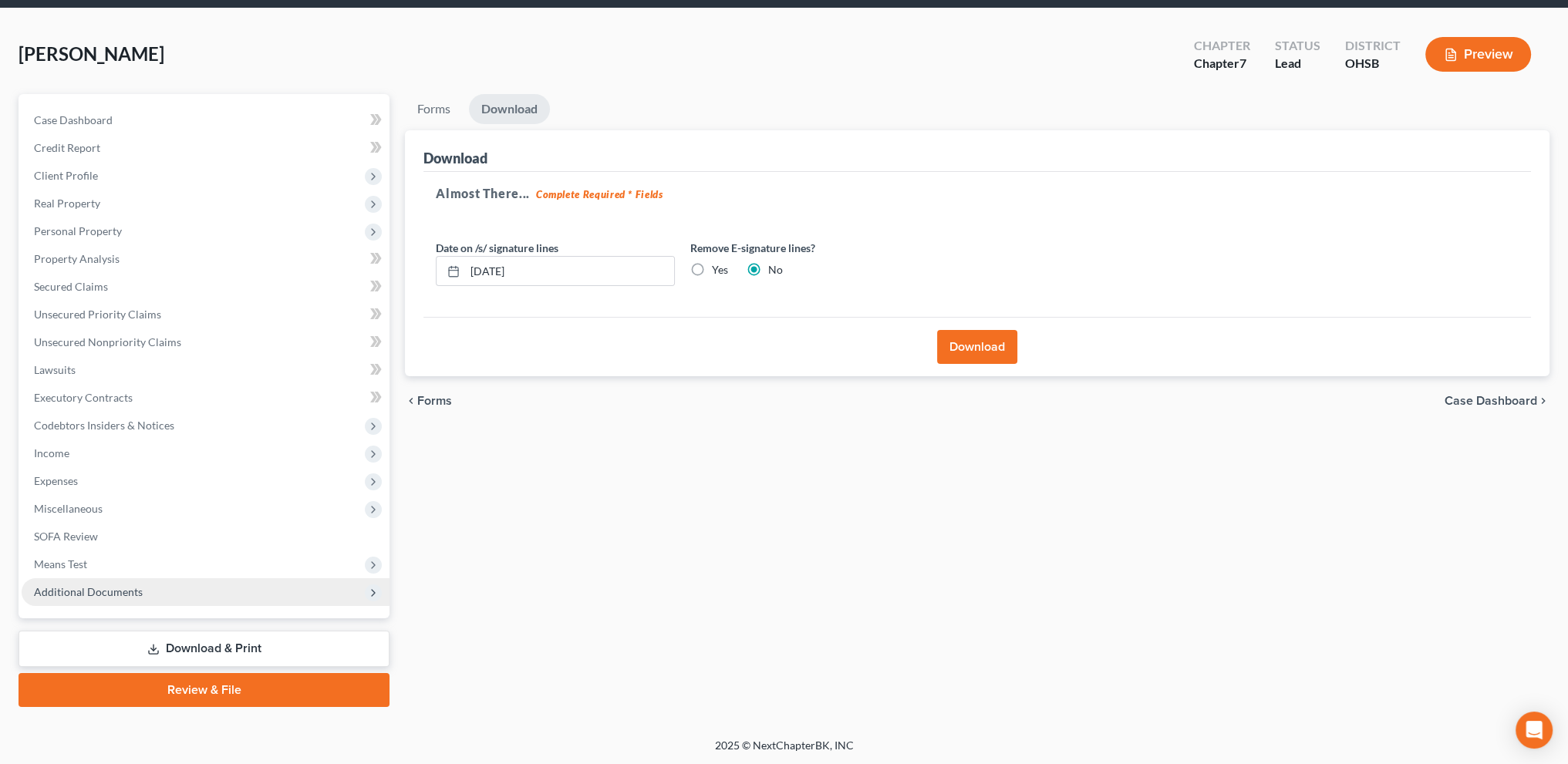
click at [102, 592] on span "Additional Documents" at bounding box center [89, 591] width 109 height 13
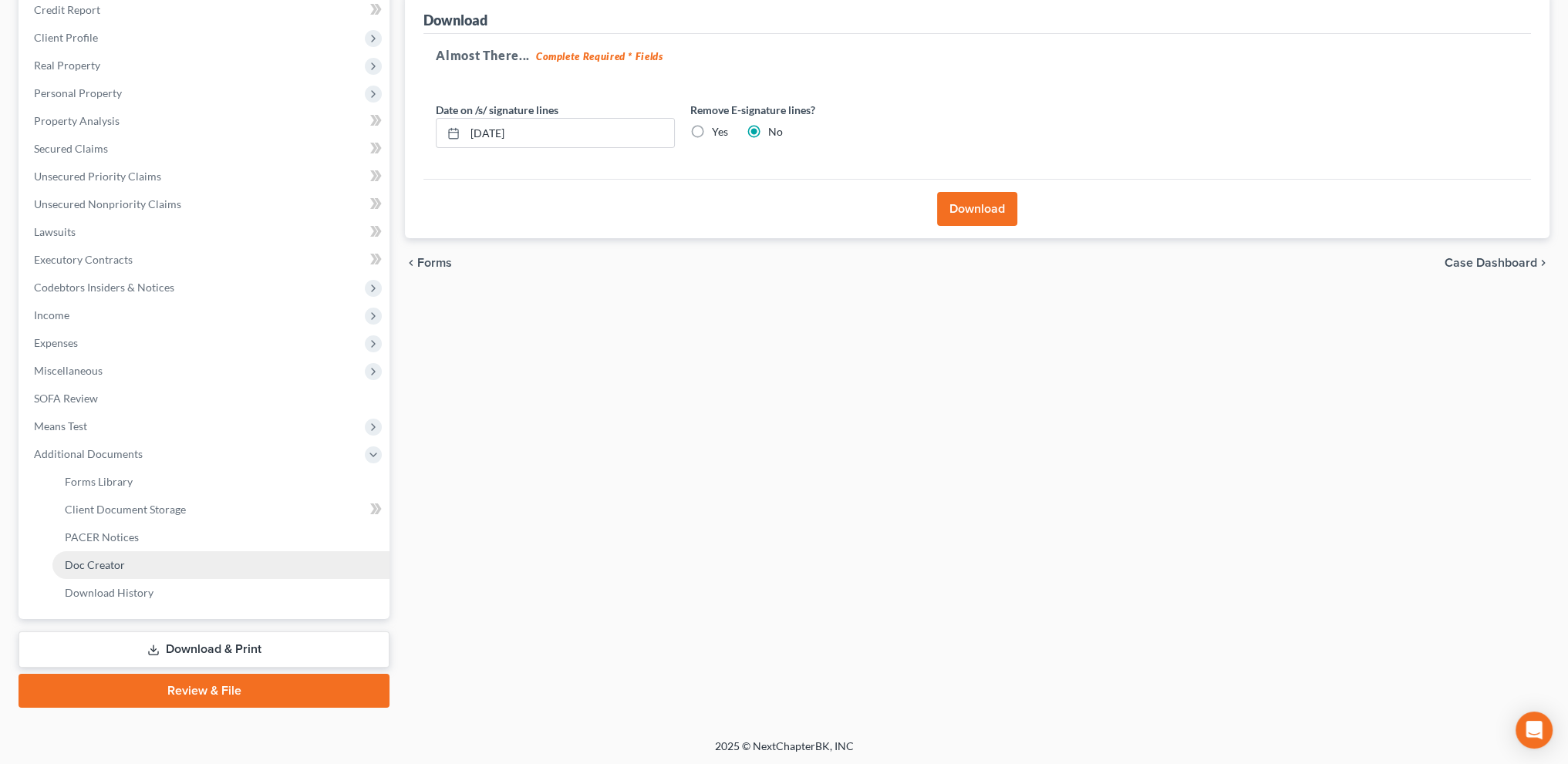
scroll to position [193, 0]
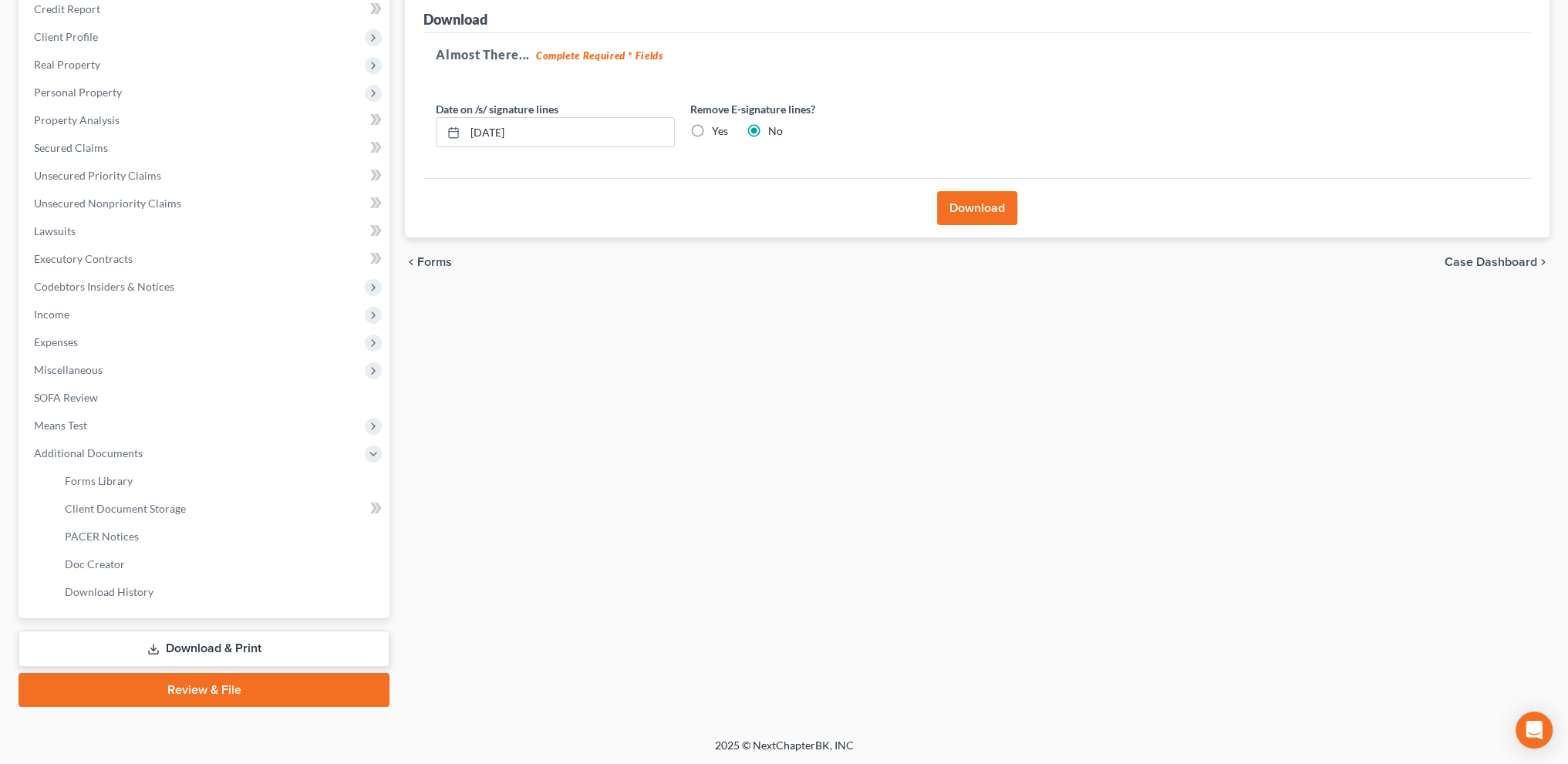
click at [191, 642] on link "Download & Print" at bounding box center [203, 648] width 371 height 36
click at [98, 529] on span "PACER Notices" at bounding box center [102, 535] width 74 height 13
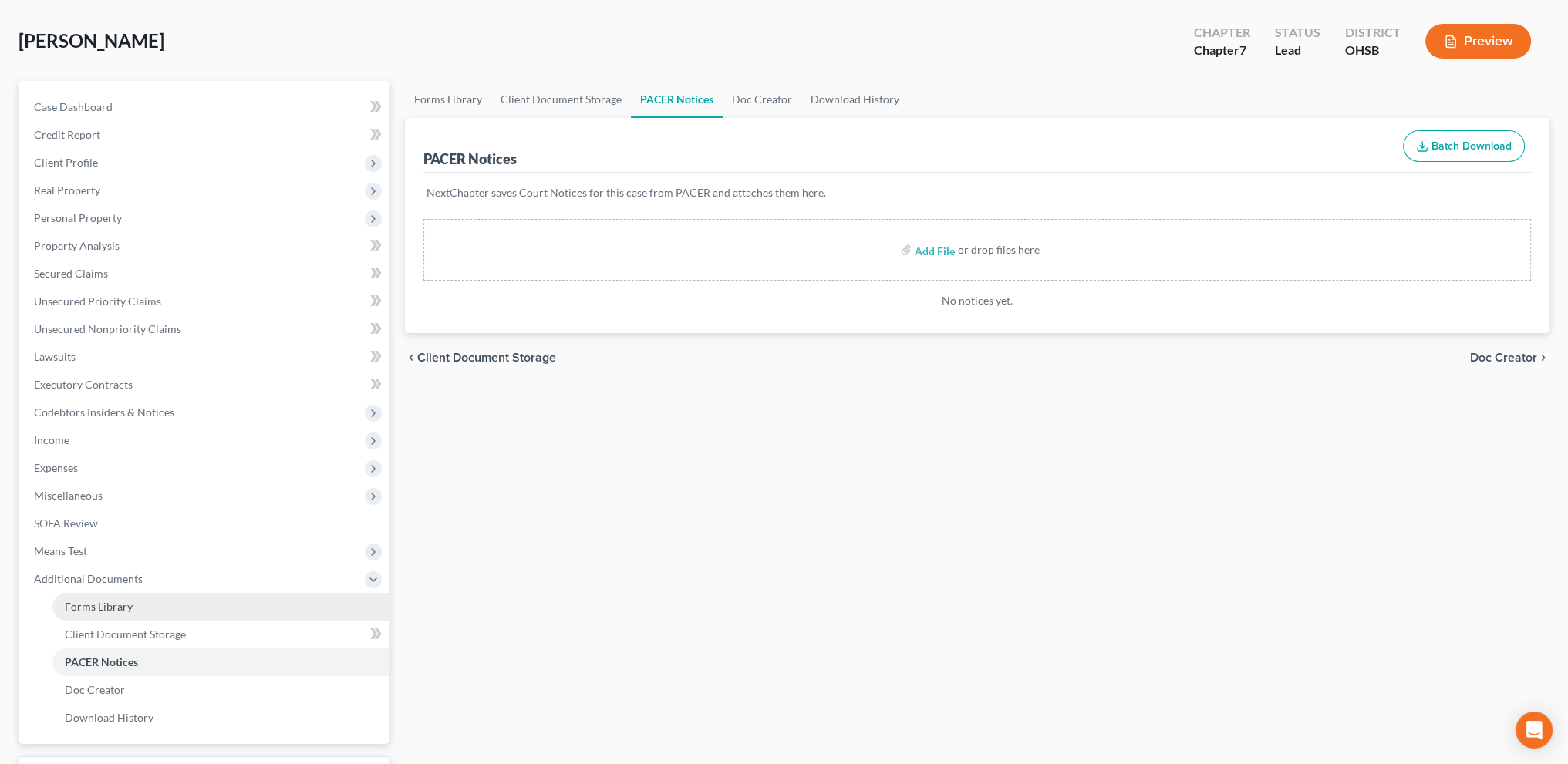
scroll to position [193, 0]
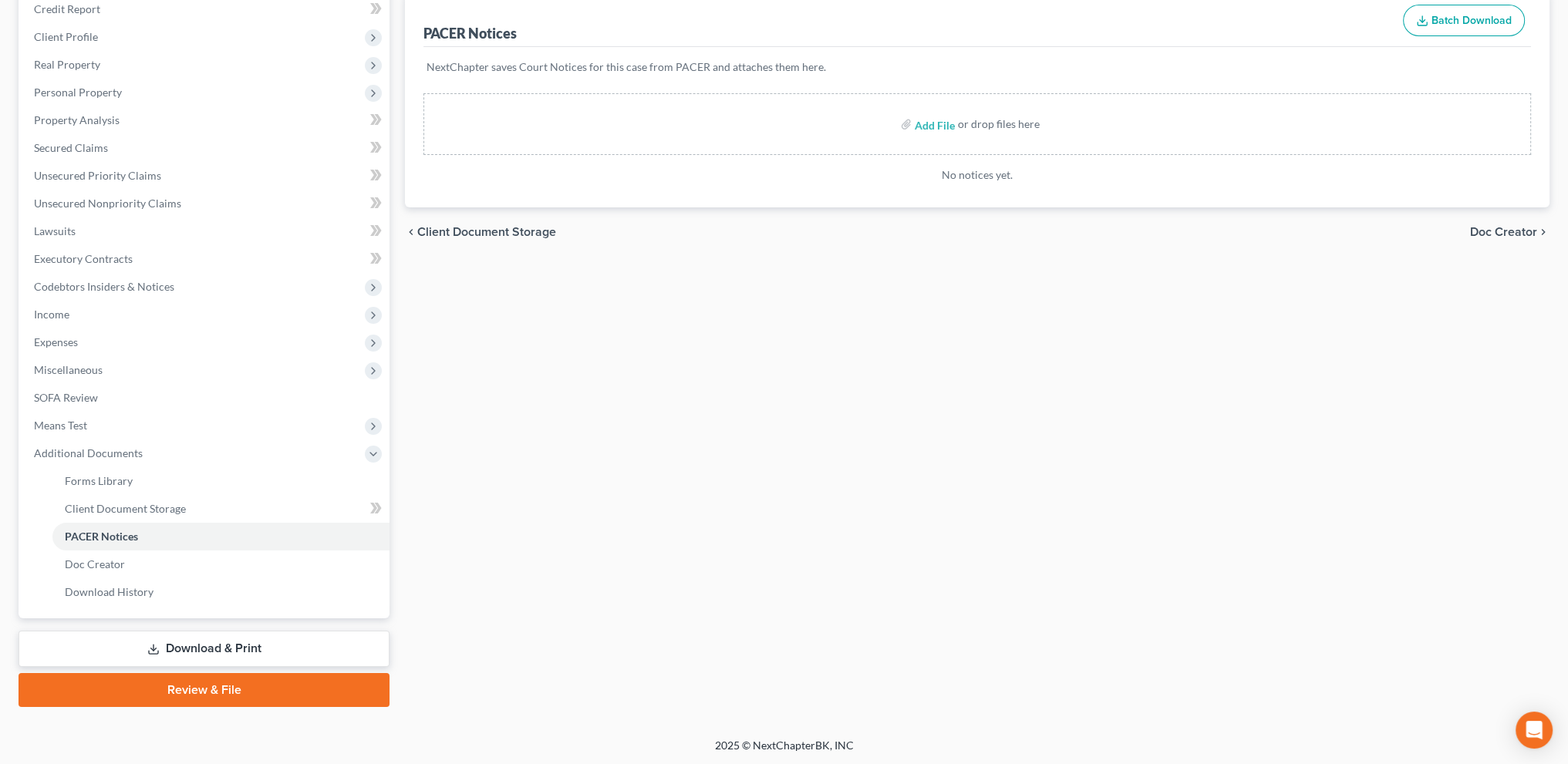
click at [190, 693] on link "Review & File" at bounding box center [203, 690] width 371 height 34
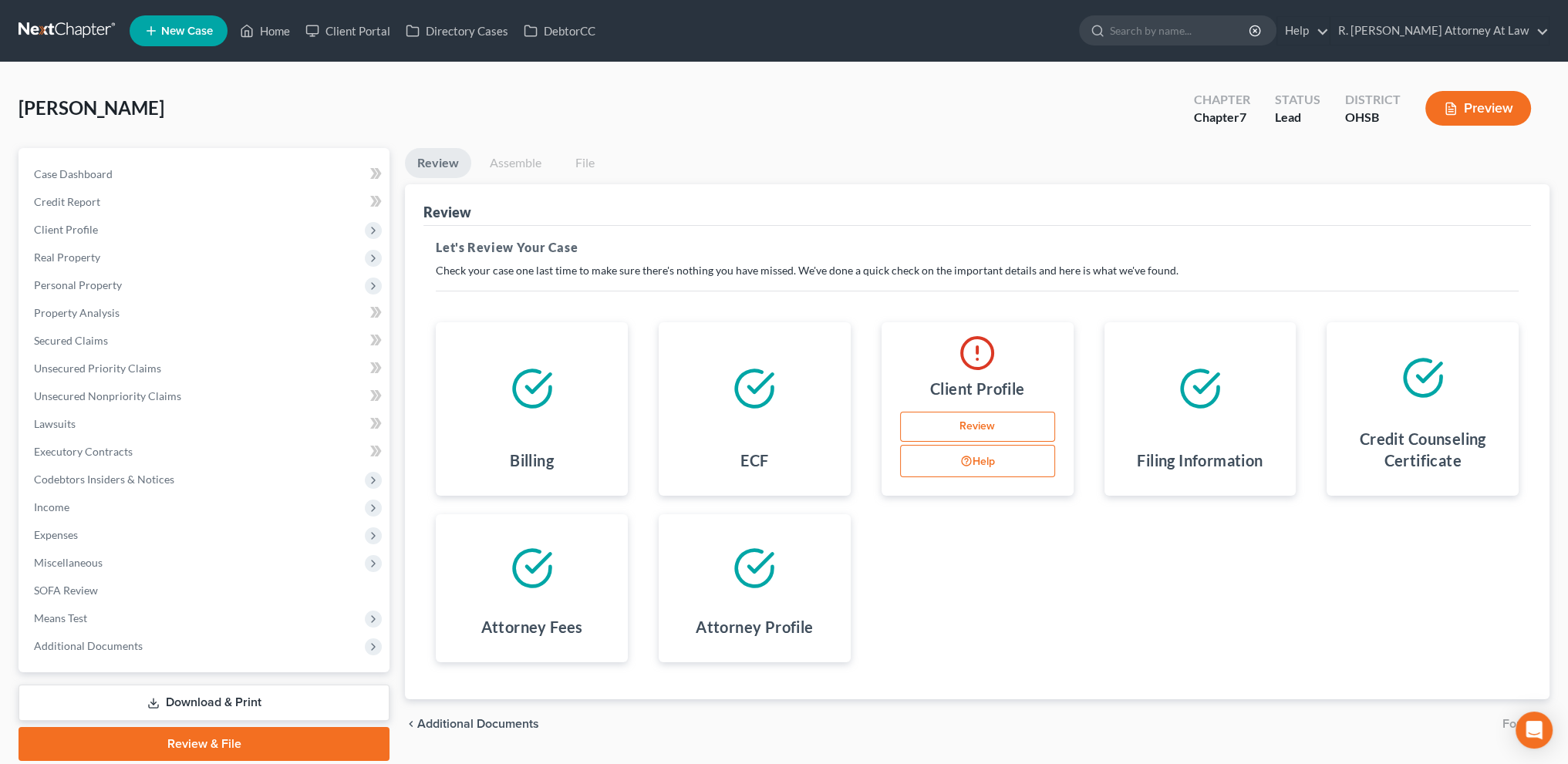
click at [947, 420] on link "Review" at bounding box center [977, 427] width 155 height 31
select select "0"
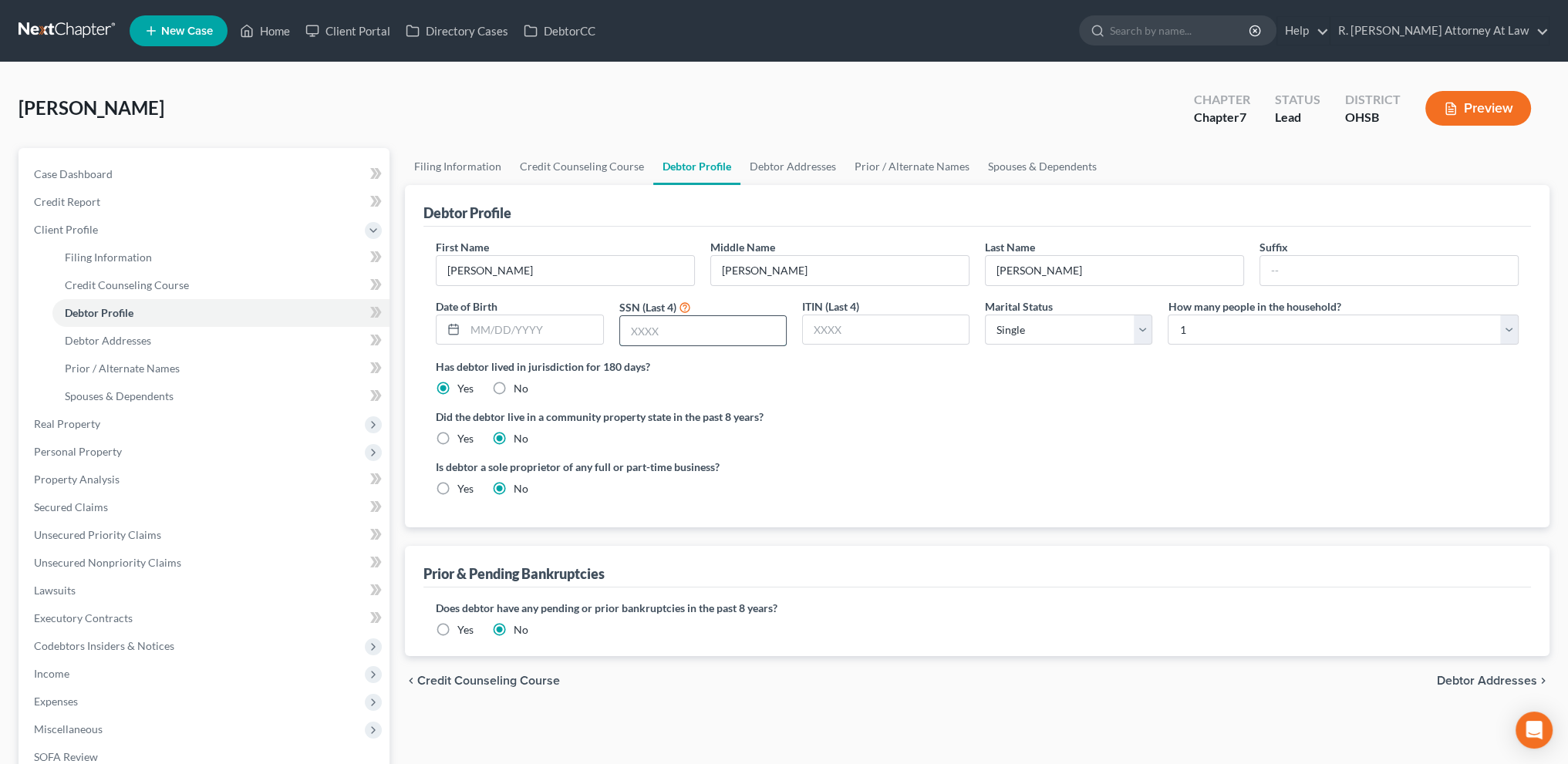
click at [681, 336] on input "text" at bounding box center [703, 331] width 165 height 29
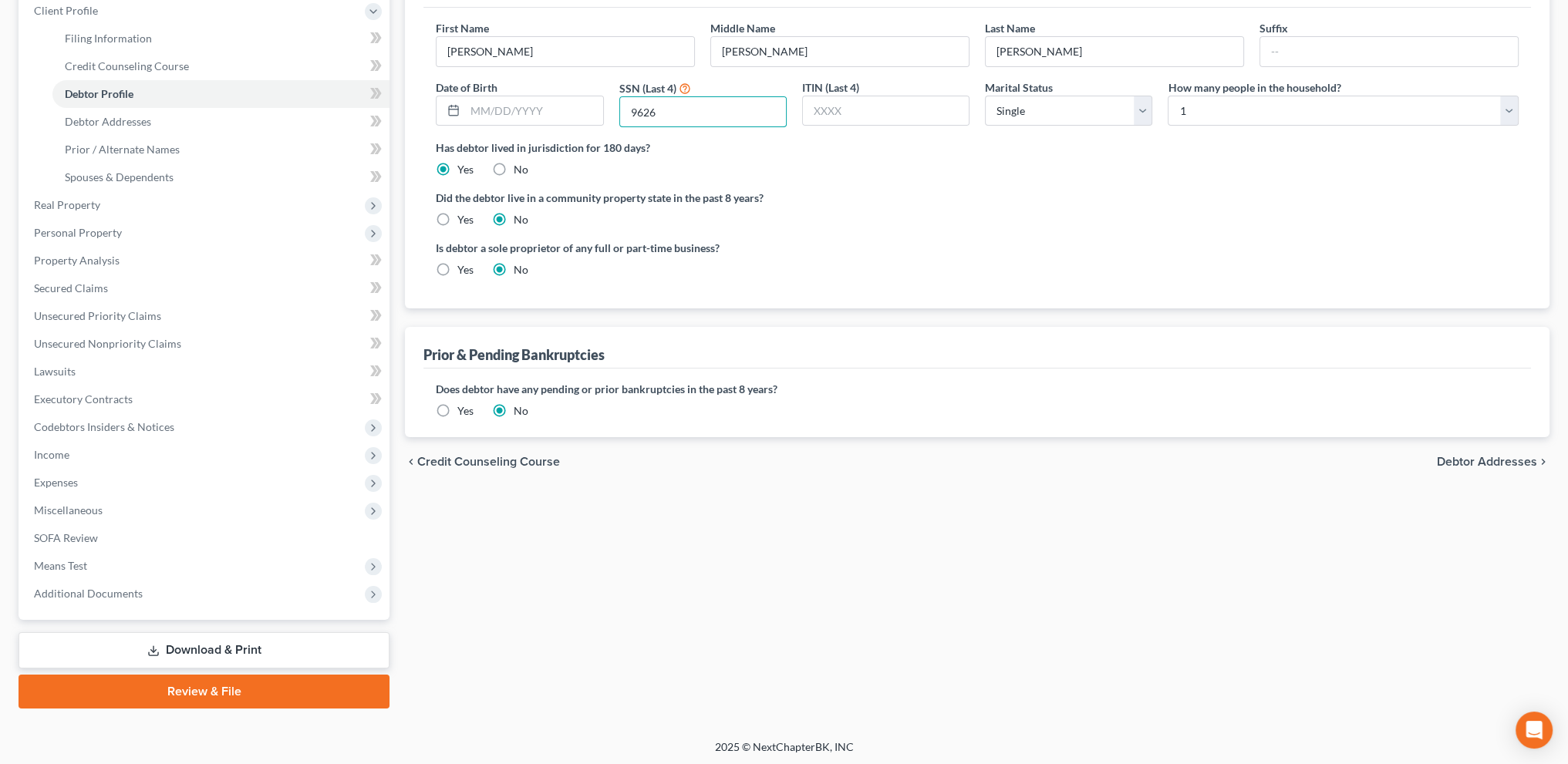
scroll to position [221, 0]
type input "9626"
click at [219, 677] on link "Review & File" at bounding box center [203, 690] width 371 height 34
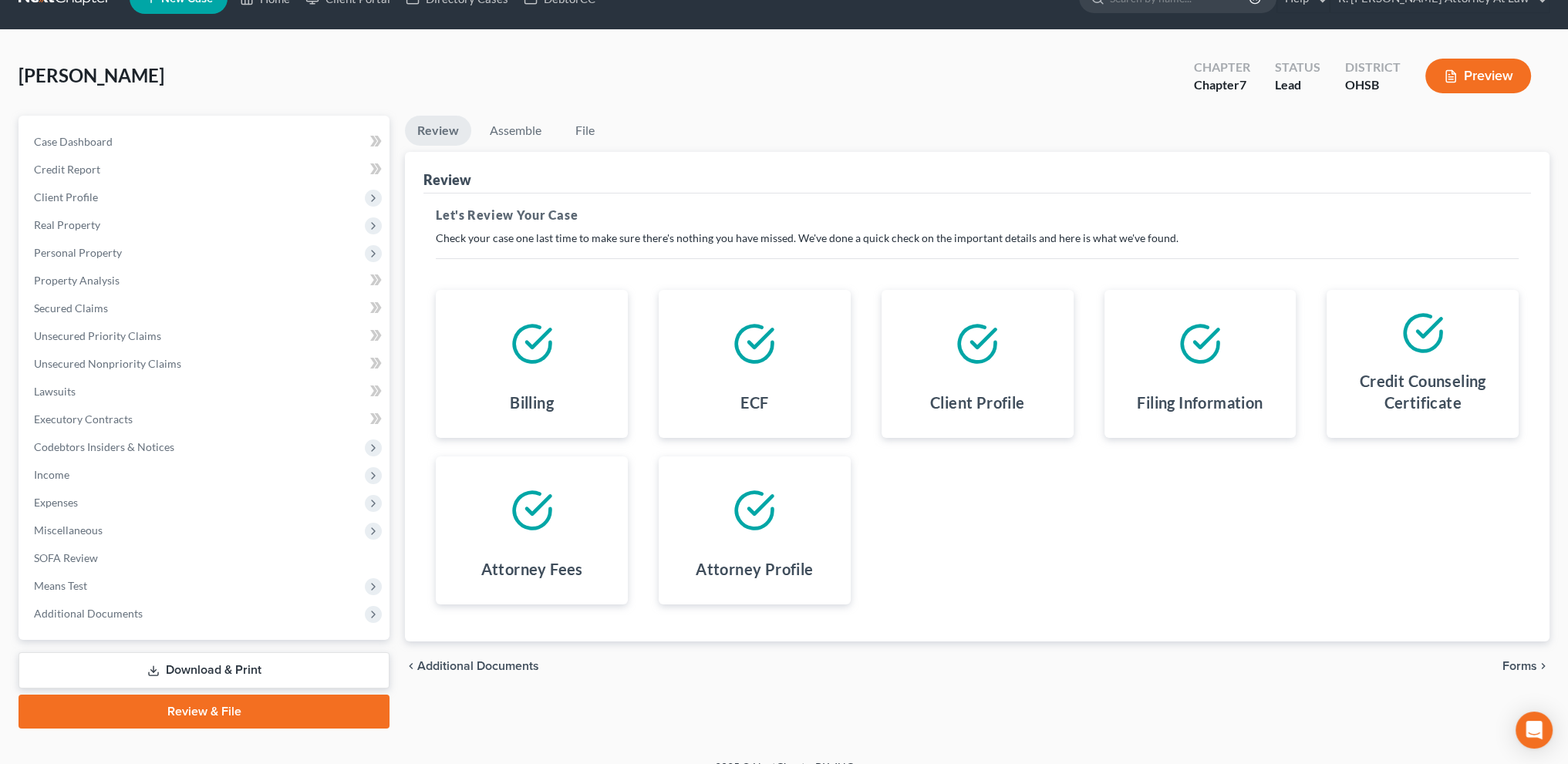
scroll to position [54, 0]
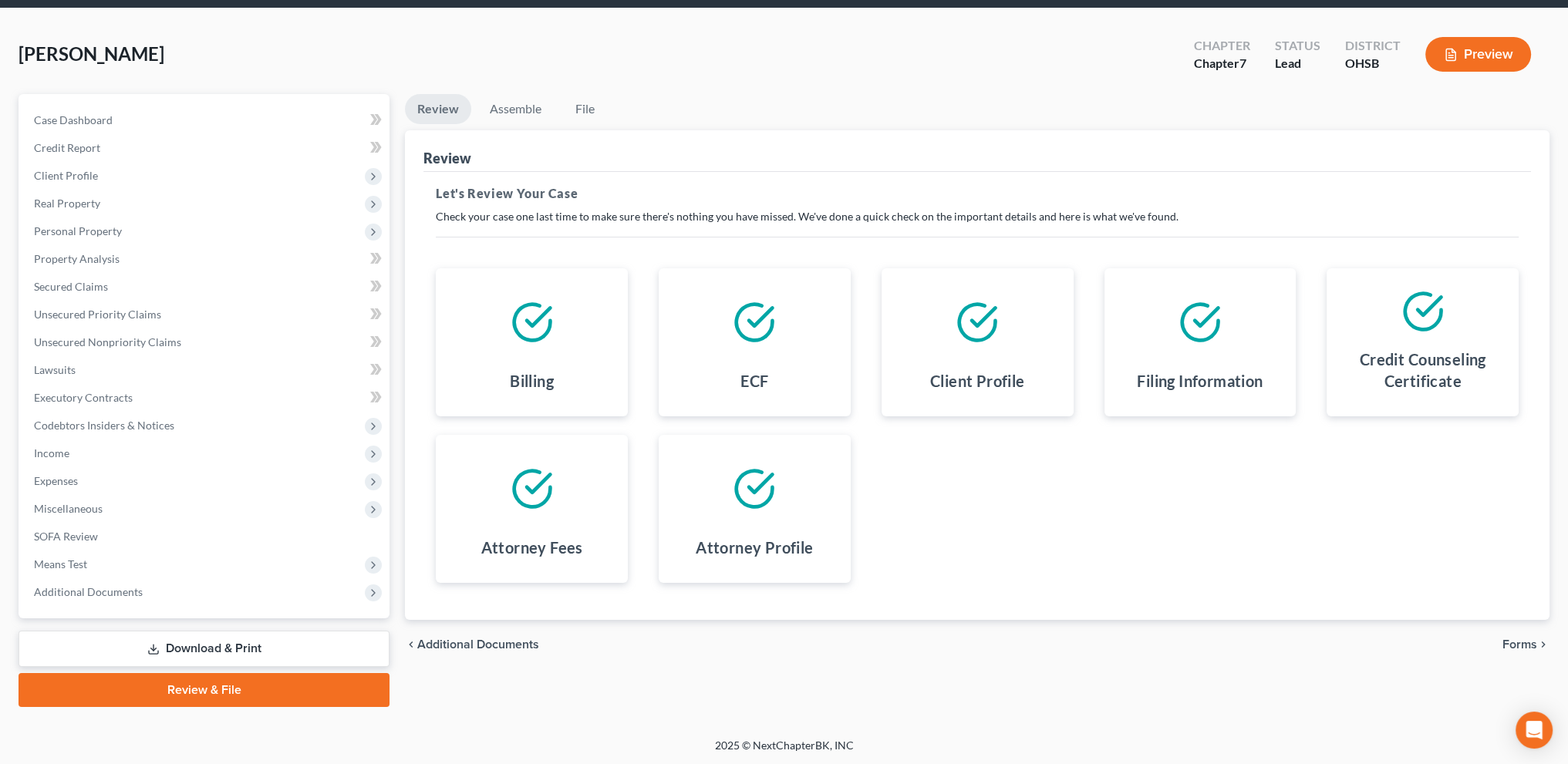
click at [1520, 640] on span "Forms" at bounding box center [1519, 644] width 35 height 13
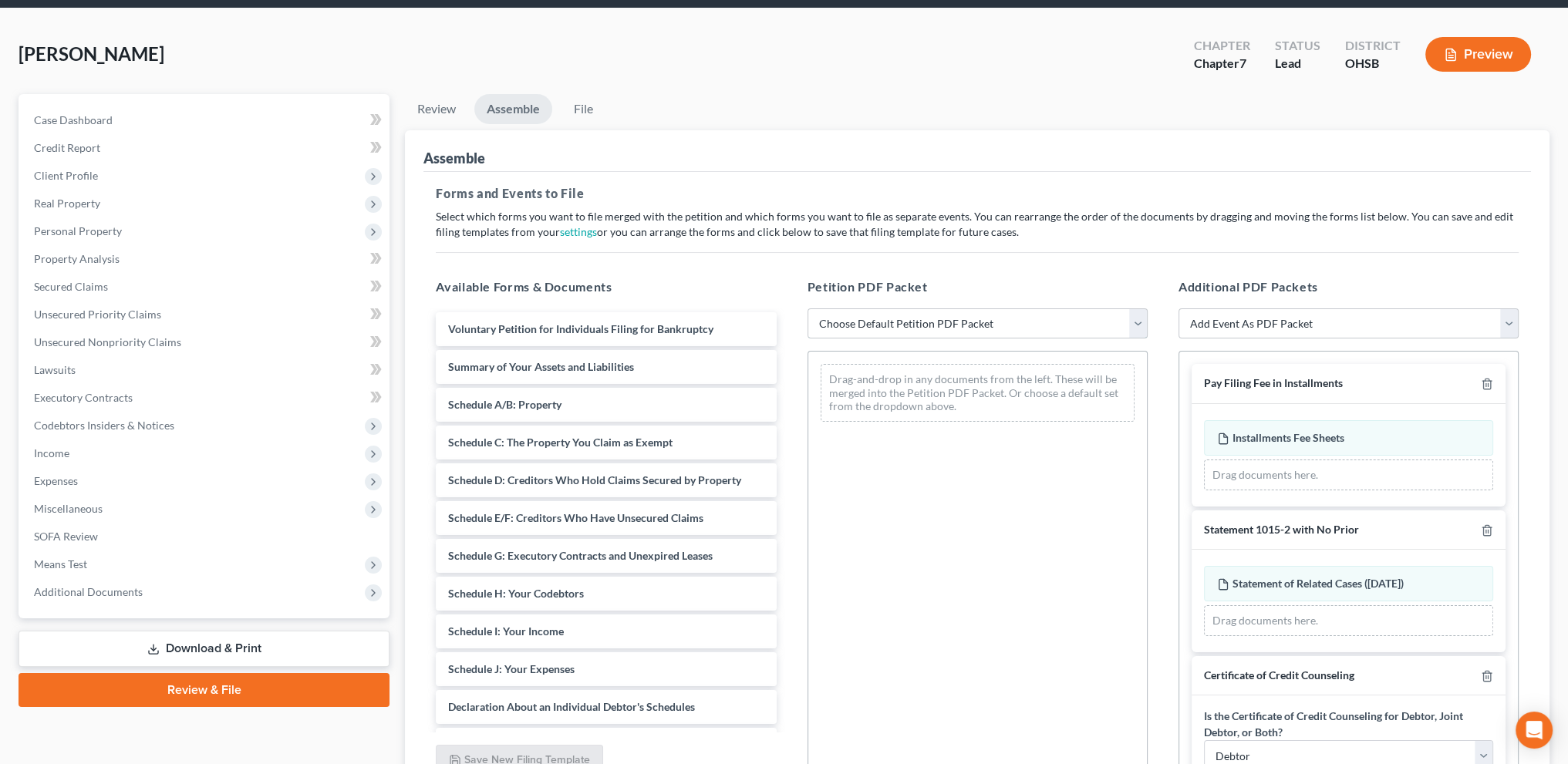
click at [1019, 319] on select "Choose Default Petition PDF Packet Emergency Filing (Voluntary Petition and Cre…" at bounding box center [977, 324] width 340 height 31
select select "6"
click at [808, 309] on select "Choose Default Petition PDF Packet Emergency Filing (Voluntary Petition and Cre…" at bounding box center [977, 324] width 340 height 31
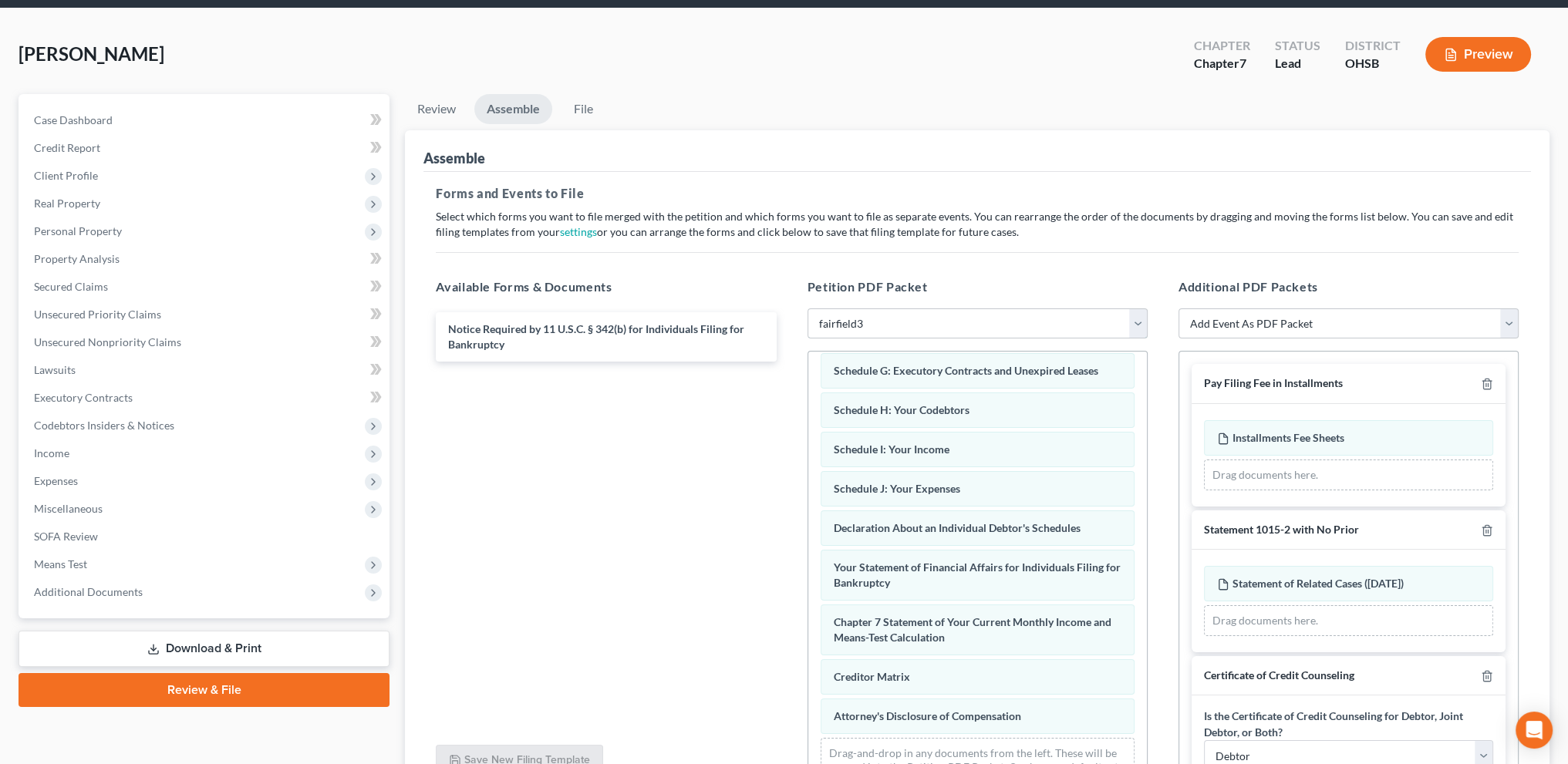
scroll to position [290, 0]
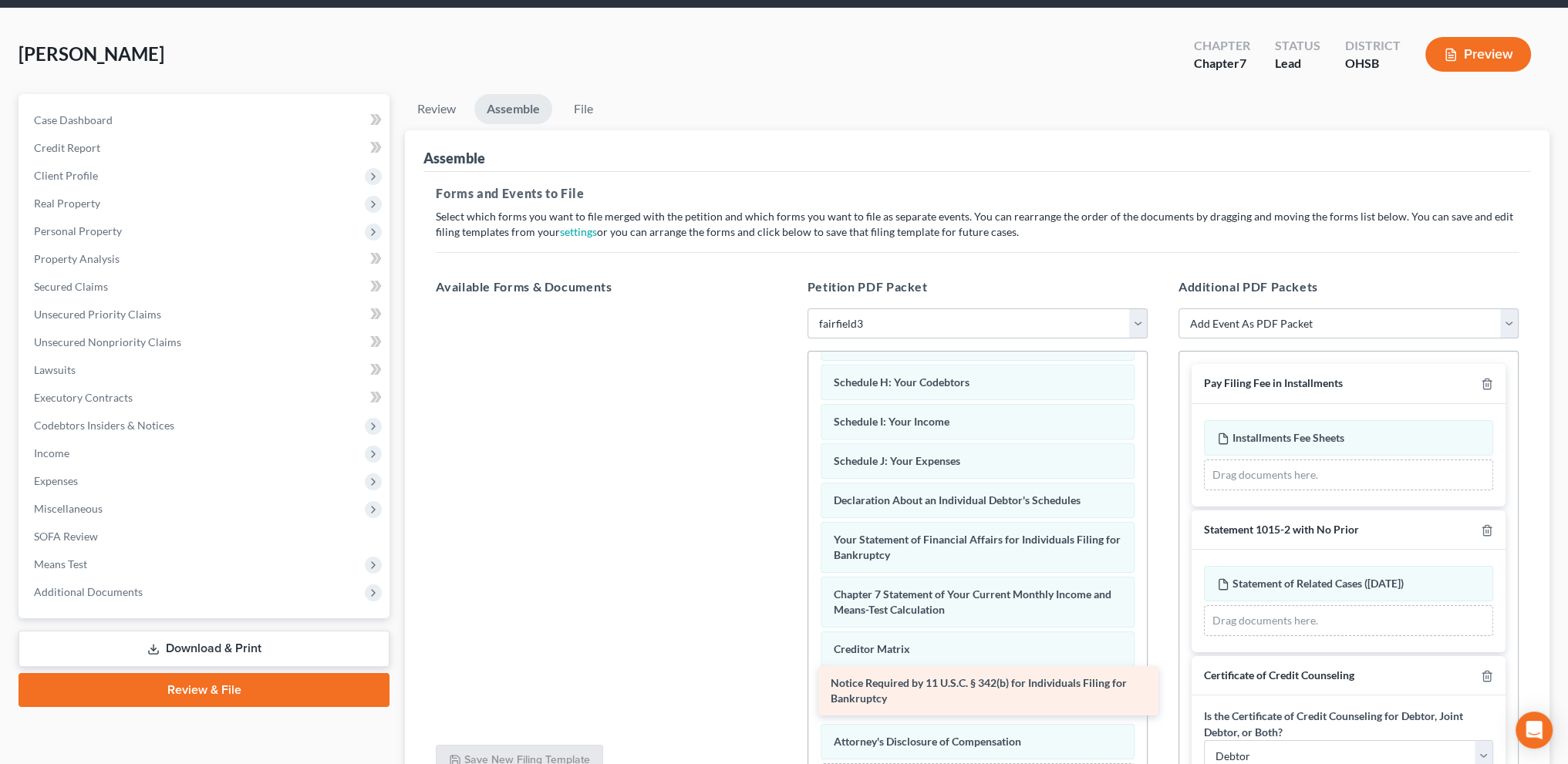
drag, startPoint x: 642, startPoint y: 335, endPoint x: 1025, endPoint y: 690, distance: 522.2
click at [788, 309] on div "Notice Required by 11 U.S.C. § 342(b) for Individuals Filing for Bankruptcy Not…" at bounding box center [605, 309] width 365 height 0
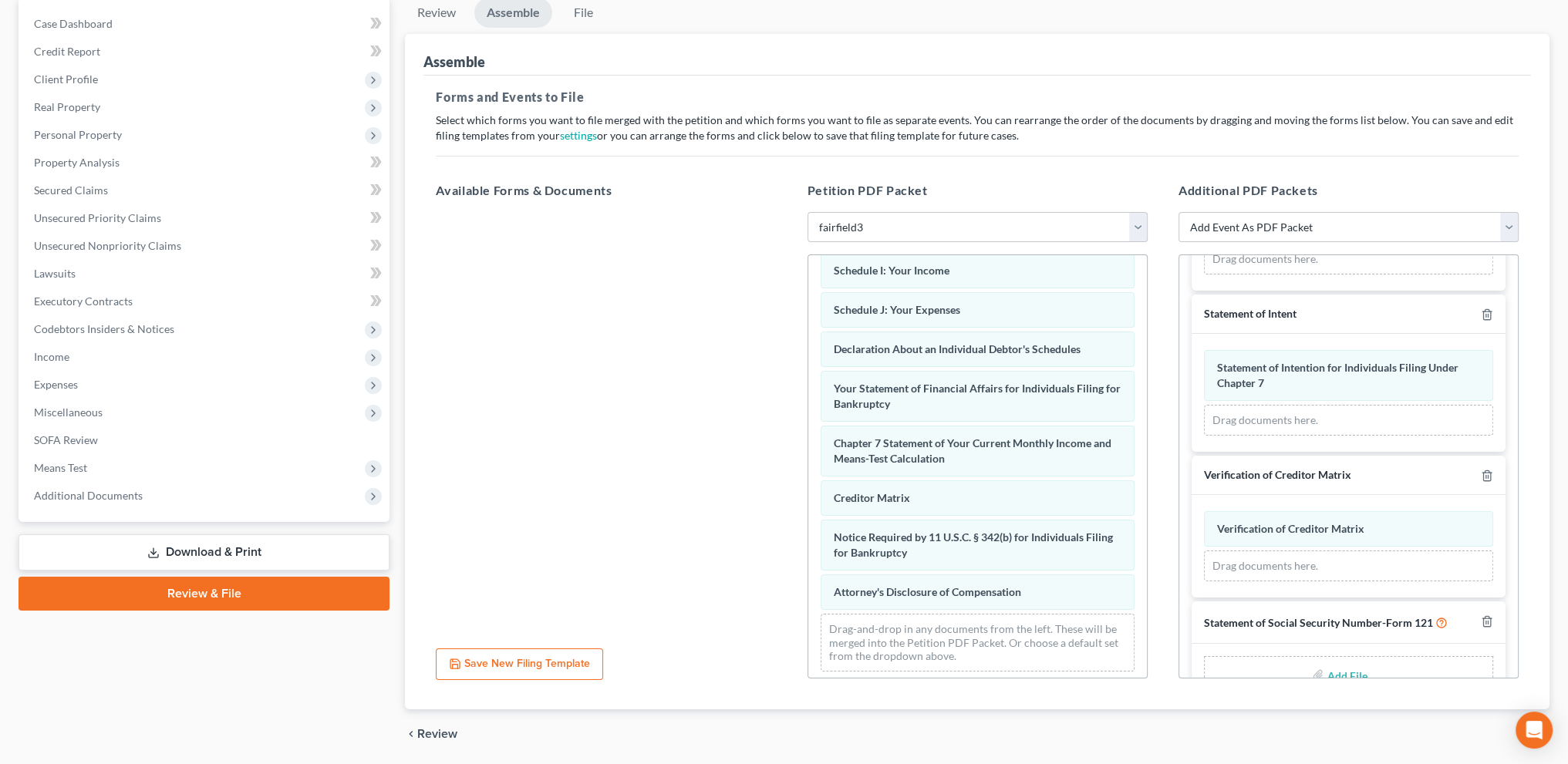
scroll to position [529, 0]
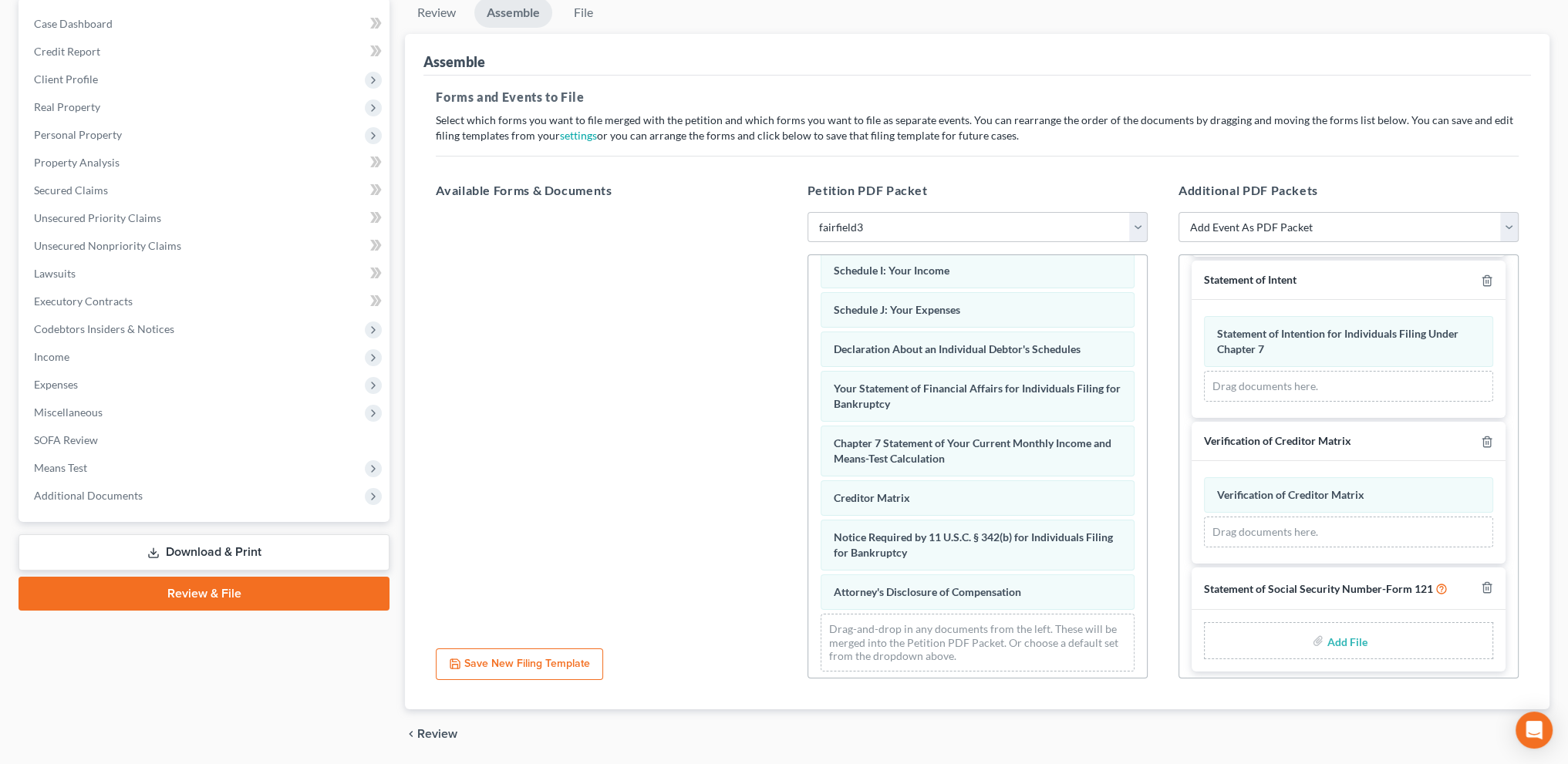
click at [1327, 636] on input "file" at bounding box center [1345, 640] width 37 height 28
type input "C:\fakepath\SSN.pdf"
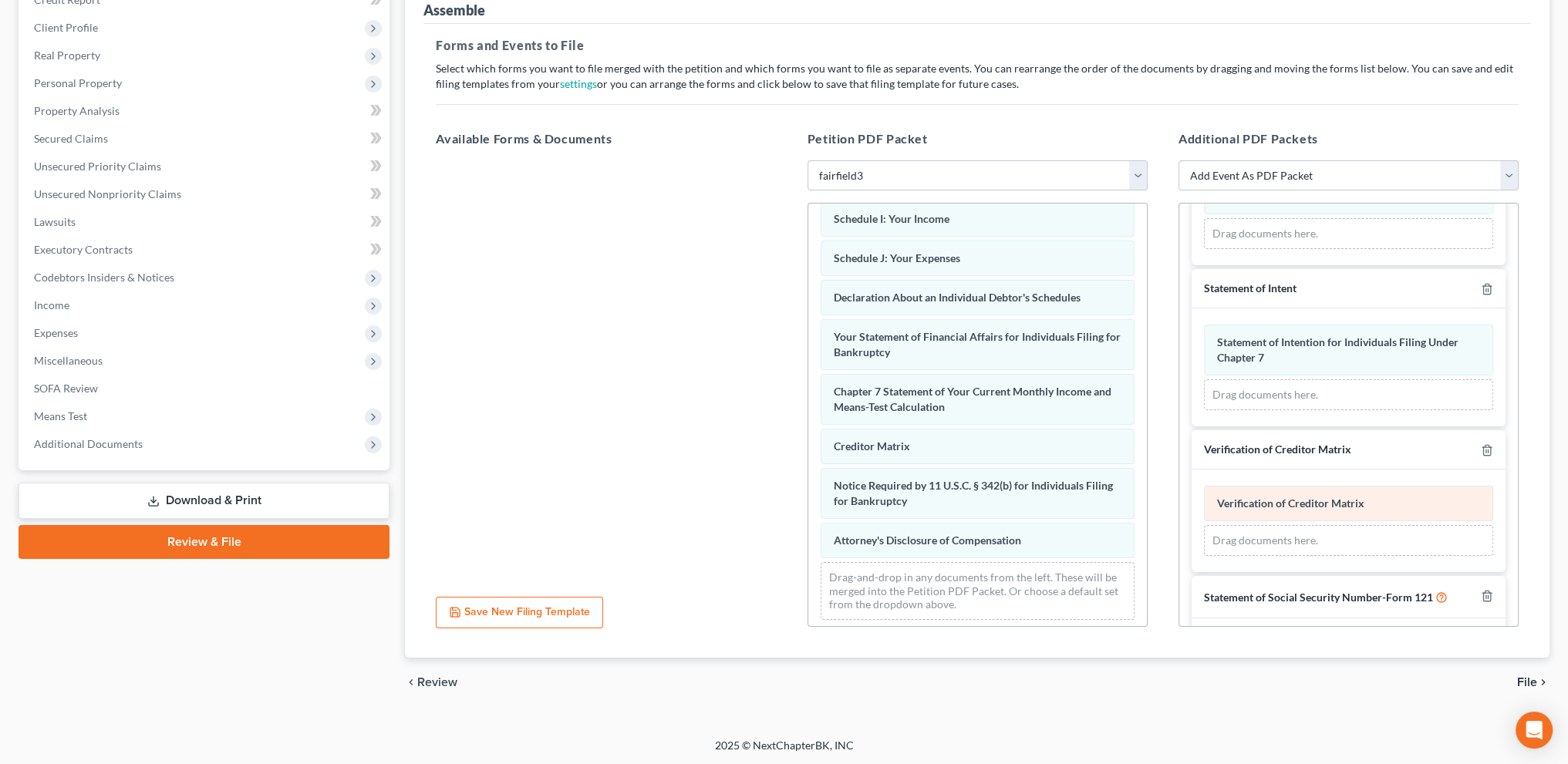
scroll to position [508, 0]
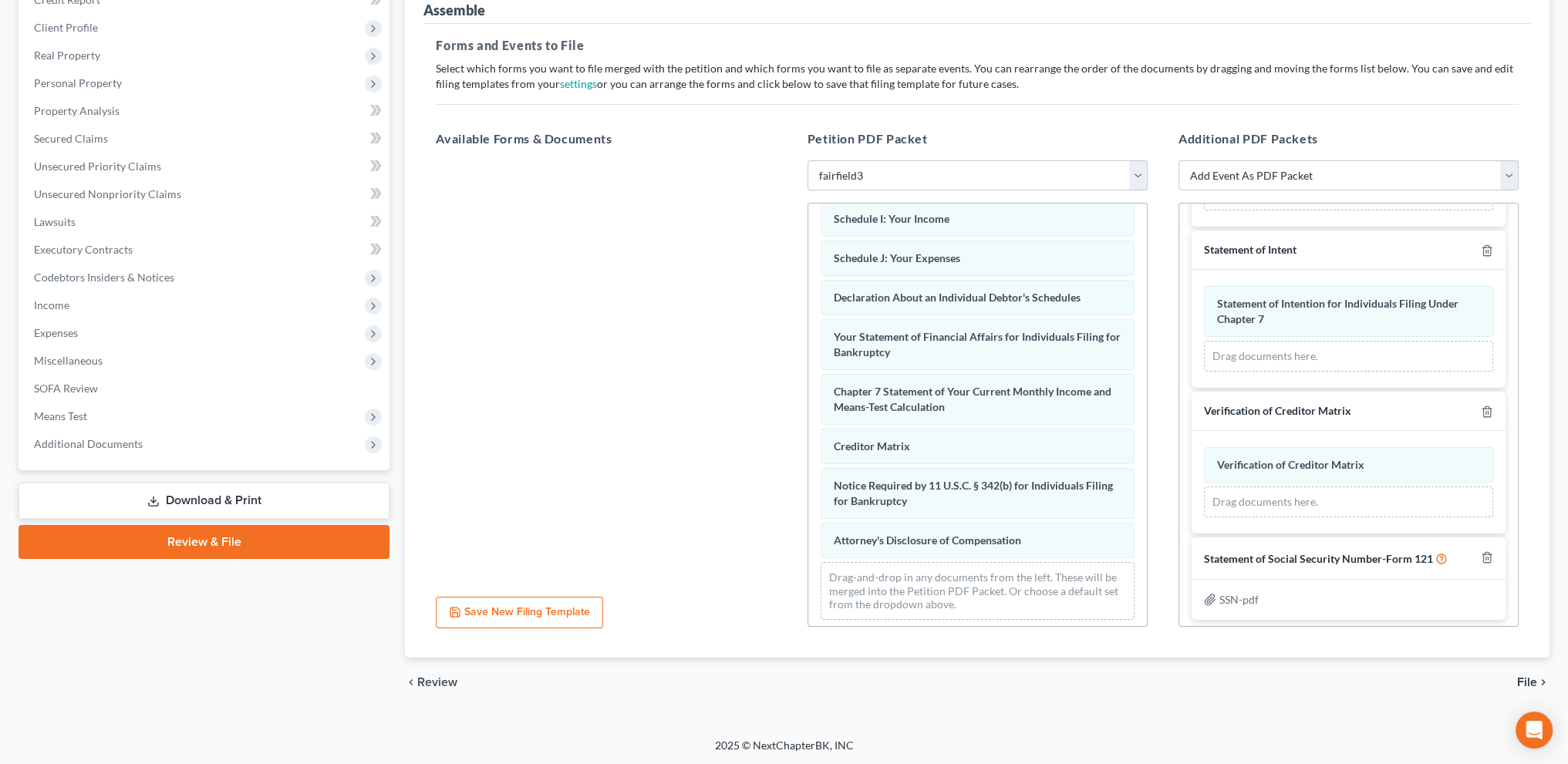
click at [1530, 678] on span "File" at bounding box center [1526, 682] width 20 height 13
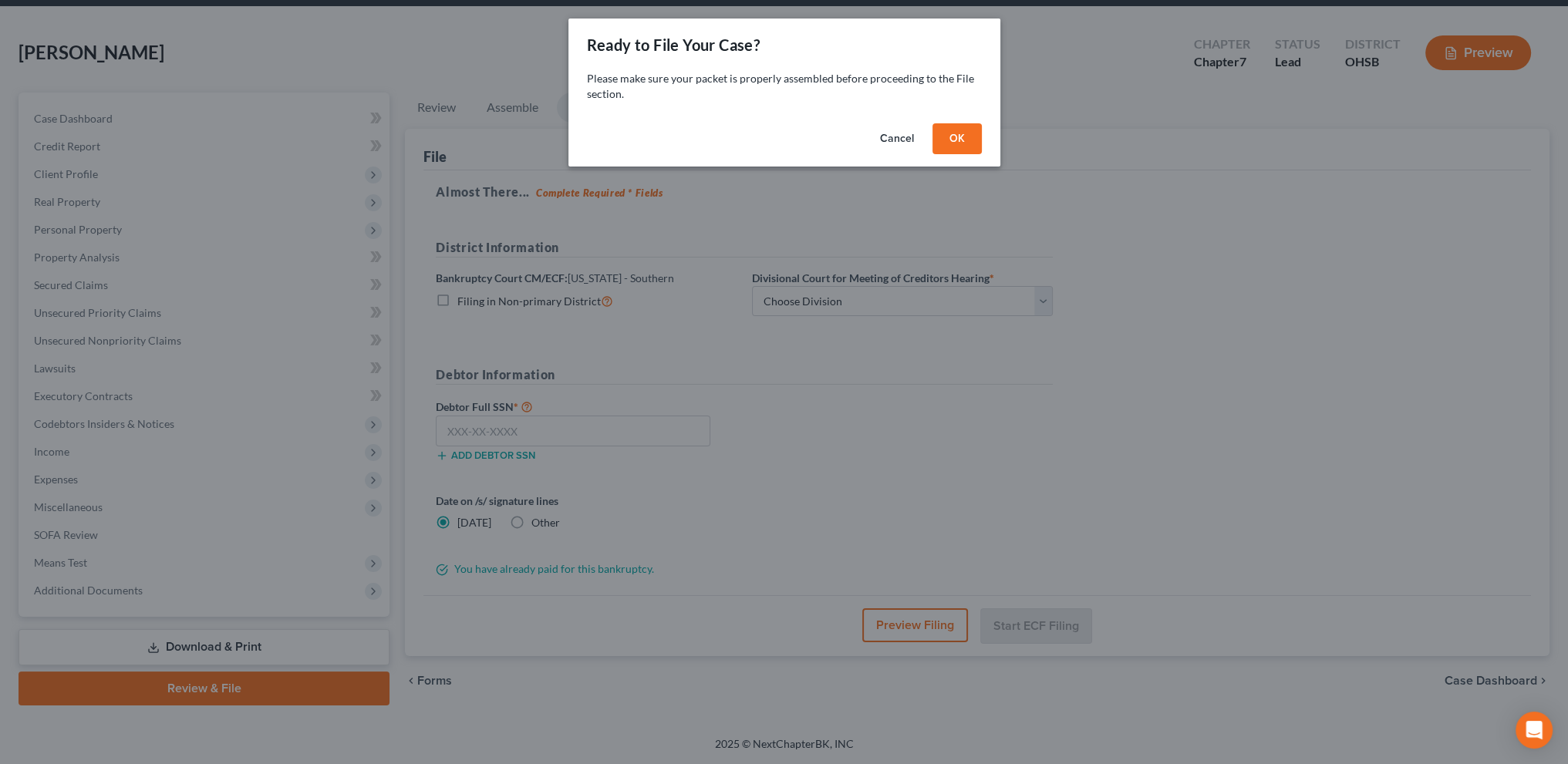
scroll to position [54, 0]
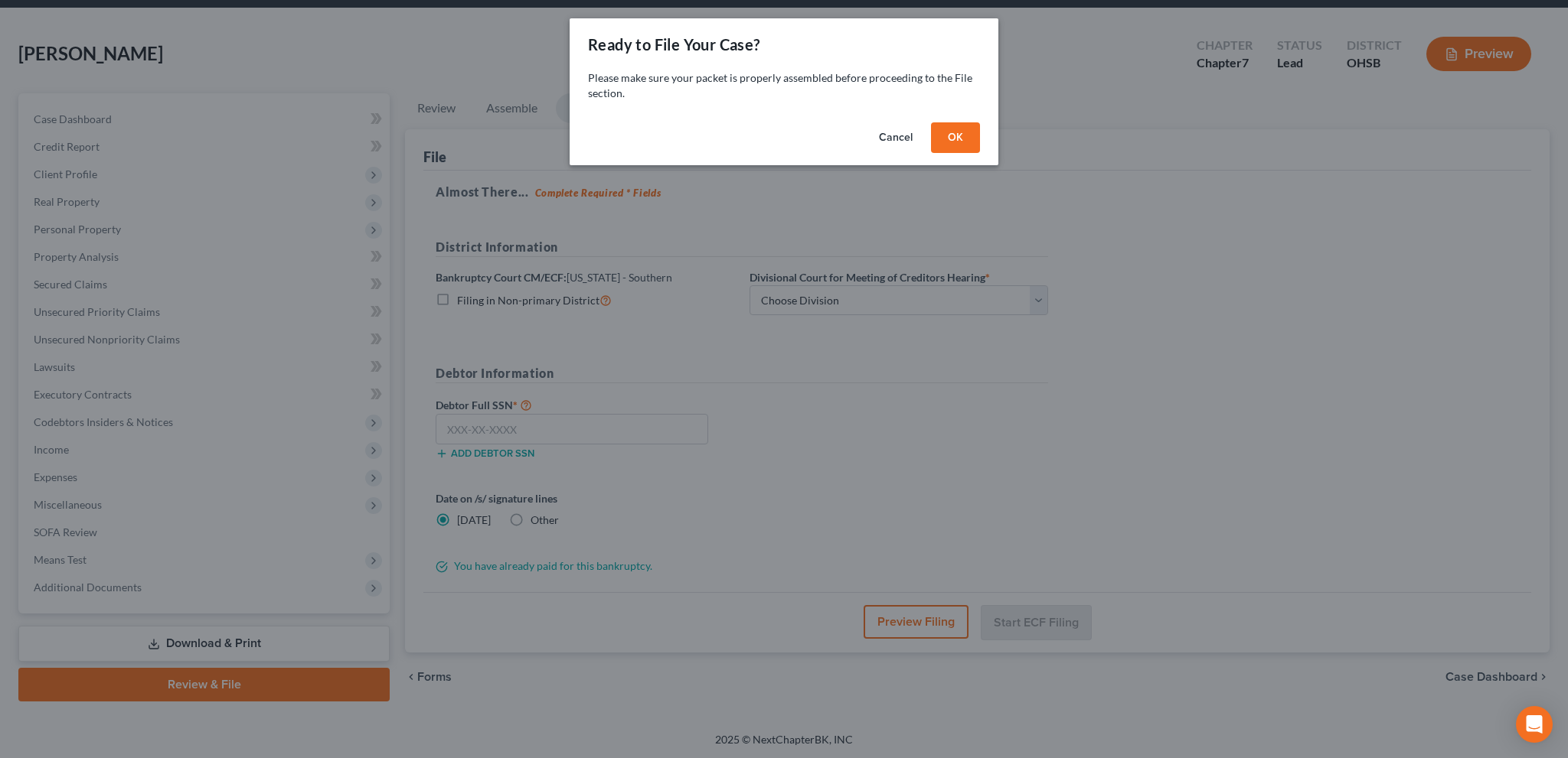
click at [945, 133] on button "OK" at bounding box center [955, 138] width 49 height 31
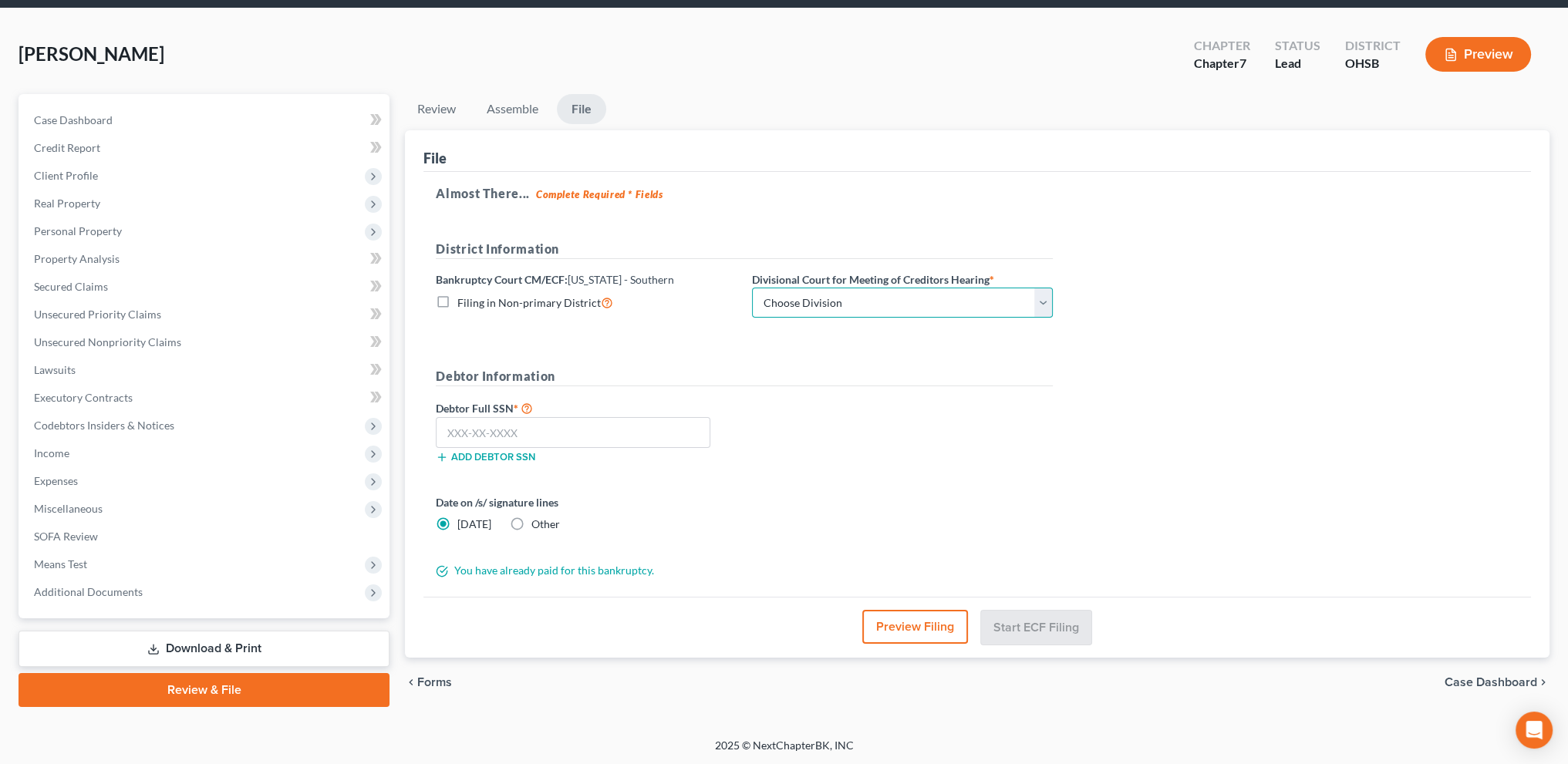
click at [840, 292] on select "Choose Division Cincinnati Columbus [GEOGRAPHIC_DATA]" at bounding box center [901, 304] width 301 height 31
select select "0"
click at [751, 288] on select "Choose Division Cincinnati Columbus [GEOGRAPHIC_DATA]" at bounding box center [901, 304] width 301 height 31
click at [538, 433] on input "text" at bounding box center [573, 433] width 274 height 31
type input "270-54-9626"
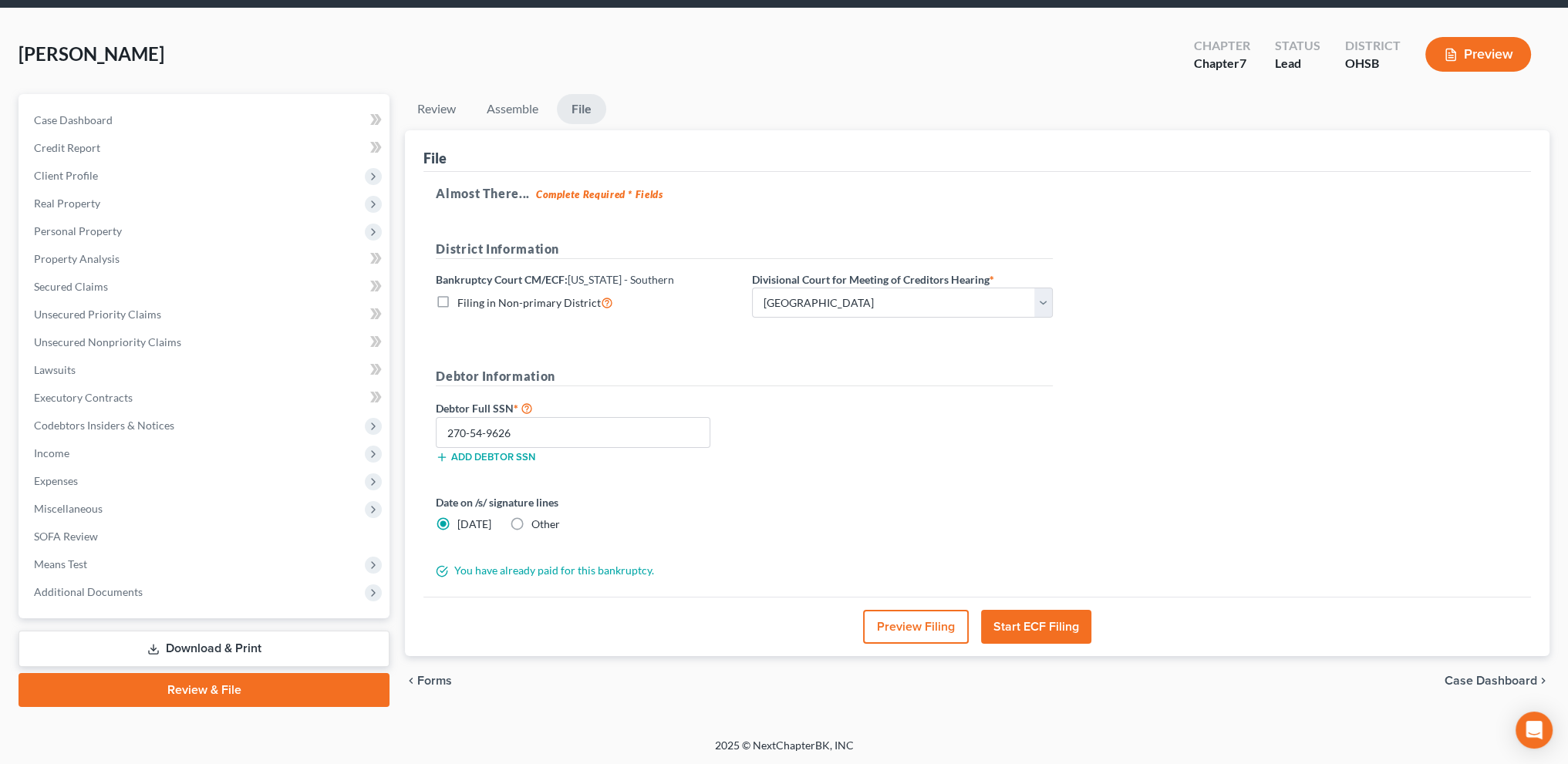
click at [531, 522] on label "Other" at bounding box center [545, 525] width 28 height 16
click at [537, 522] on input "Other" at bounding box center [542, 522] width 10 height 10
radio input "true"
radio input "false"
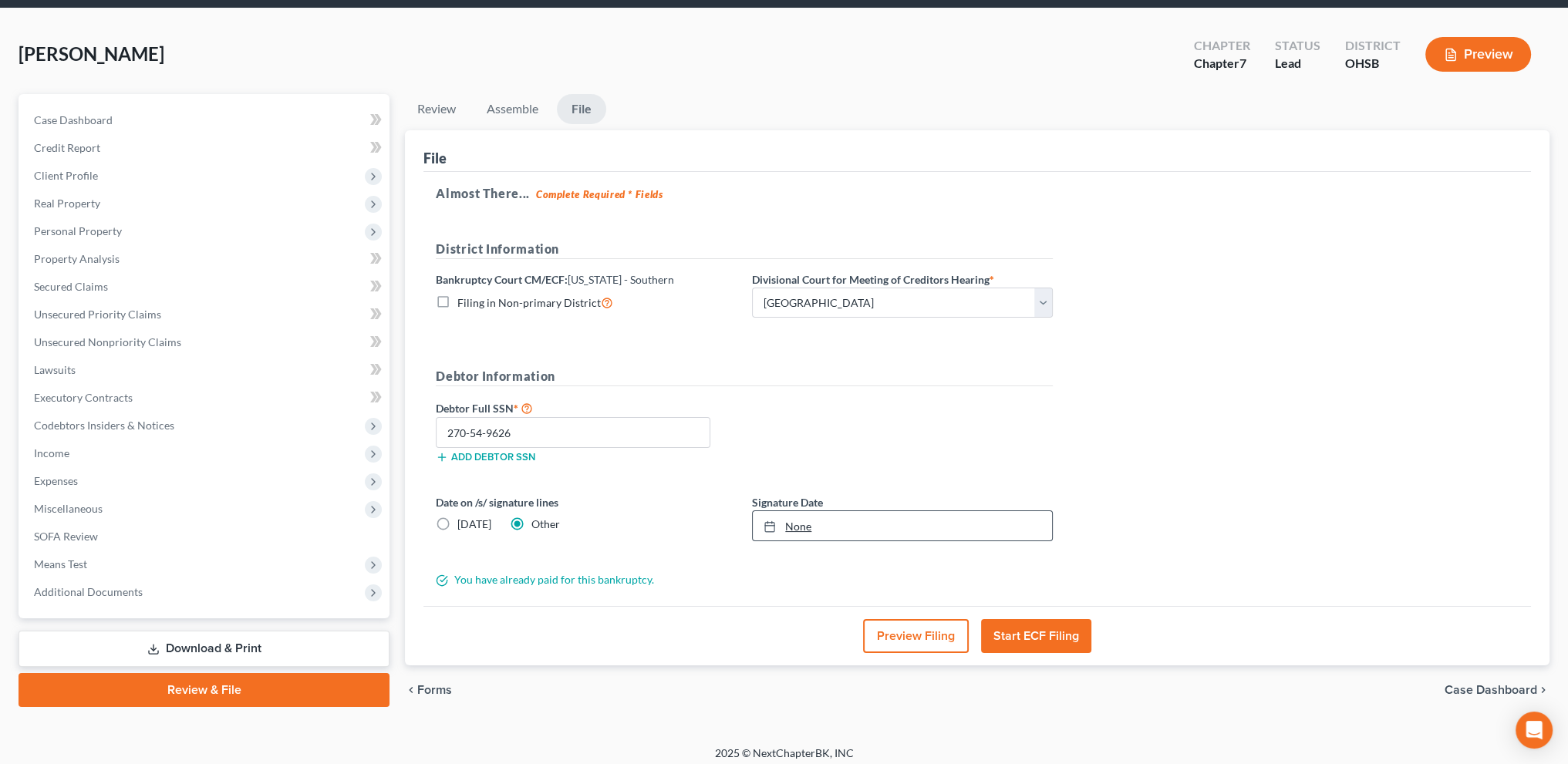
click at [802, 526] on link "None" at bounding box center [901, 526] width 299 height 29
click at [822, 517] on link "[DATE]" at bounding box center [901, 526] width 299 height 29
click at [806, 294] on select "Choose Division Cincinnati Columbus [GEOGRAPHIC_DATA]" at bounding box center [901, 304] width 301 height 31
select select "2"
click at [751, 288] on select "Choose Division Cincinnati Columbus [GEOGRAPHIC_DATA]" at bounding box center [901, 304] width 301 height 31
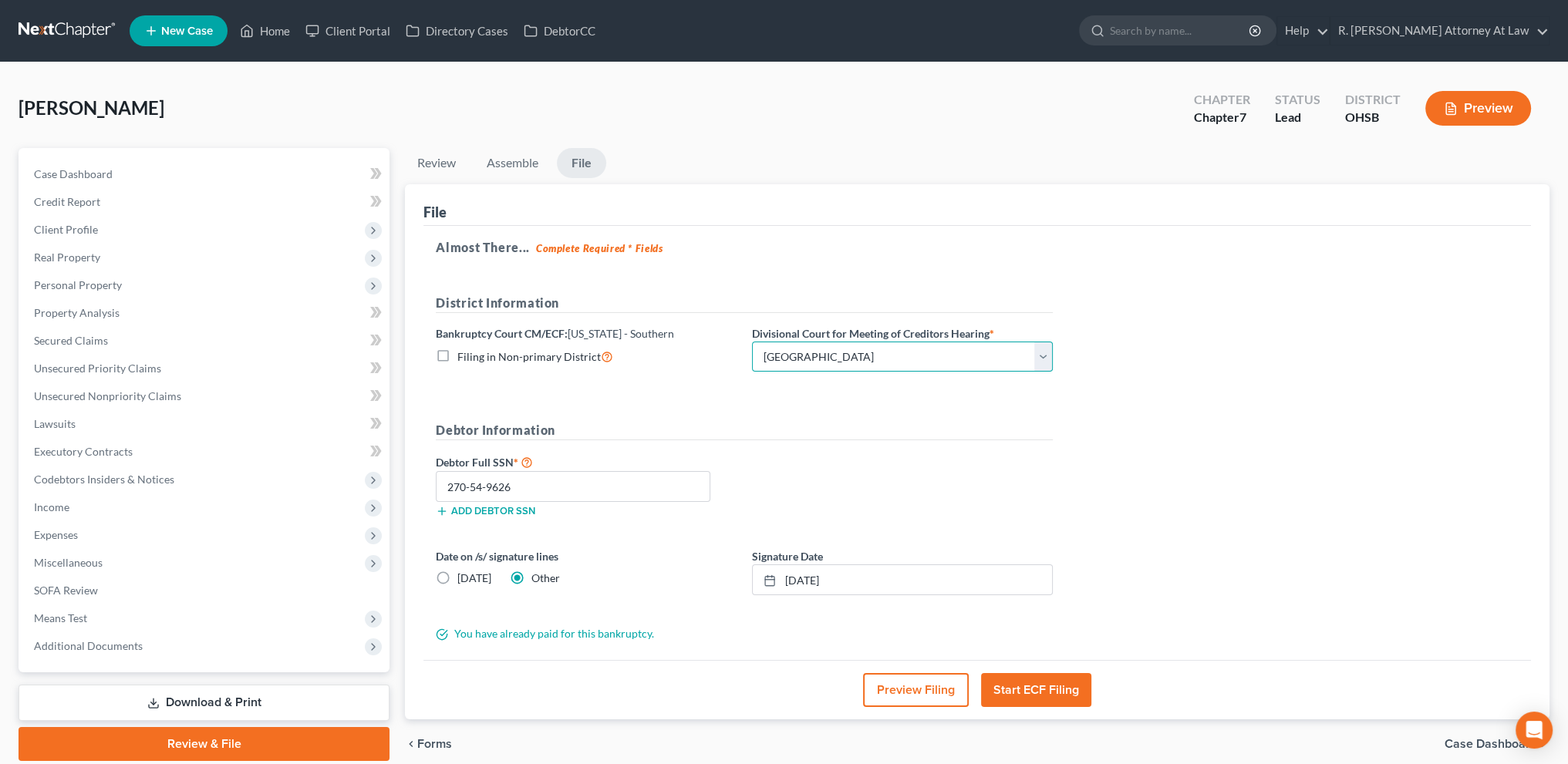
scroll to position [61, 0]
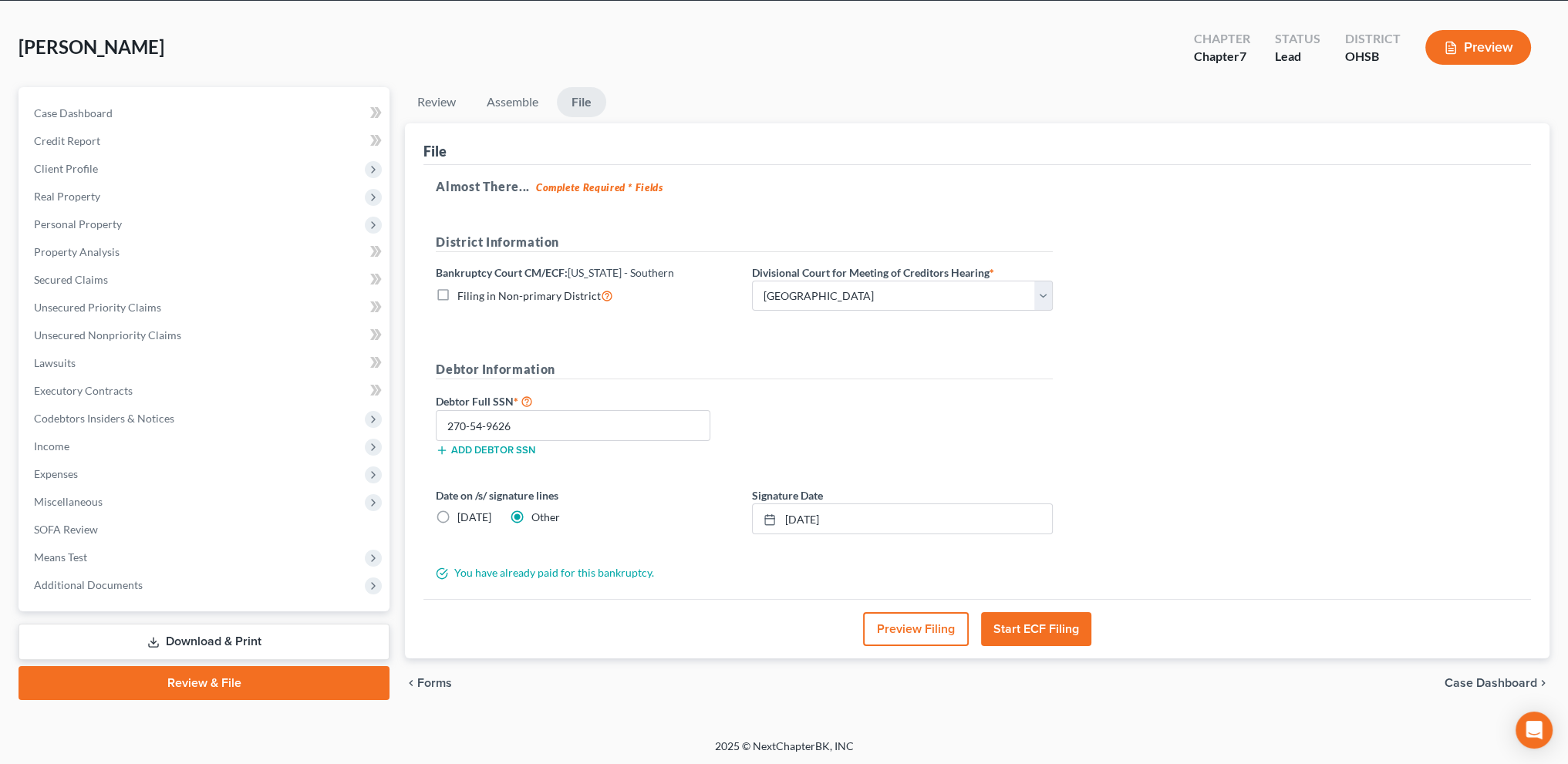
click at [1025, 630] on button "Start ECF Filing" at bounding box center [1036, 629] width 110 height 34
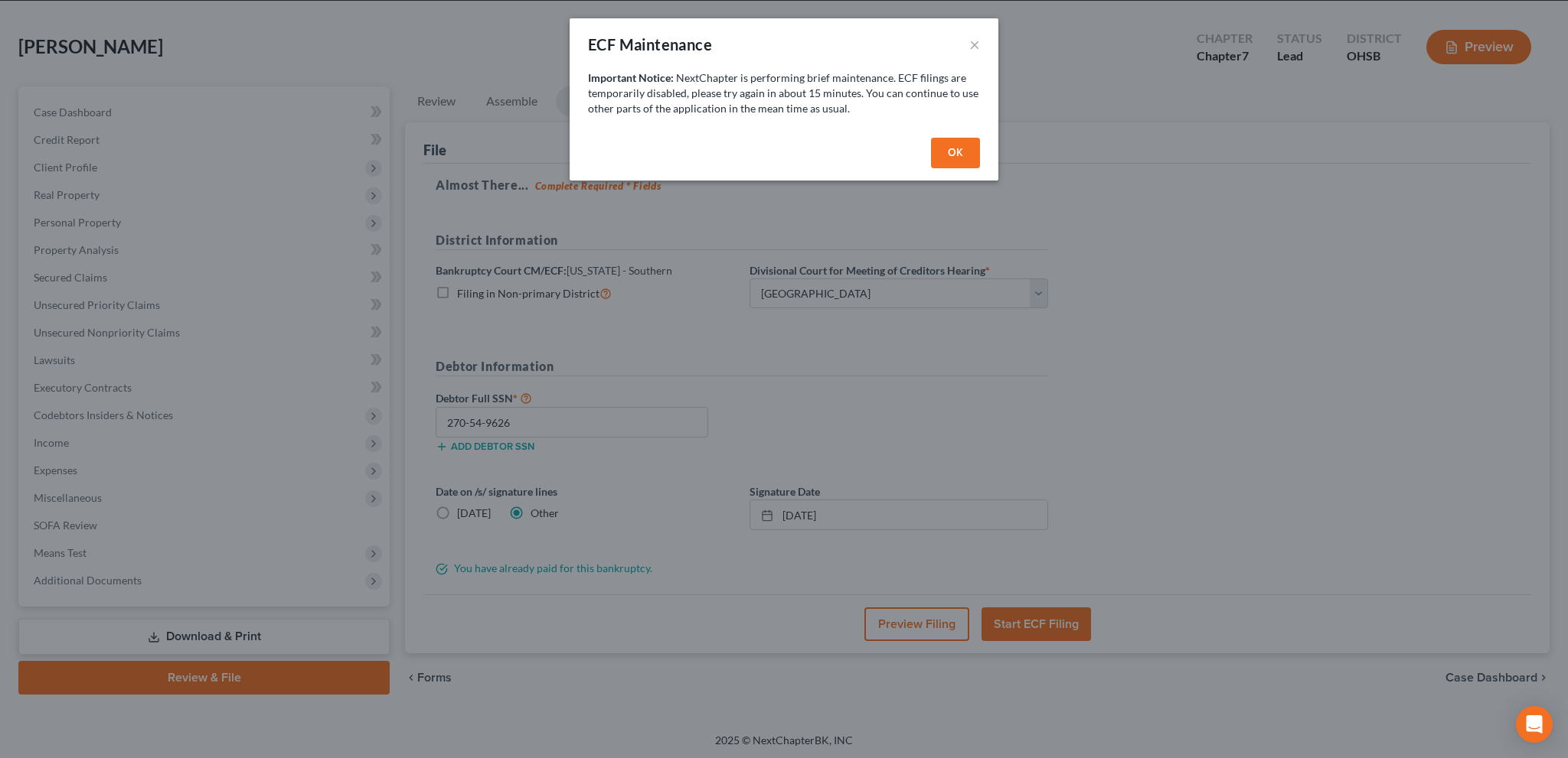
click at [937, 149] on button "OK" at bounding box center [955, 154] width 49 height 31
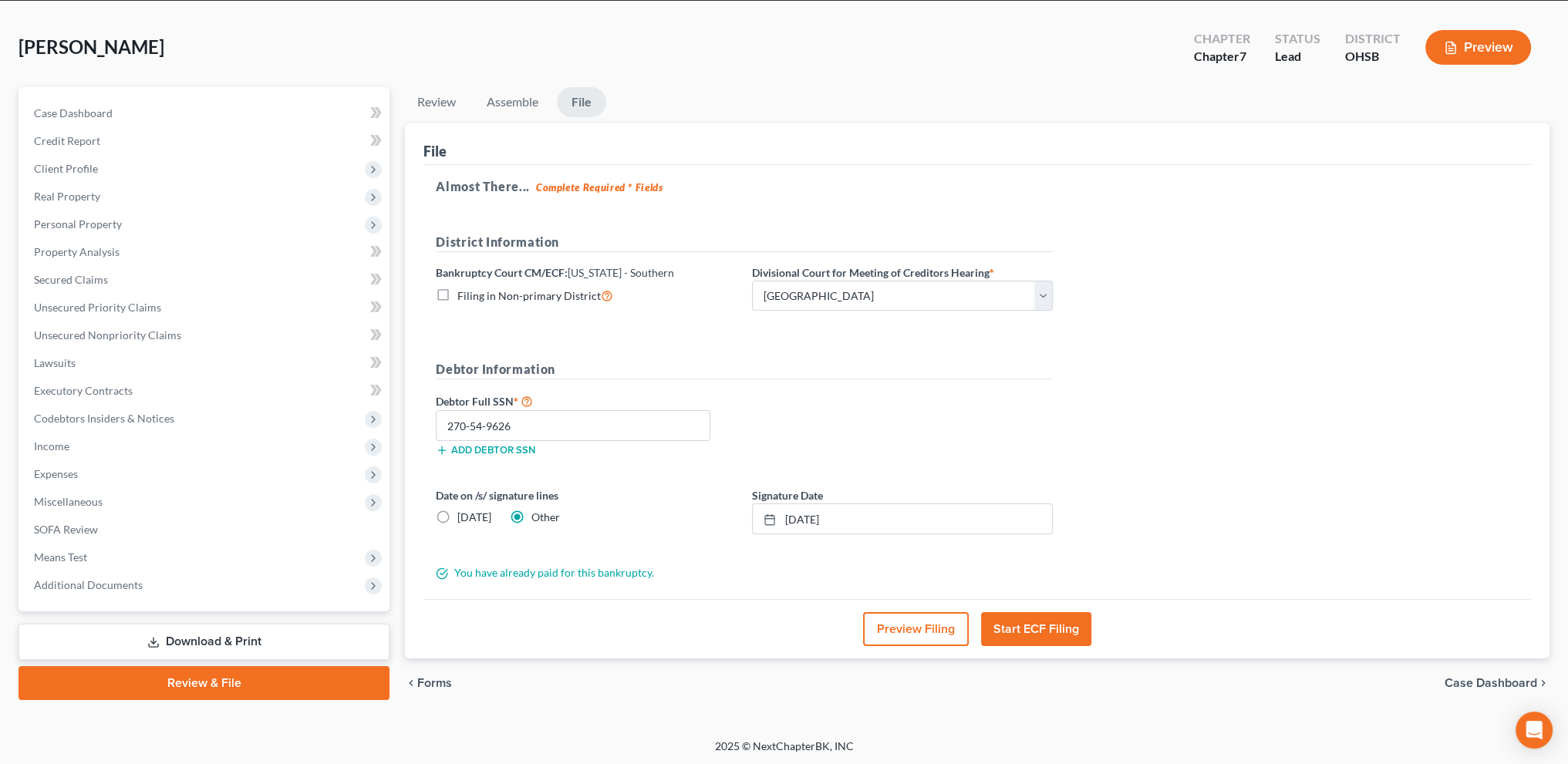
click at [1024, 616] on button "Start ECF Filing" at bounding box center [1036, 629] width 110 height 34
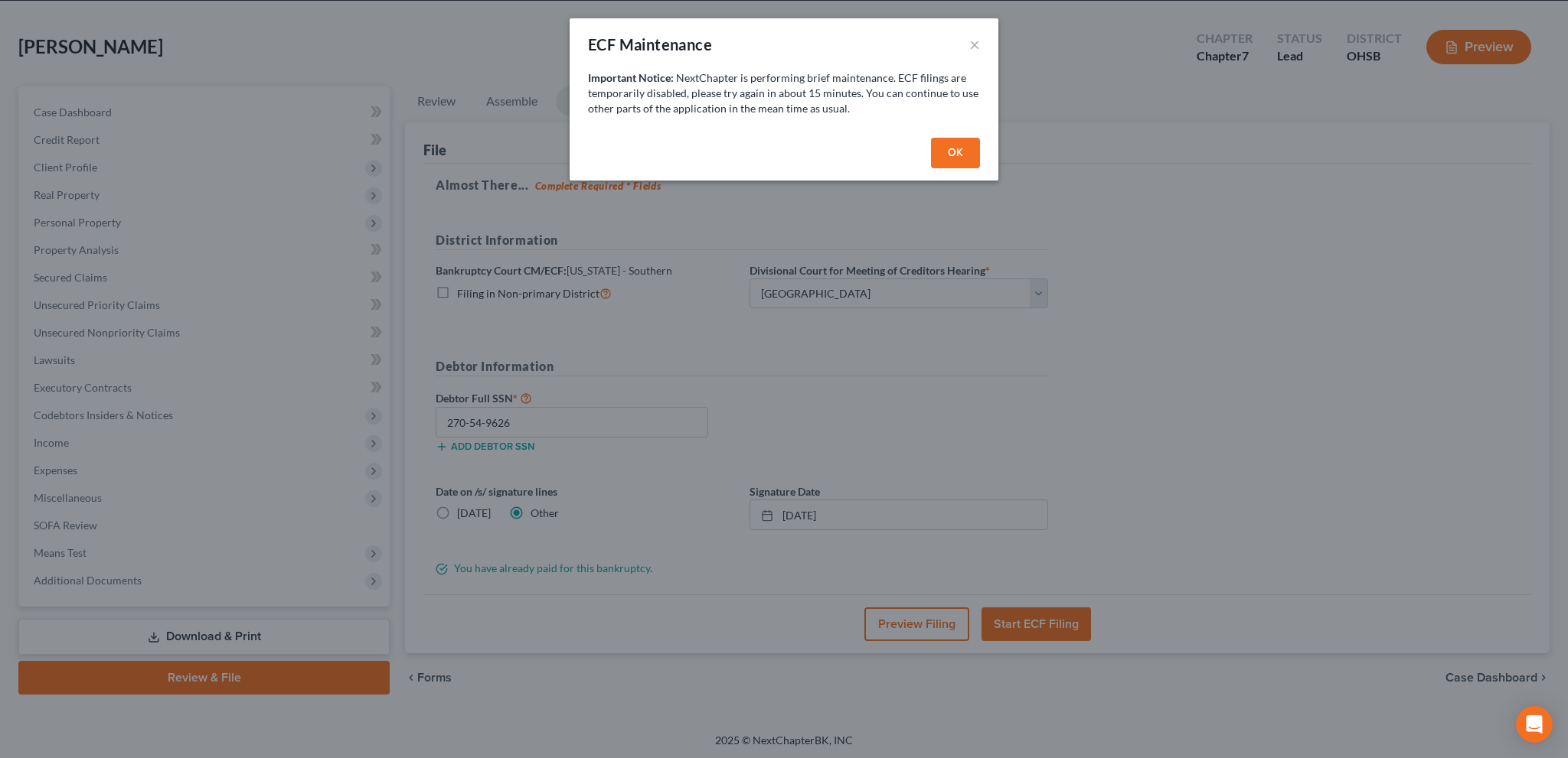
click at [958, 151] on button "OK" at bounding box center [955, 154] width 49 height 31
